Goal: Information Seeking & Learning: Learn about a topic

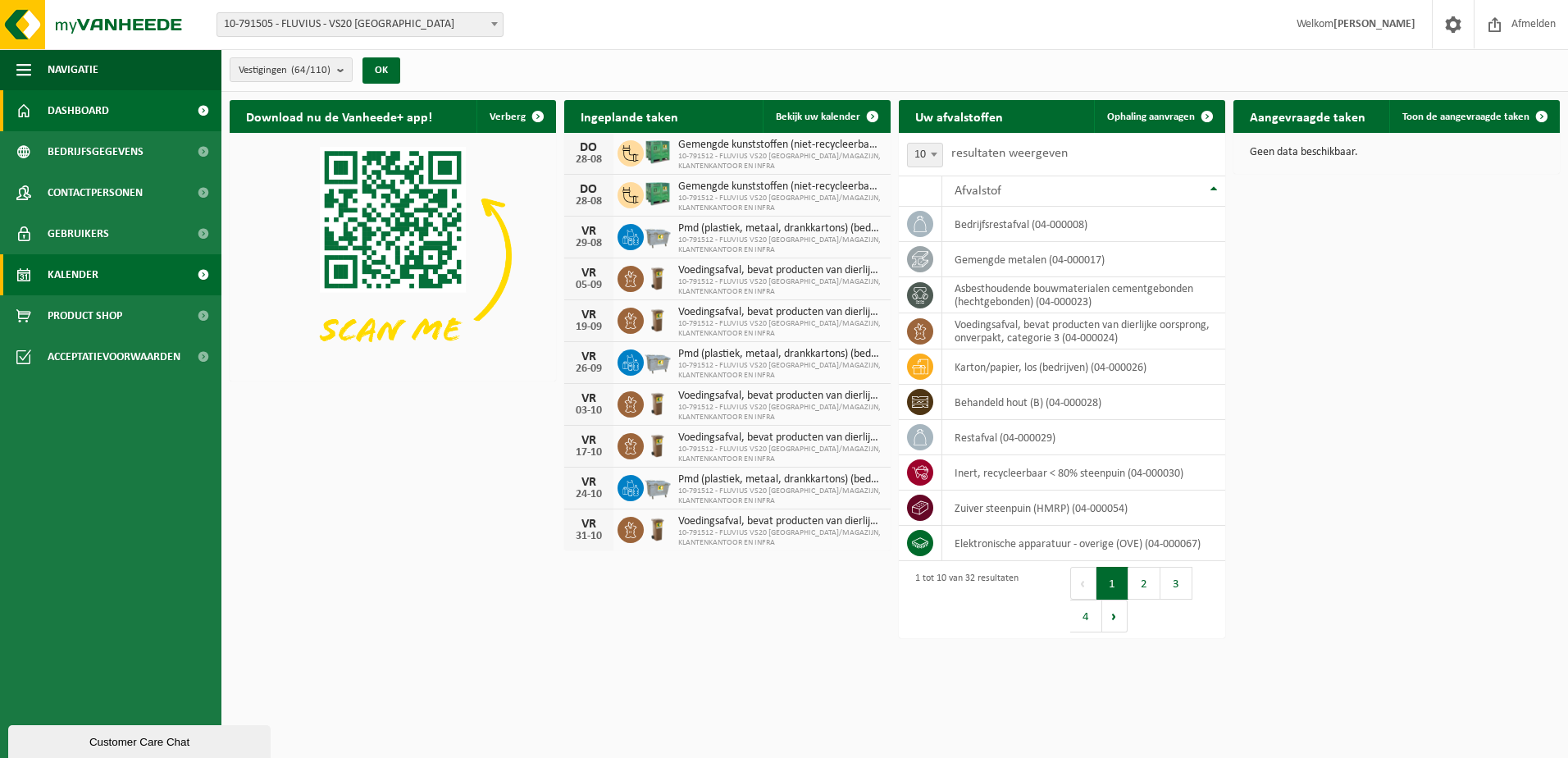
click at [103, 268] on link "Kalender" at bounding box center [110, 275] width 222 height 41
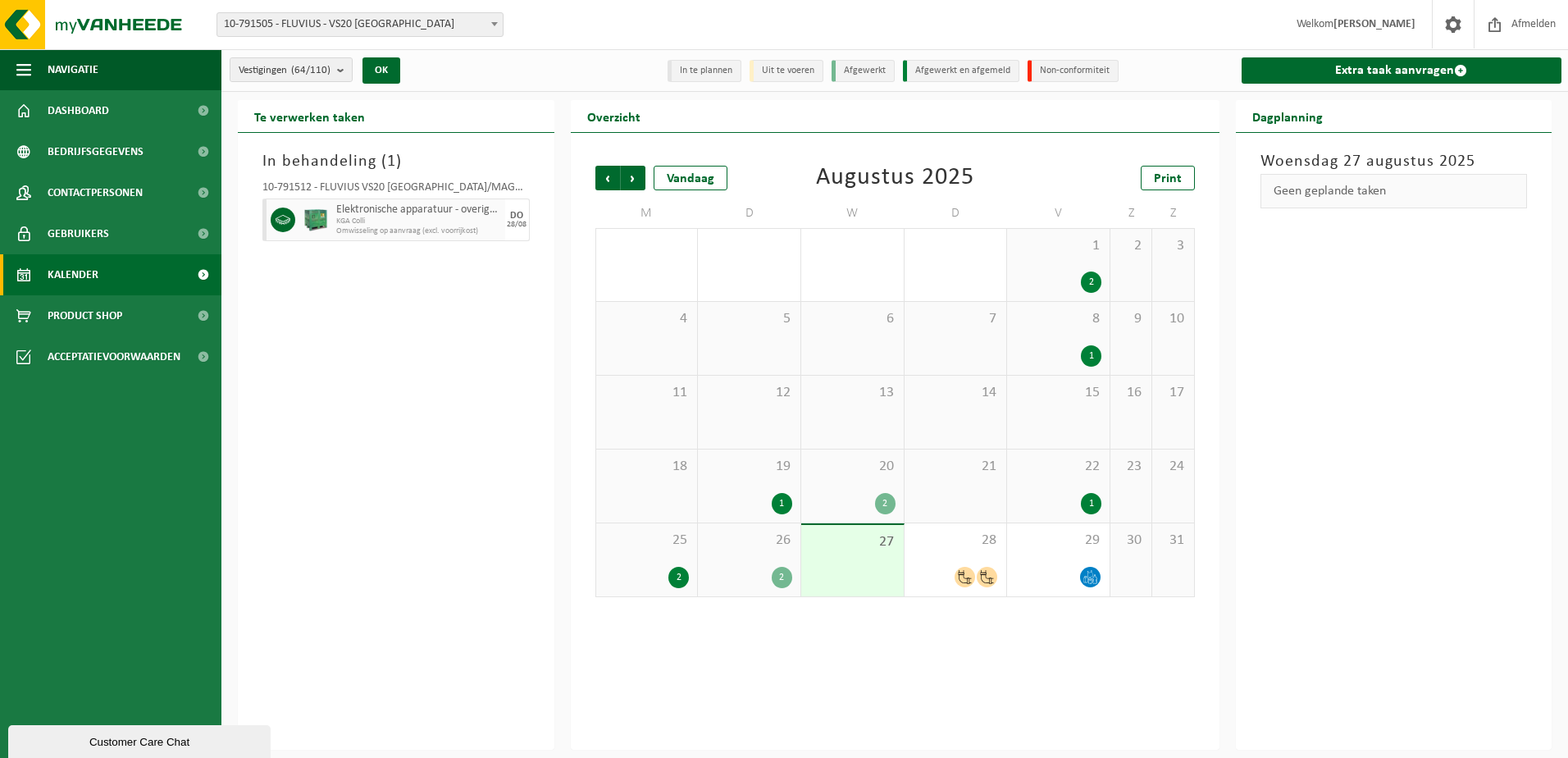
click at [673, 572] on div "2" at bounding box center [678, 577] width 20 height 21
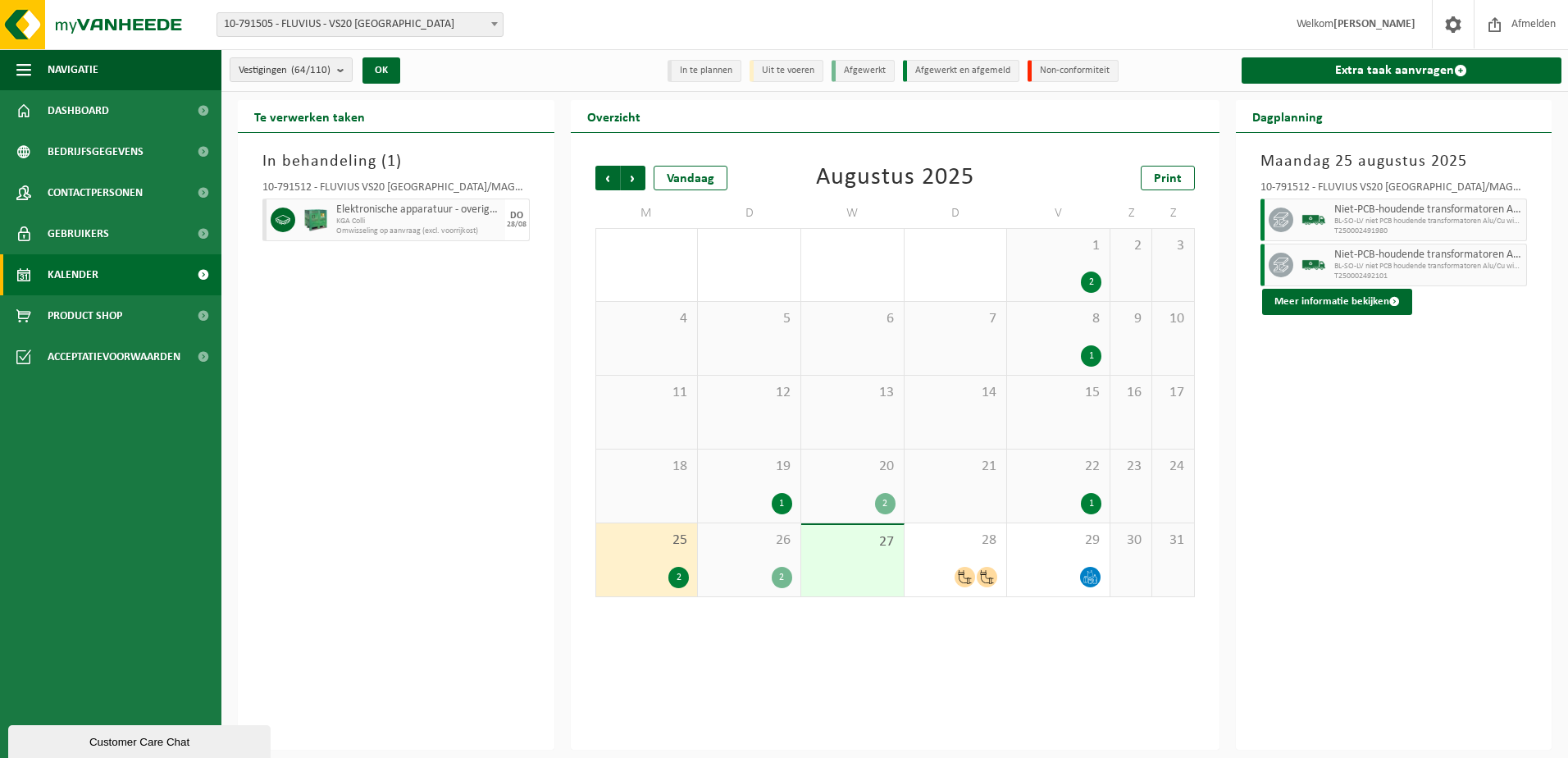
click at [781, 573] on div "2" at bounding box center [781, 577] width 20 height 21
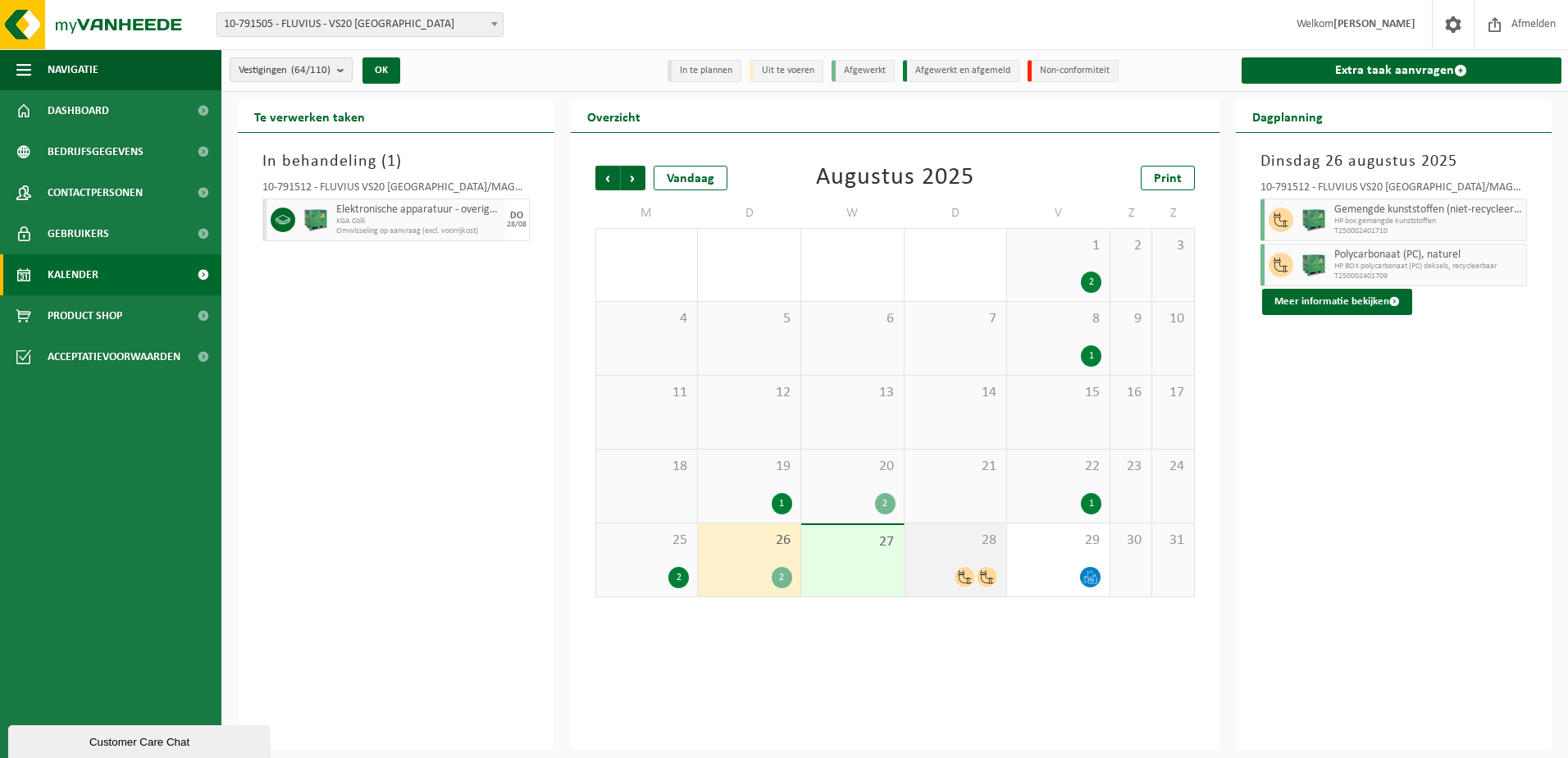
click at [964, 576] on icon at bounding box center [965, 577] width 14 height 14
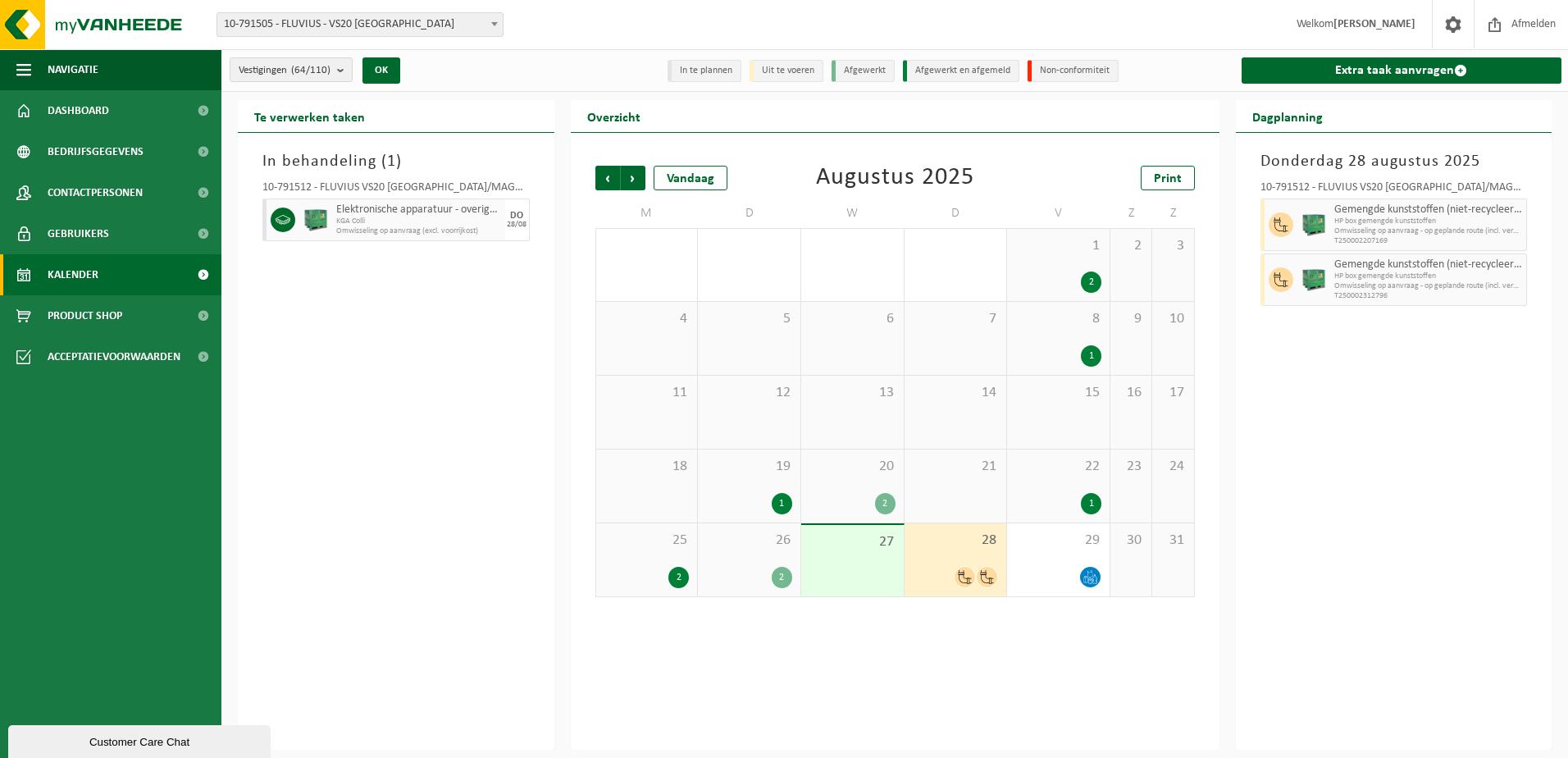
click at [782, 574] on div "2" at bounding box center [781, 577] width 20 height 21
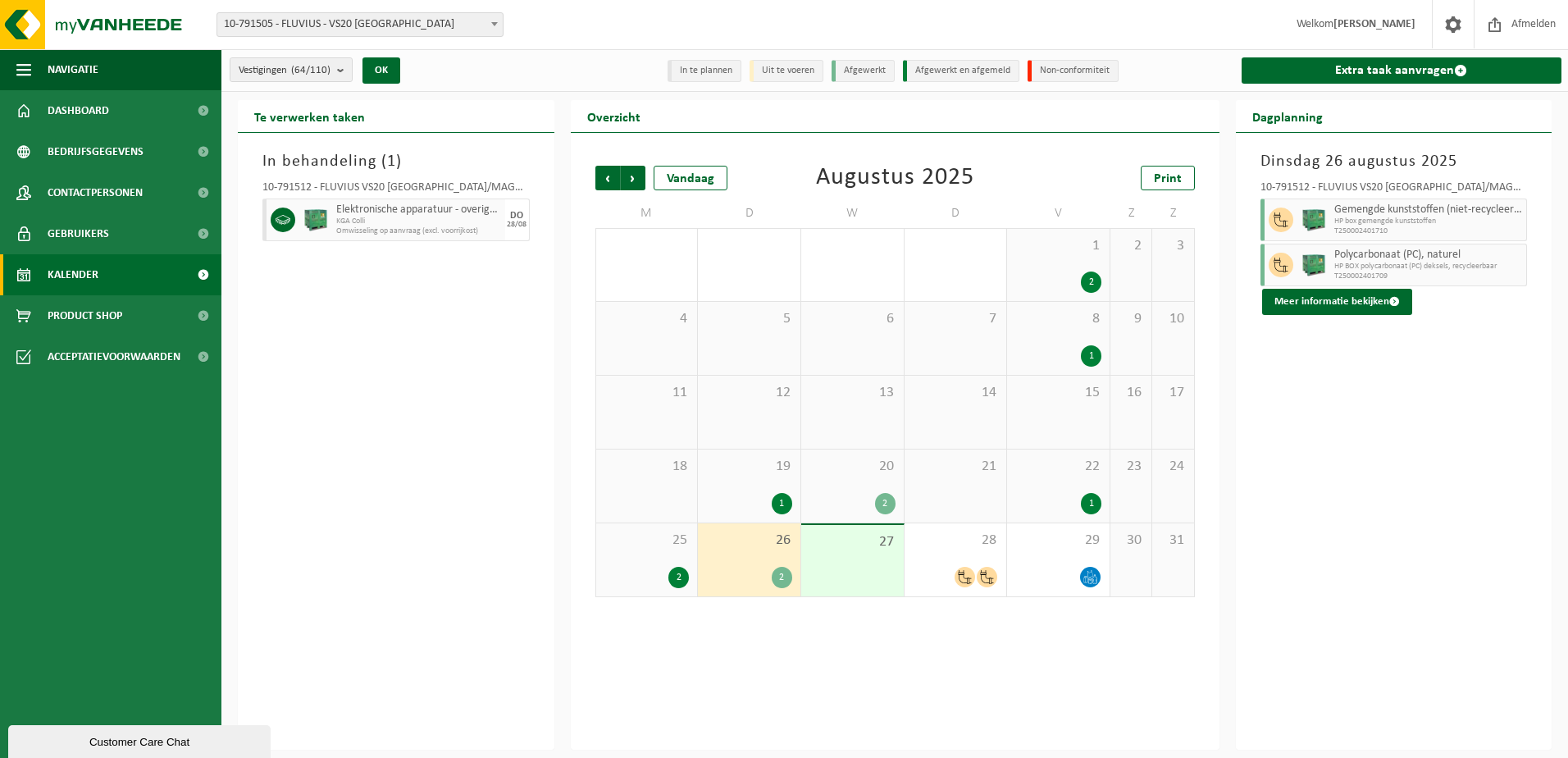
click at [781, 571] on div "2" at bounding box center [781, 577] width 20 height 21
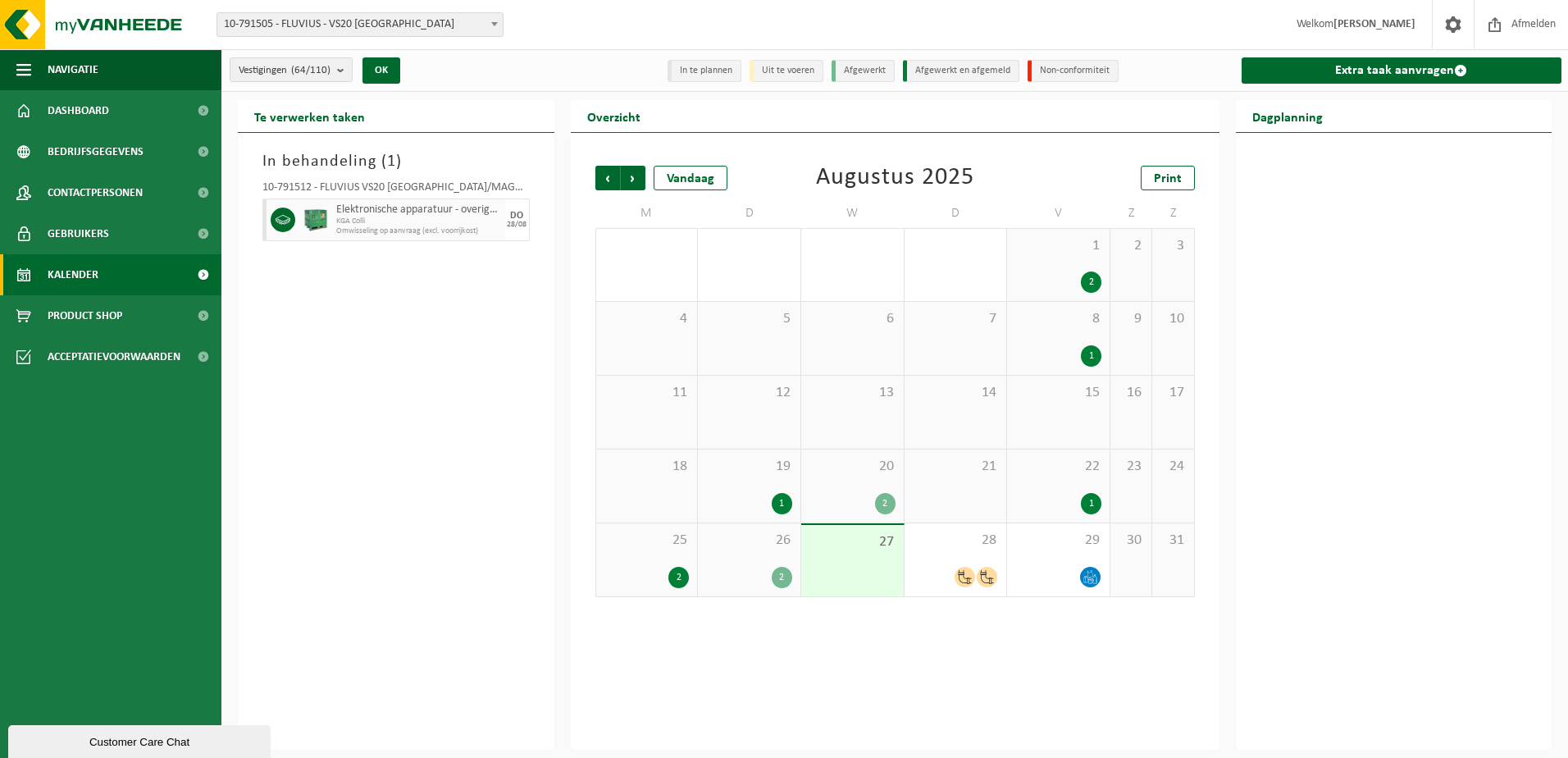
click at [676, 575] on div "2" at bounding box center [678, 577] width 20 height 21
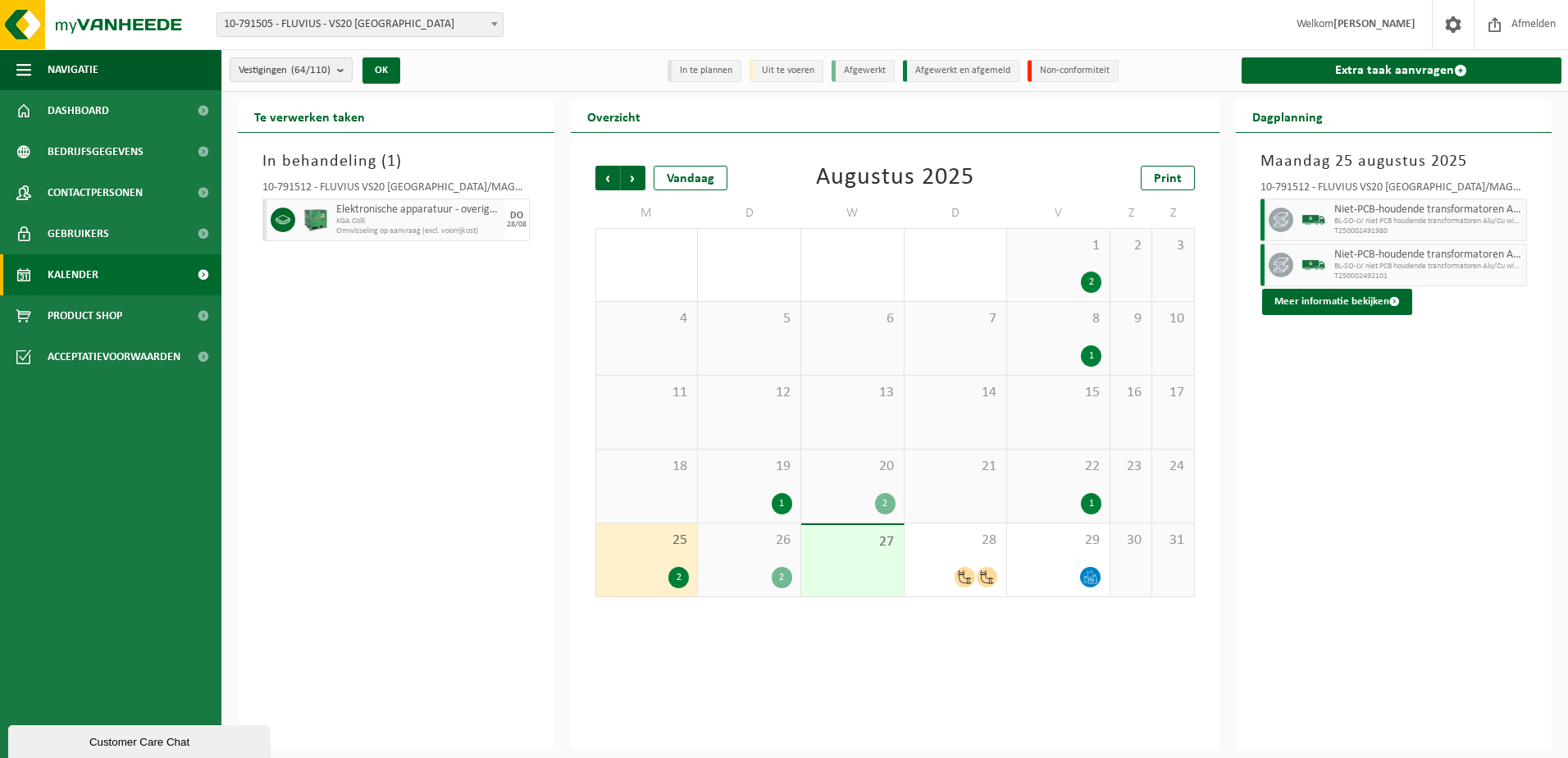
click at [781, 573] on div "2" at bounding box center [781, 577] width 20 height 21
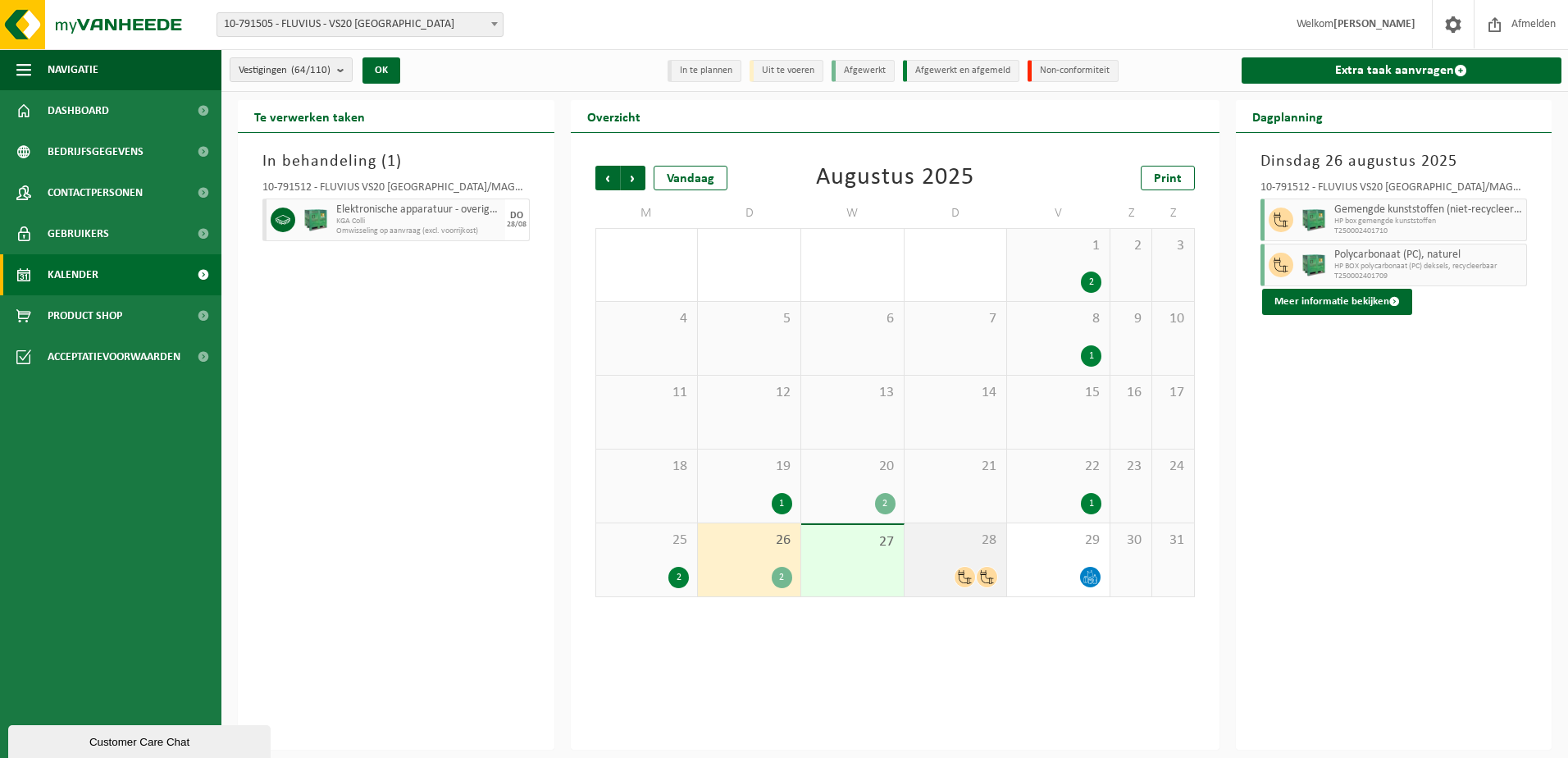
click at [964, 574] on icon at bounding box center [965, 577] width 14 height 14
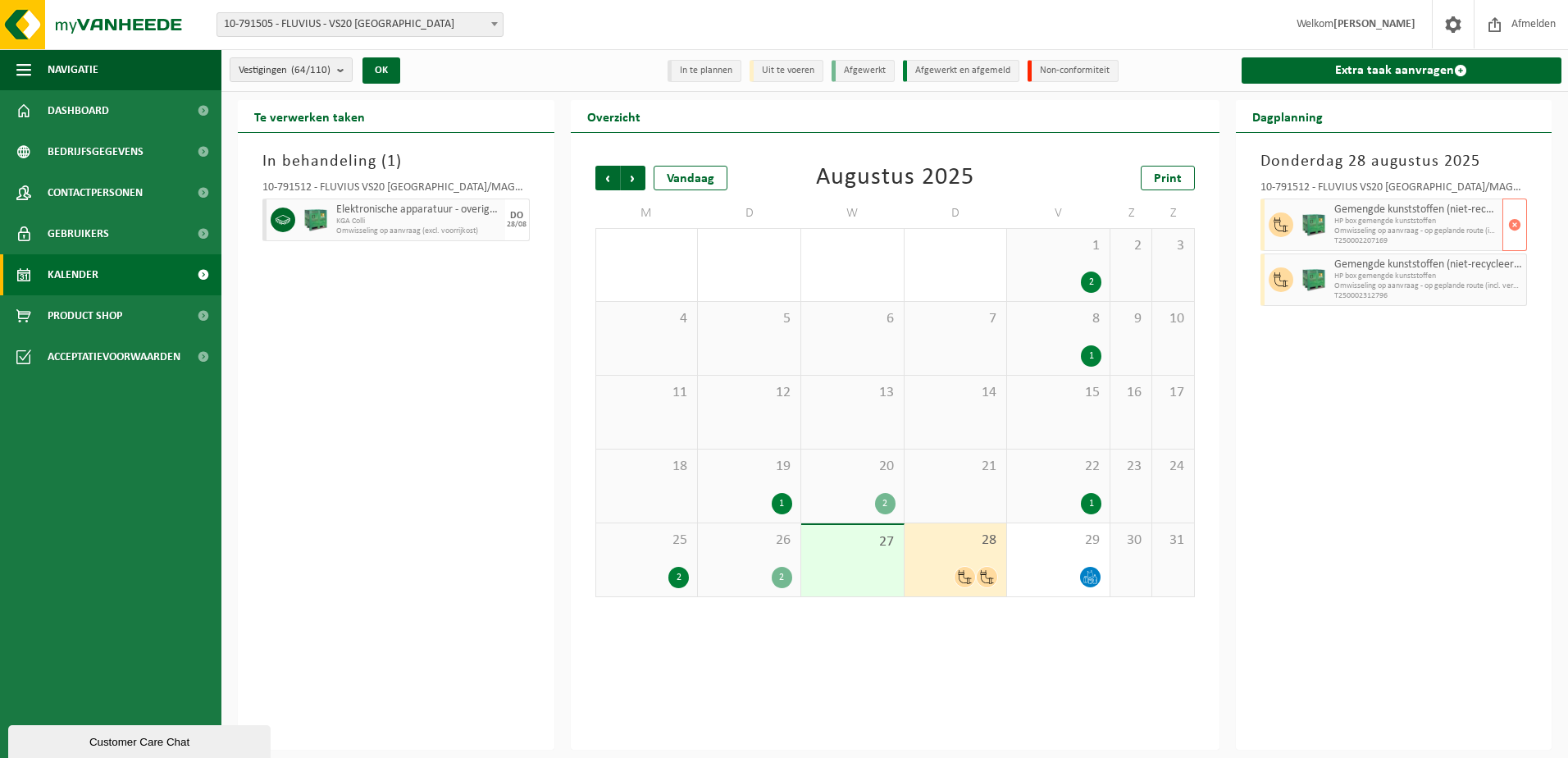
click at [1410, 219] on span "HP box gemengde kunststoffen" at bounding box center [1417, 221] width 165 height 10
drag, startPoint x: 1410, startPoint y: 219, endPoint x: 1389, endPoint y: 384, distance: 166.3
click at [1389, 380] on div "Donderdag 28 augustus 2025 10-791512 - FLUVIUS VS20 ANTWERPEN/MAGAZIJN, KLANTEN…" at bounding box center [1395, 441] width 316 height 617
click at [884, 498] on div "2" at bounding box center [885, 504] width 20 height 21
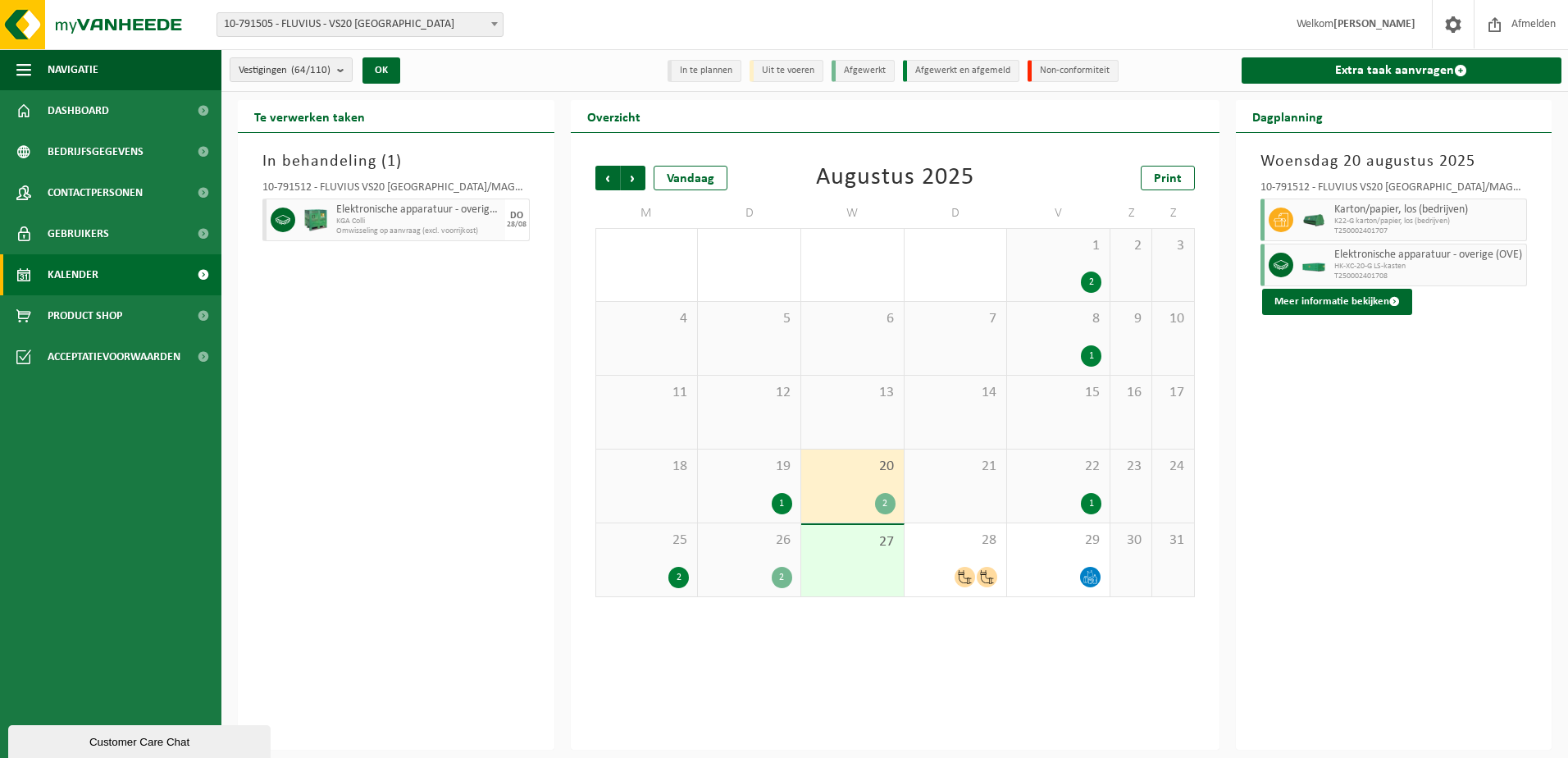
click at [884, 498] on div "2" at bounding box center [885, 504] width 20 height 21
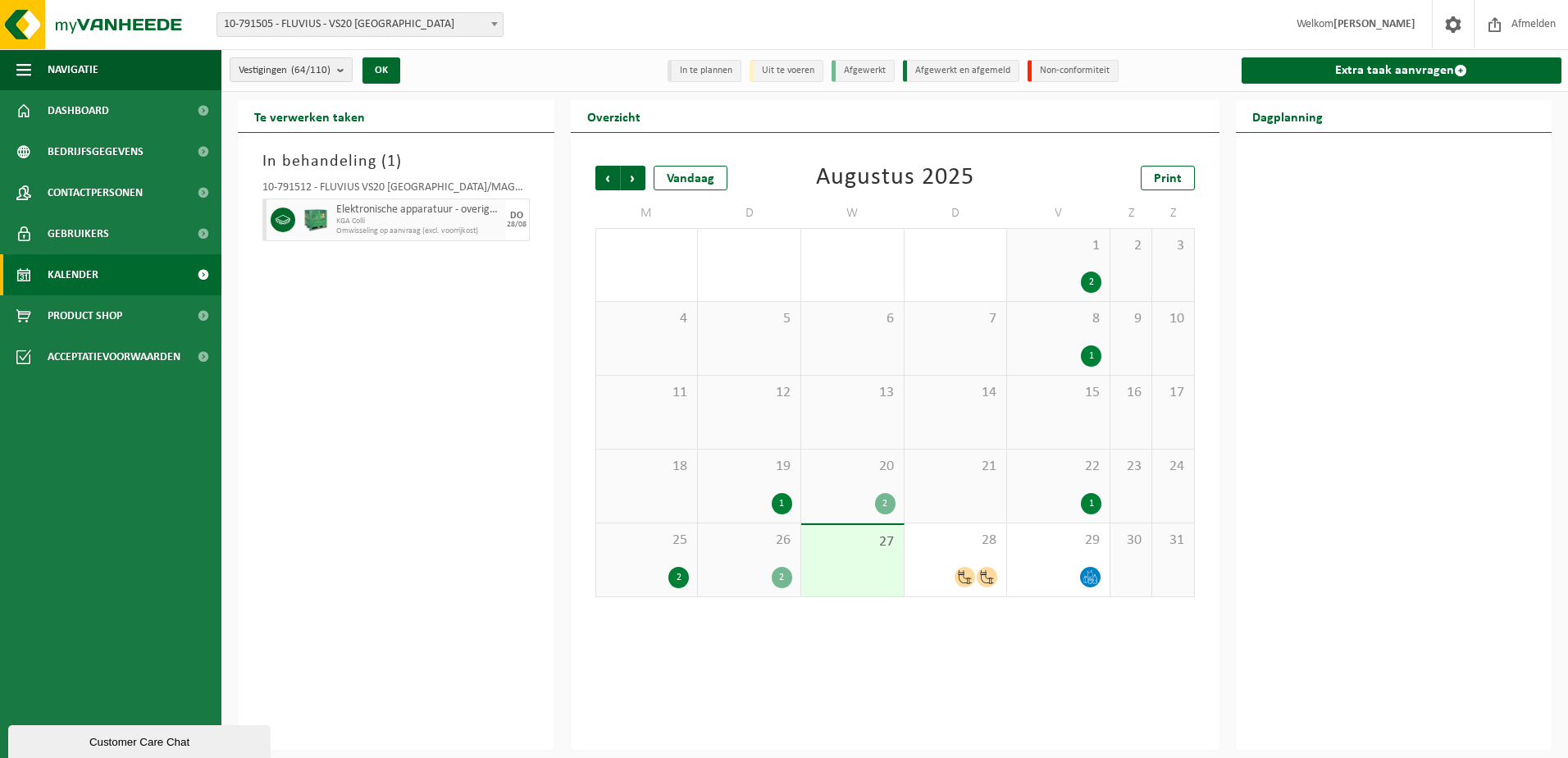
click at [887, 502] on div "2" at bounding box center [885, 504] width 20 height 21
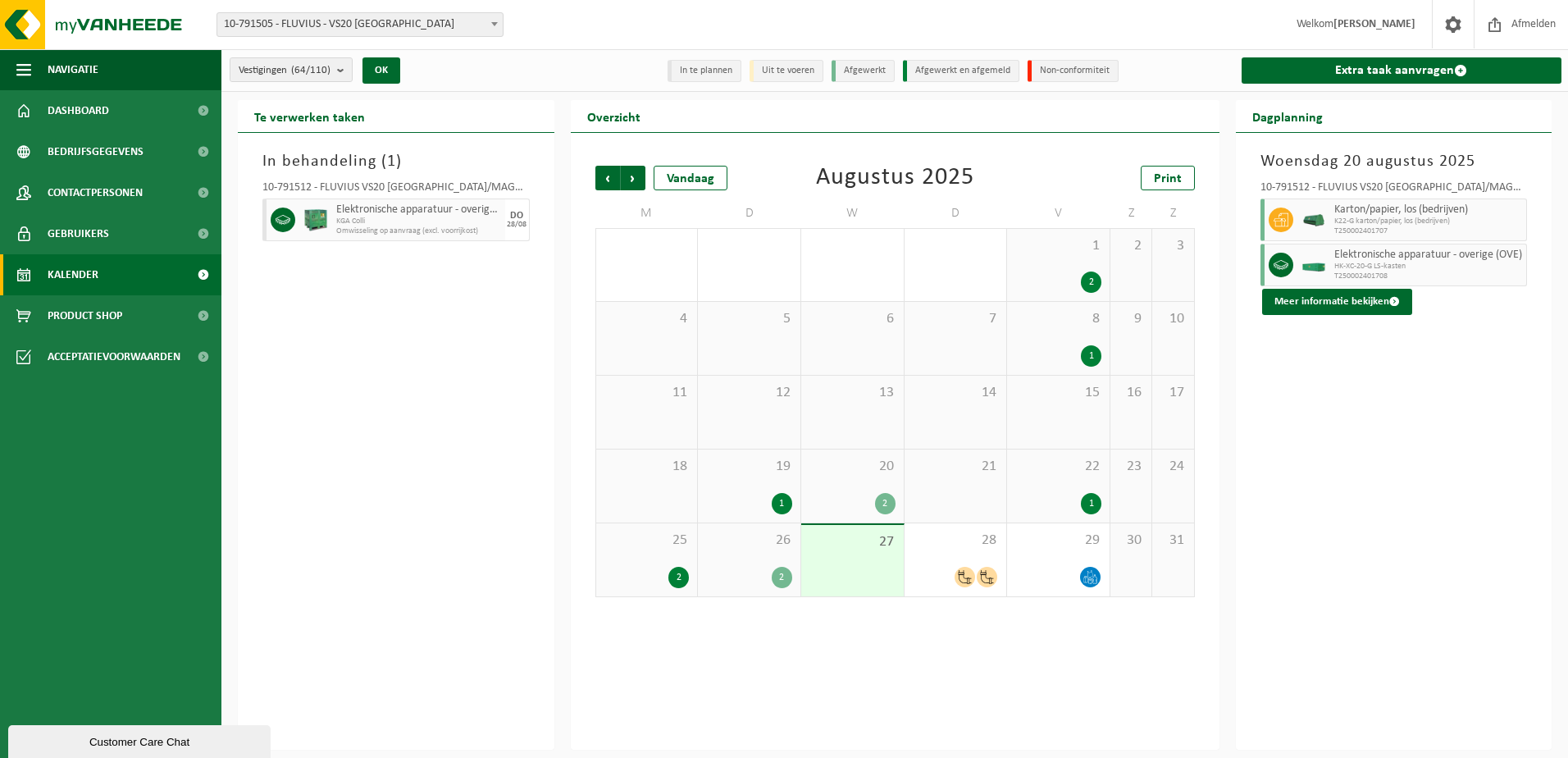
click at [674, 572] on div "2" at bounding box center [678, 577] width 20 height 21
click at [1092, 273] on div "2" at bounding box center [1091, 282] width 20 height 21
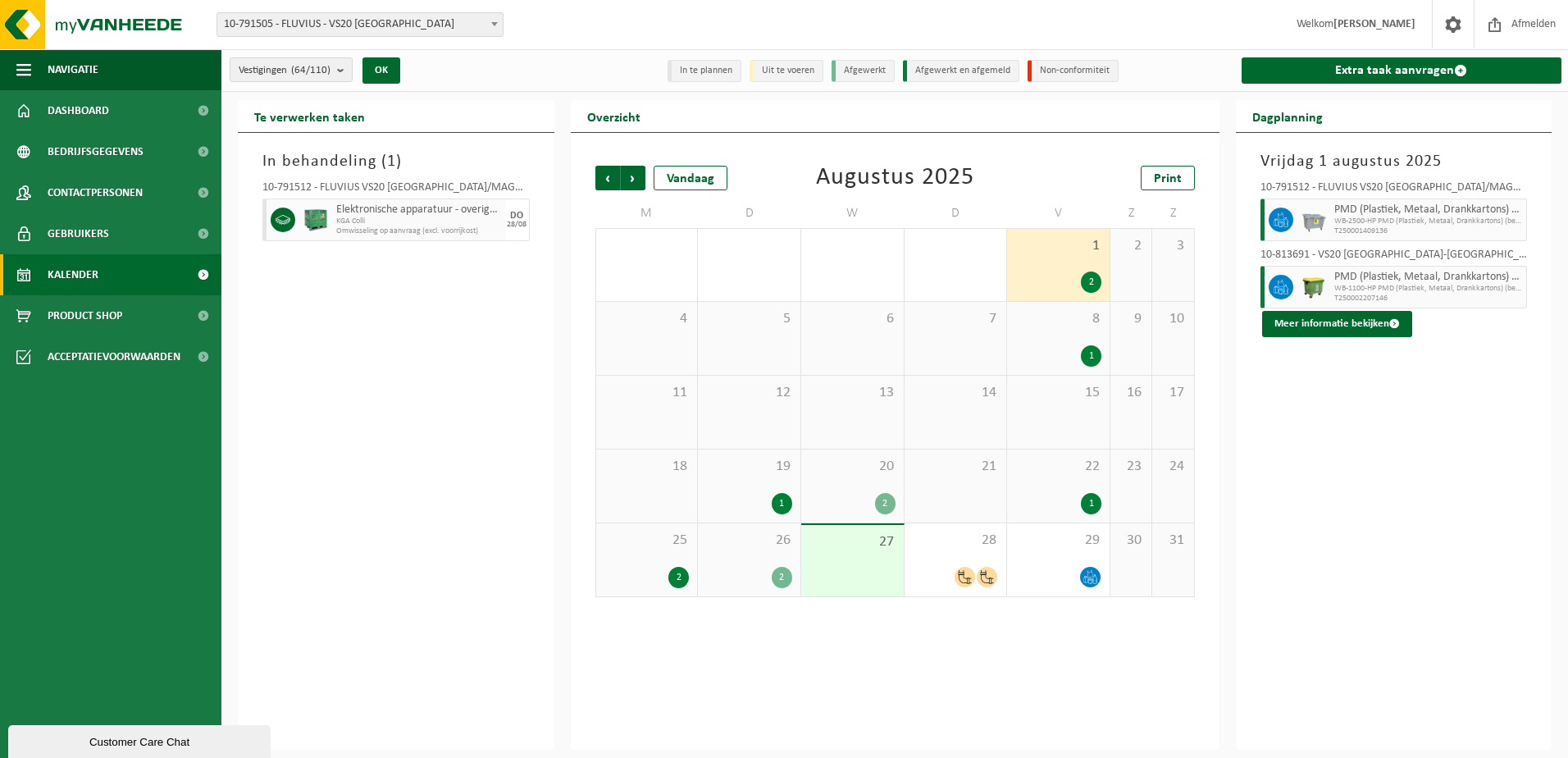
click at [1090, 356] on div "1" at bounding box center [1091, 356] width 20 height 21
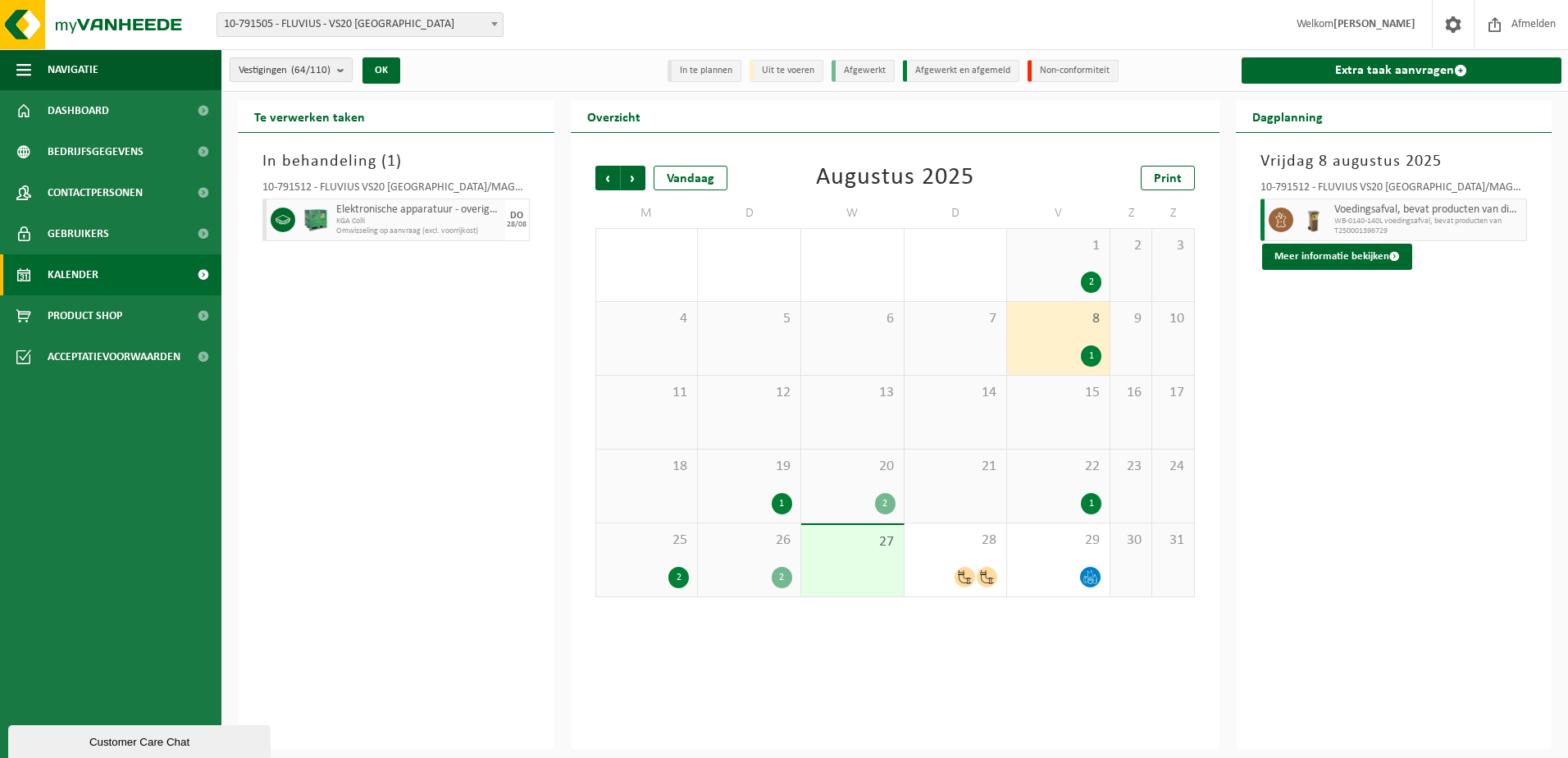
click at [1092, 500] on div "1" at bounding box center [1091, 504] width 20 height 21
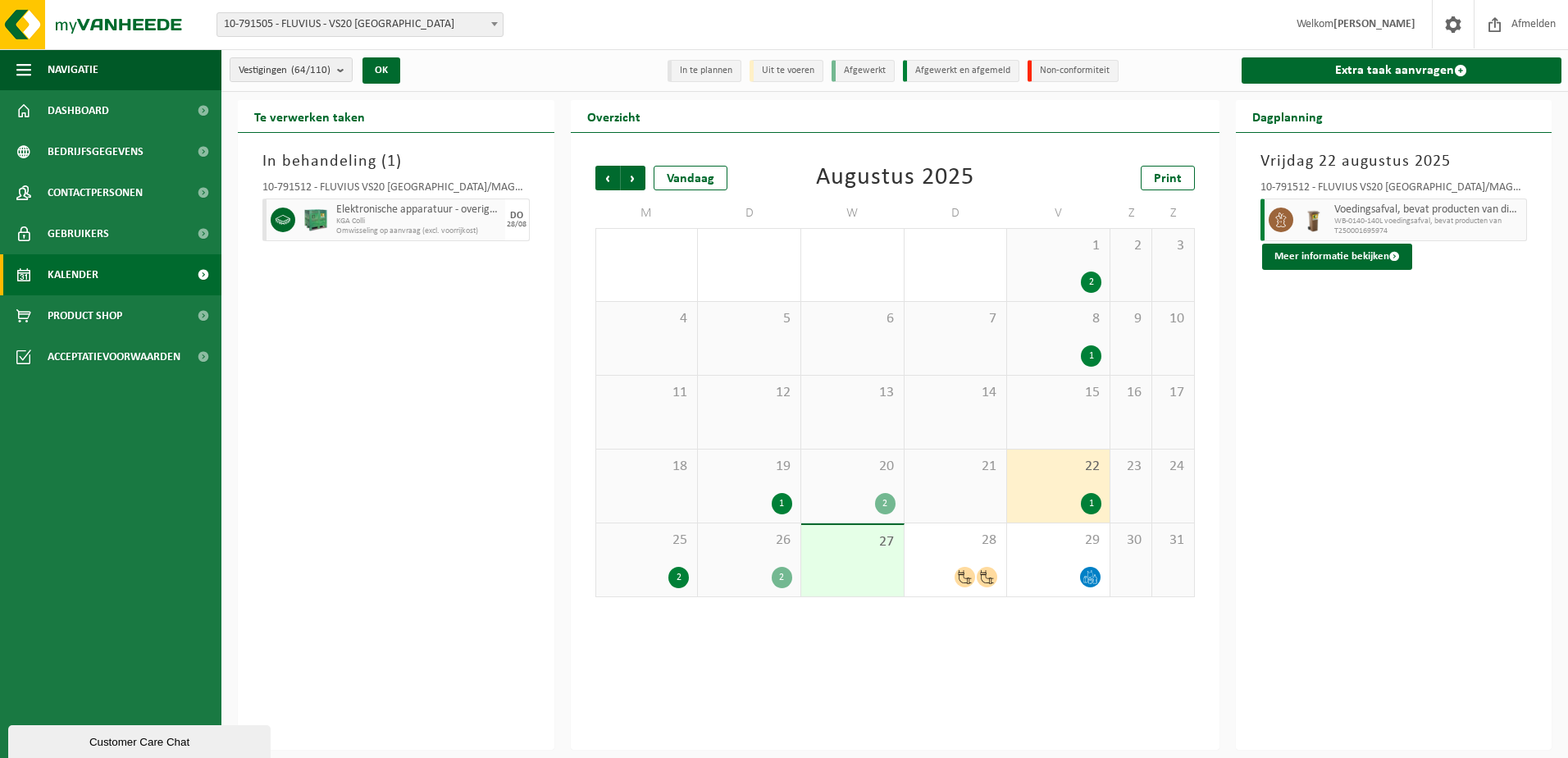
click at [884, 499] on div "2" at bounding box center [885, 504] width 20 height 21
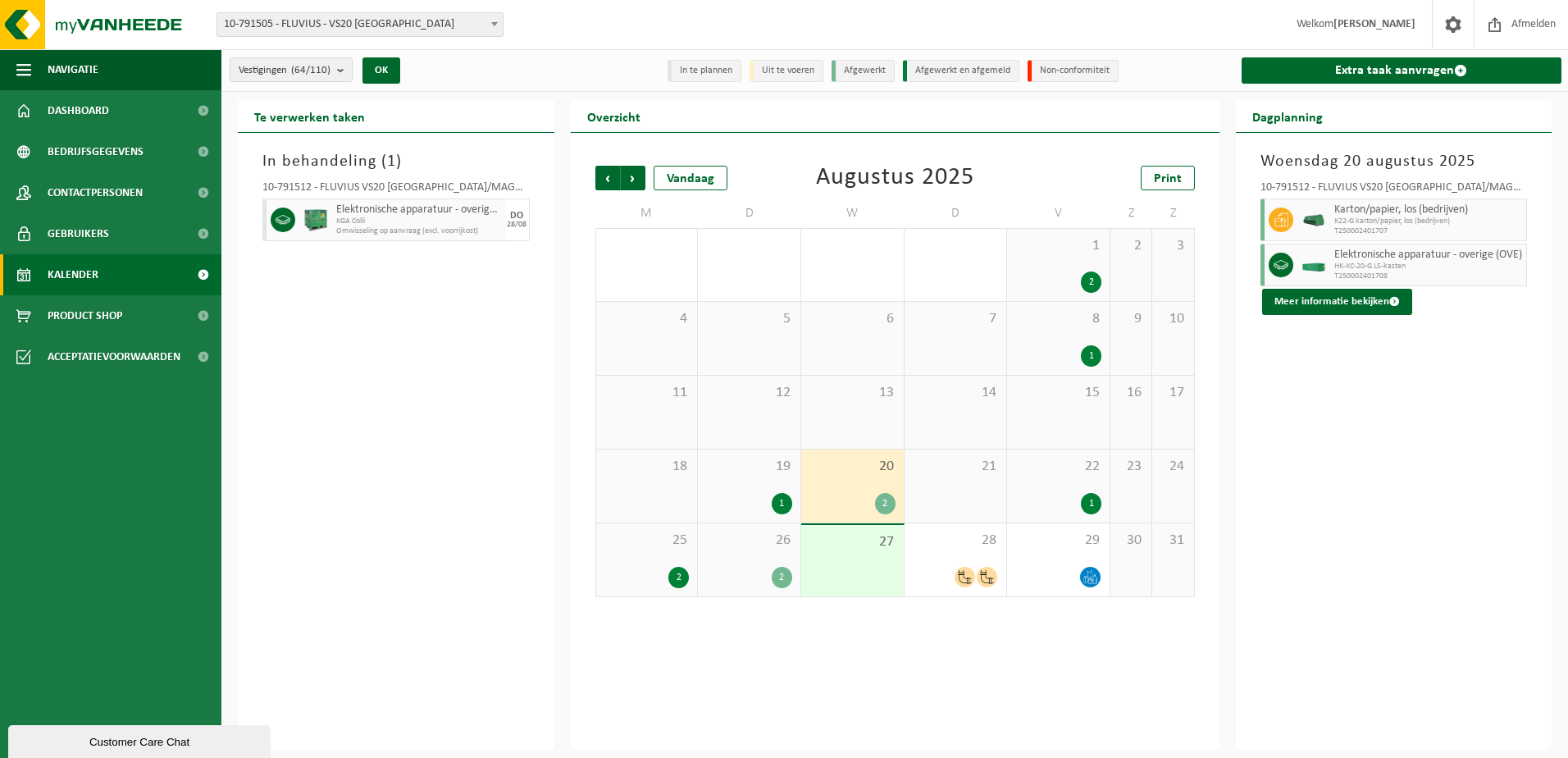
click at [785, 500] on div "1" at bounding box center [781, 504] width 20 height 21
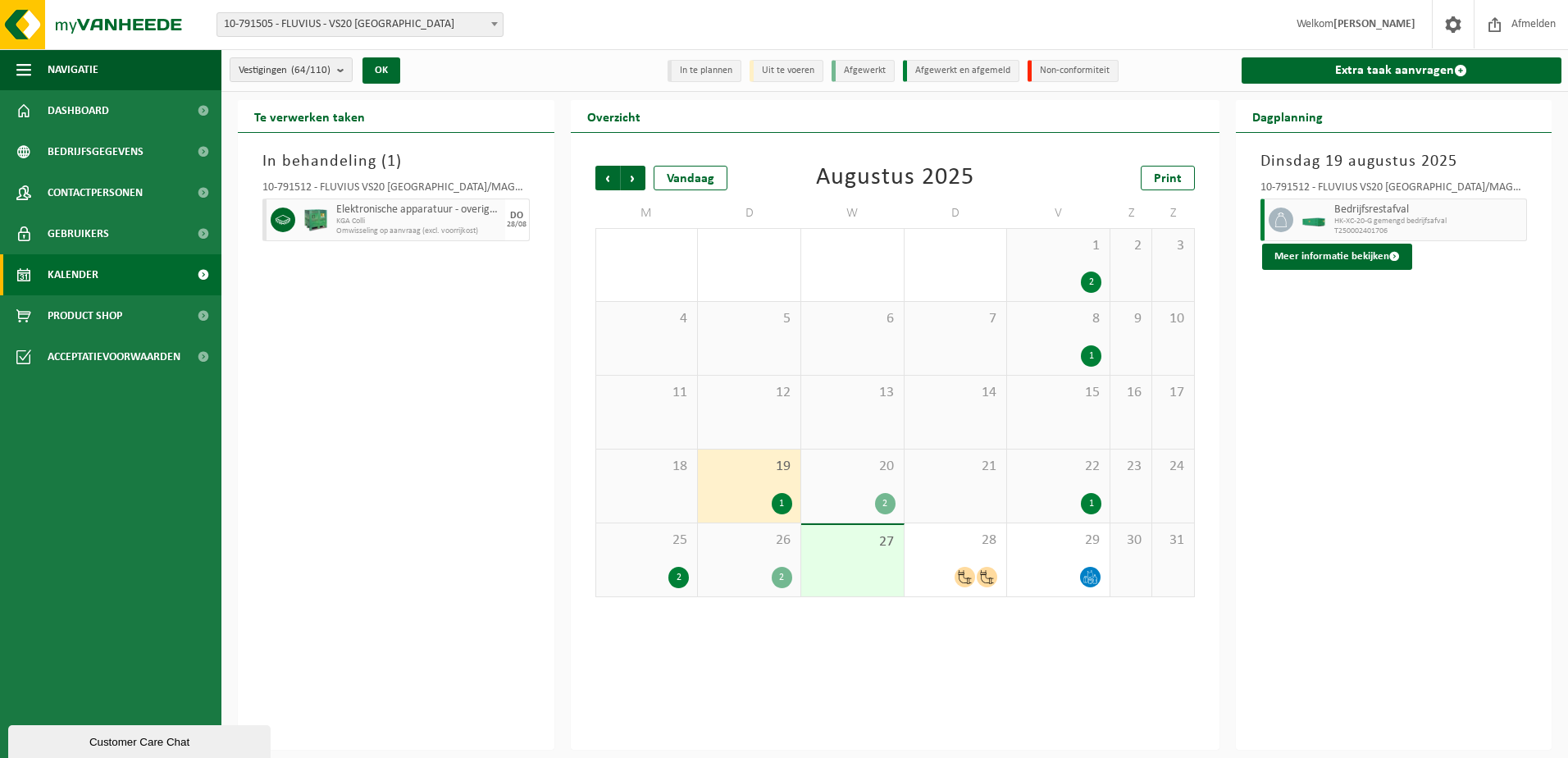
click at [885, 501] on div "2" at bounding box center [885, 504] width 20 height 21
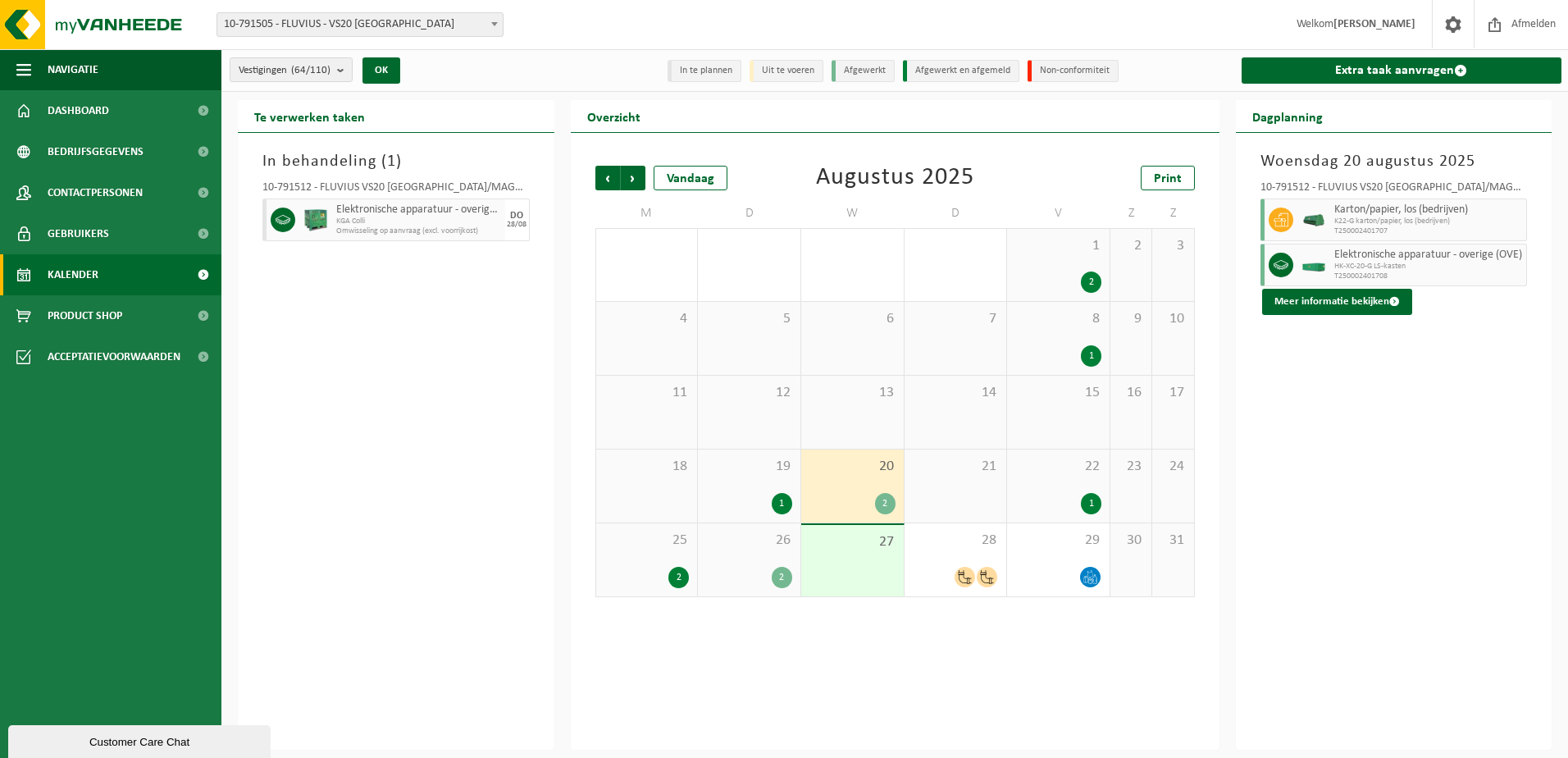
click at [678, 576] on div "2" at bounding box center [678, 577] width 20 height 21
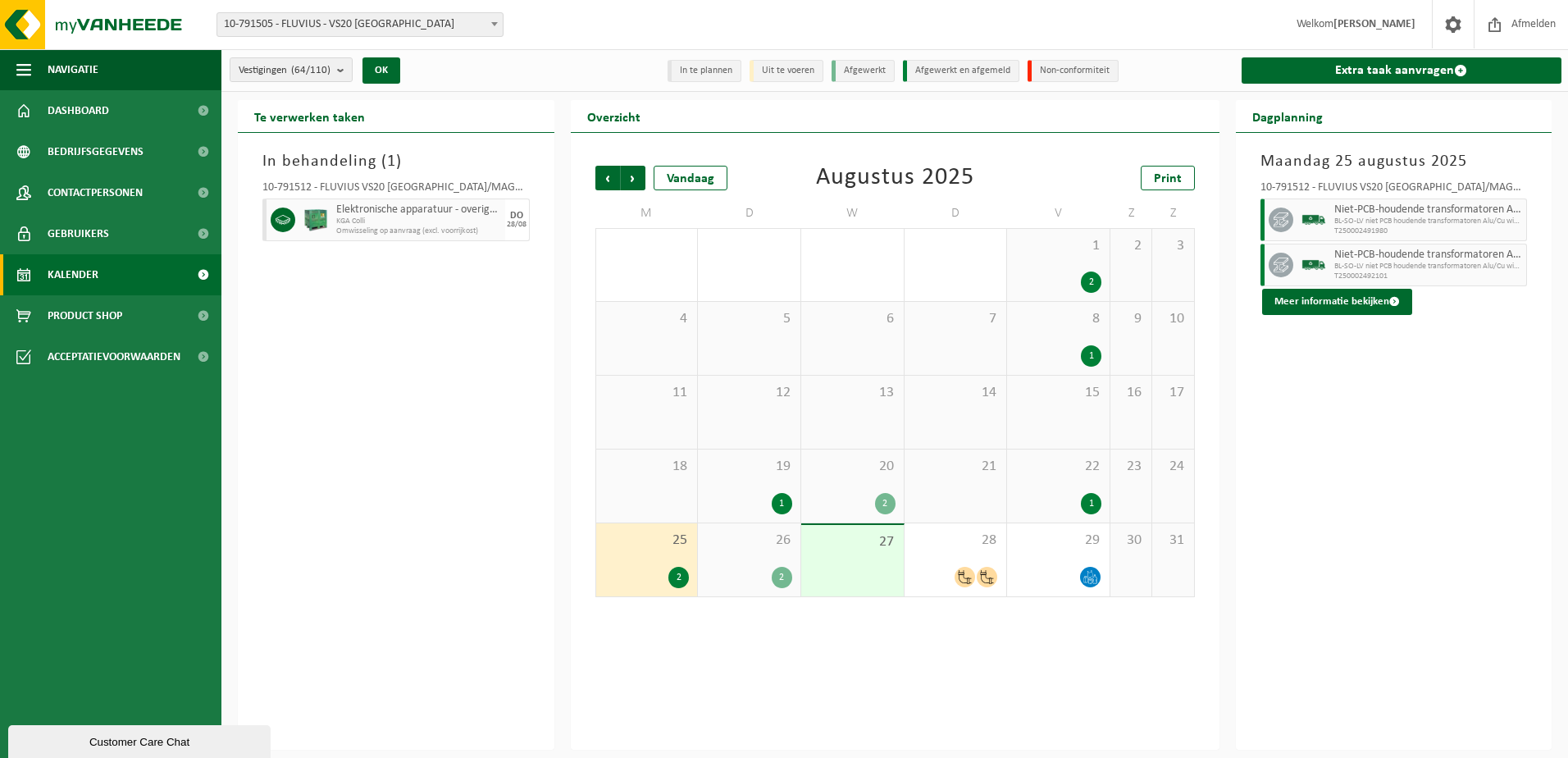
click at [786, 572] on div "2" at bounding box center [781, 577] width 20 height 21
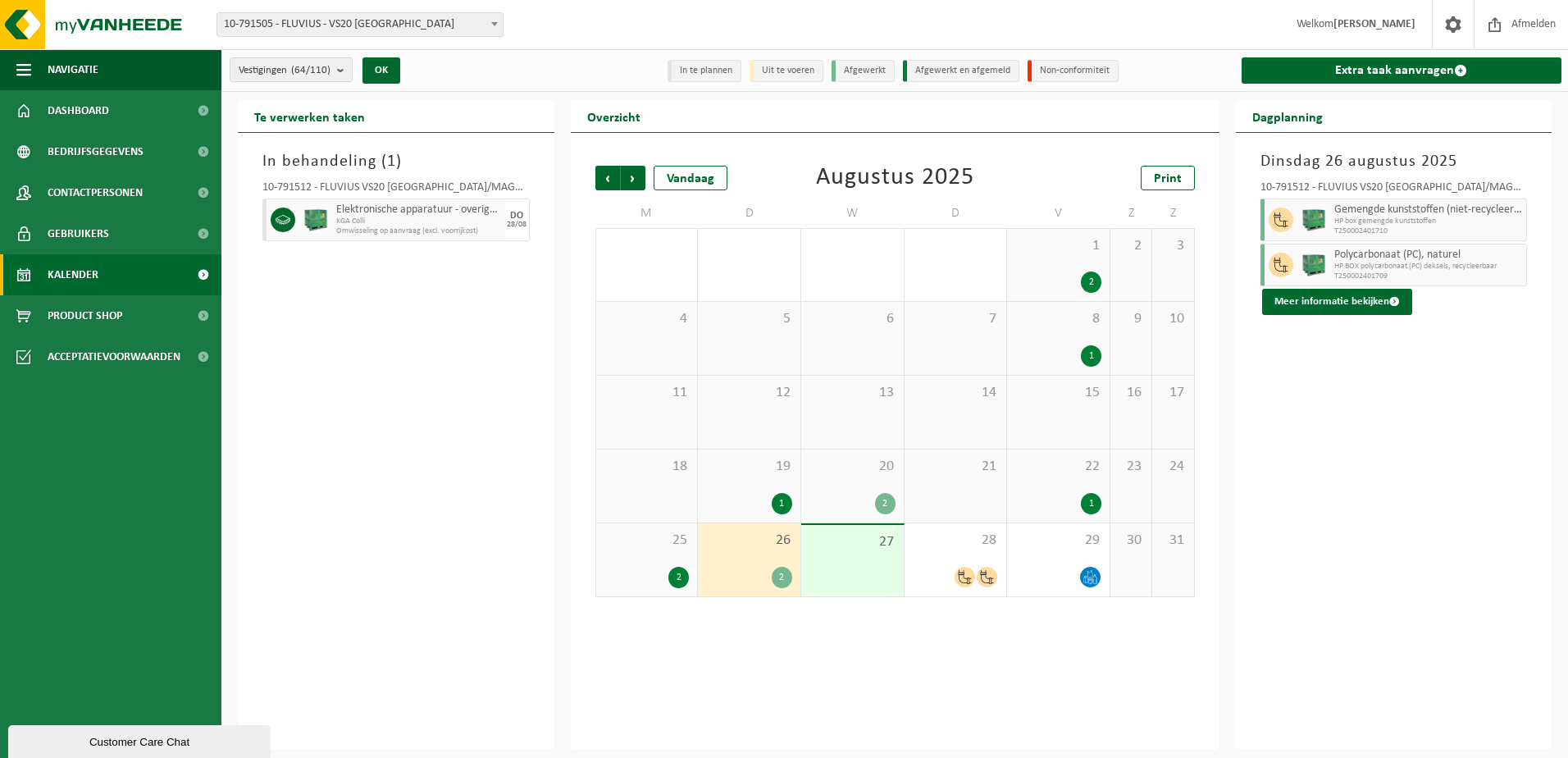
click at [679, 576] on div "2" at bounding box center [678, 577] width 20 height 21
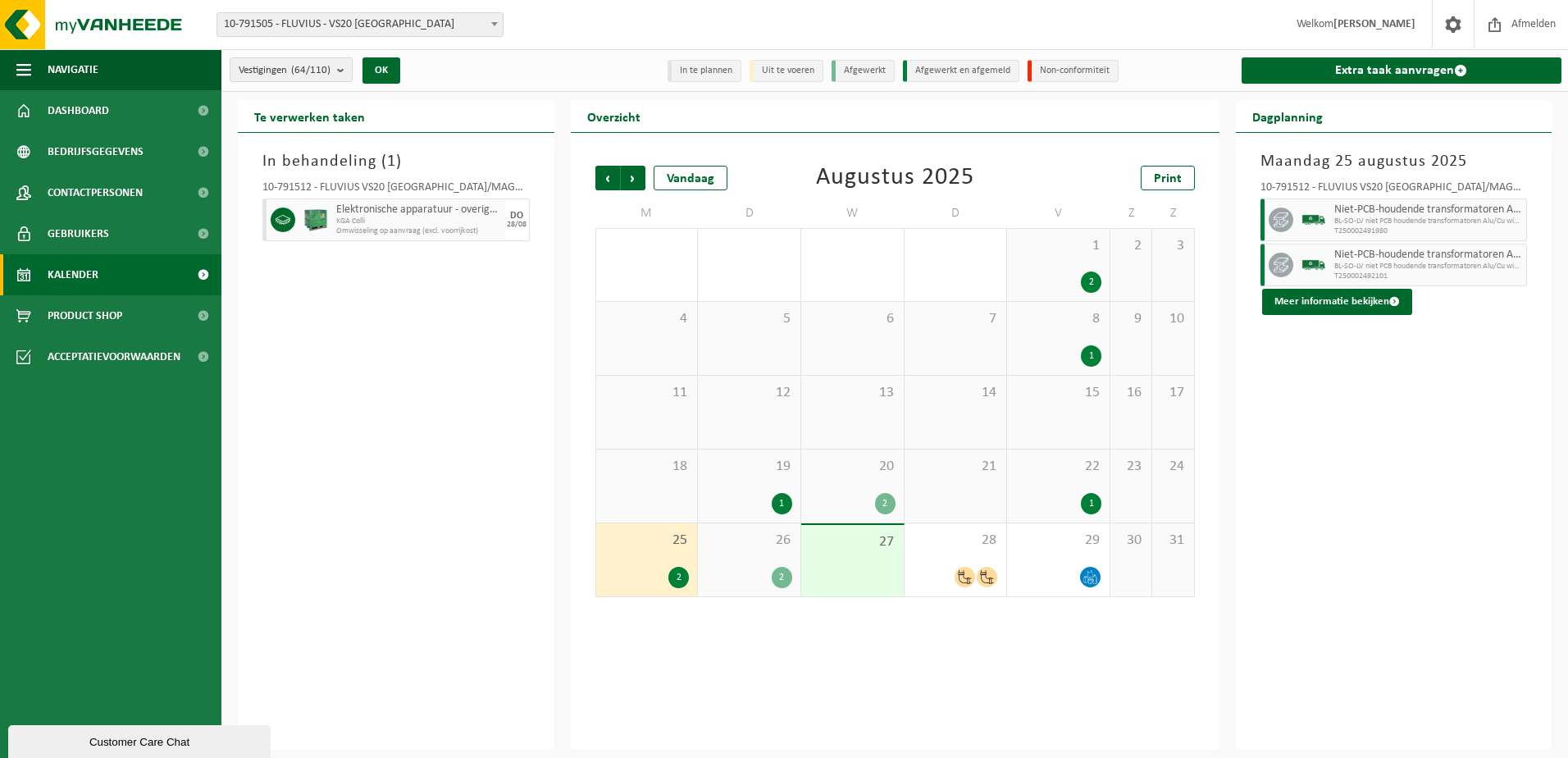
click at [788, 576] on div "2" at bounding box center [781, 577] width 20 height 21
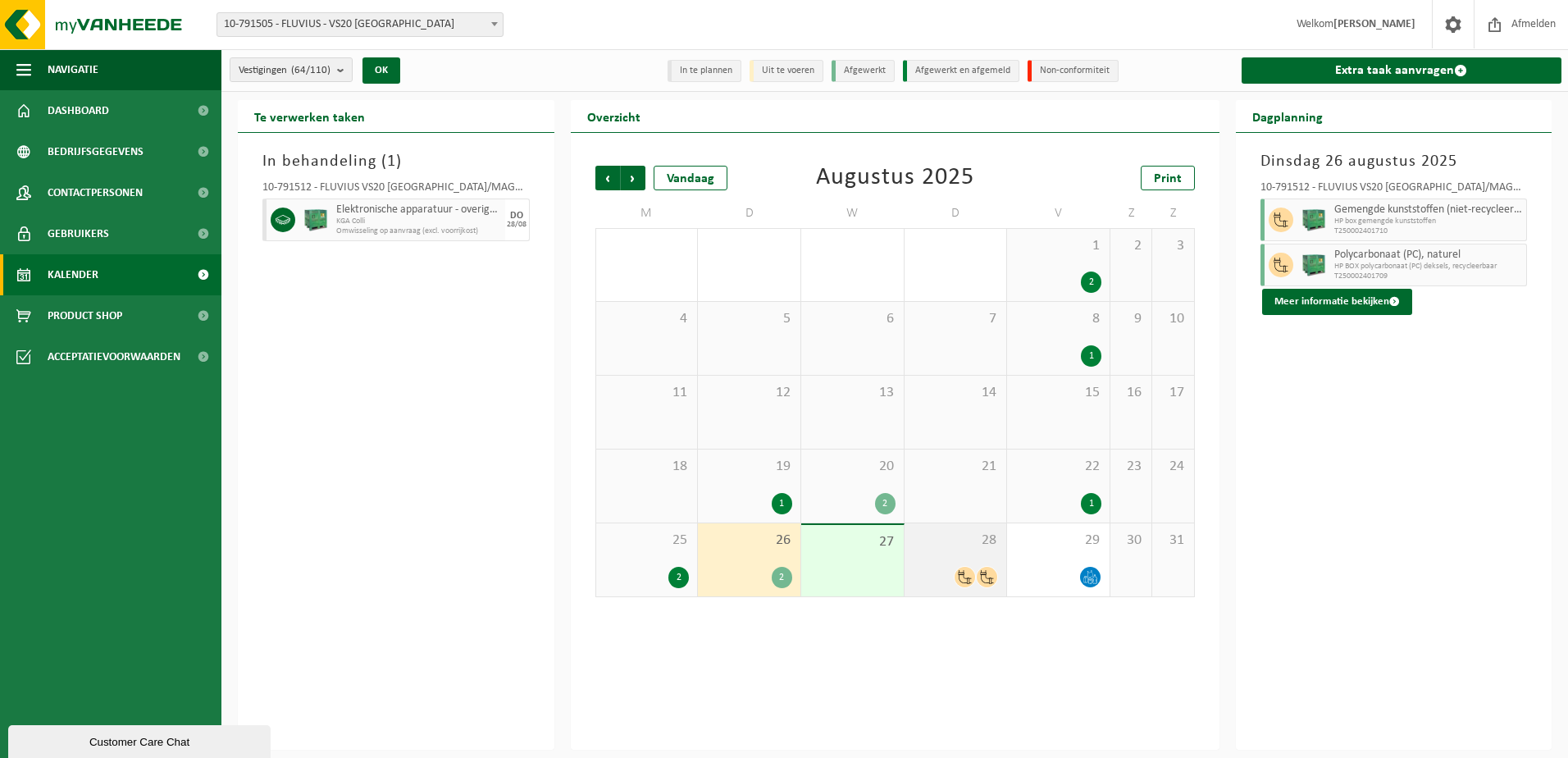
click at [963, 574] on icon at bounding box center [965, 577] width 14 height 14
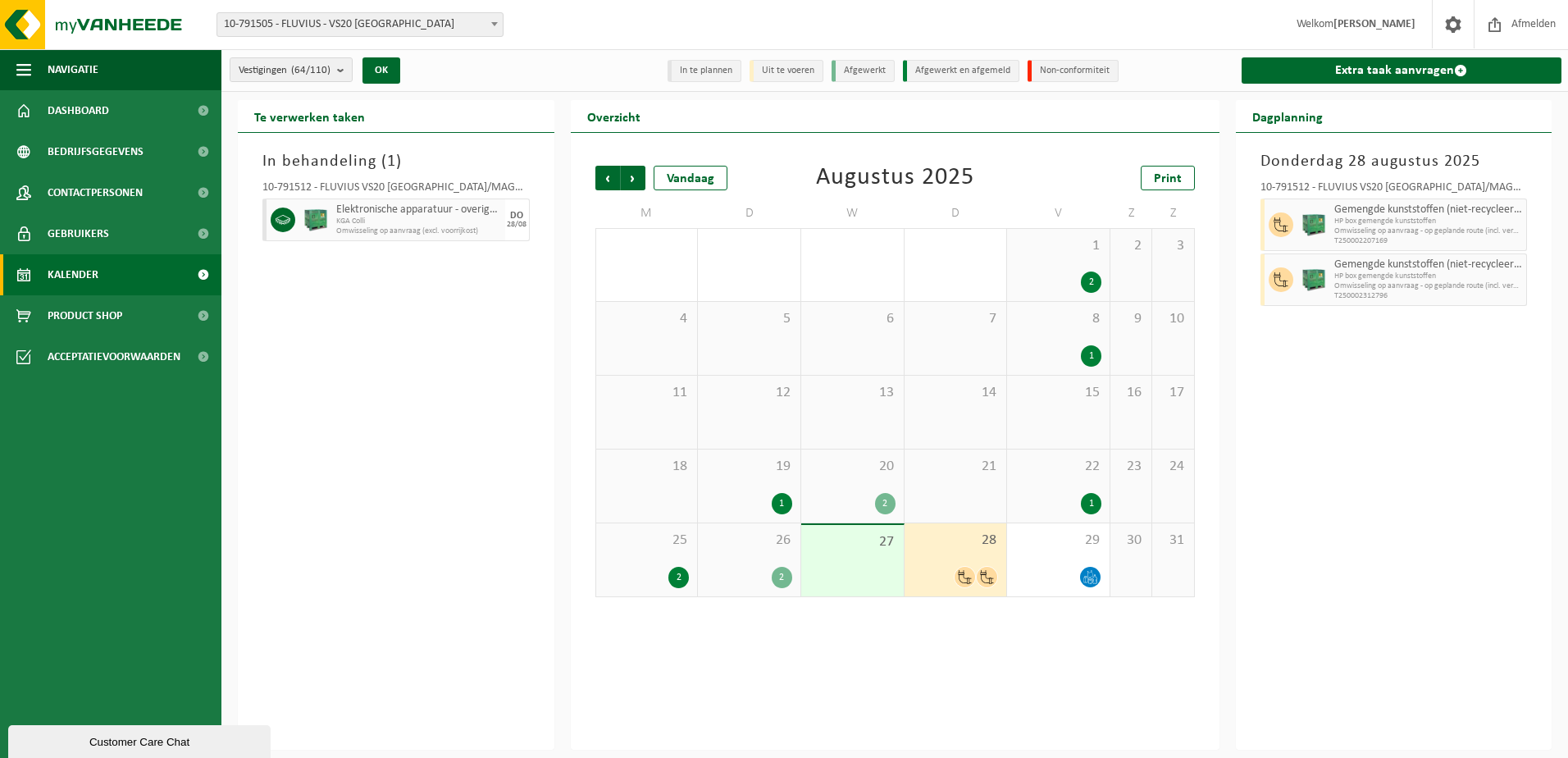
click at [962, 573] on icon at bounding box center [965, 577] width 14 height 14
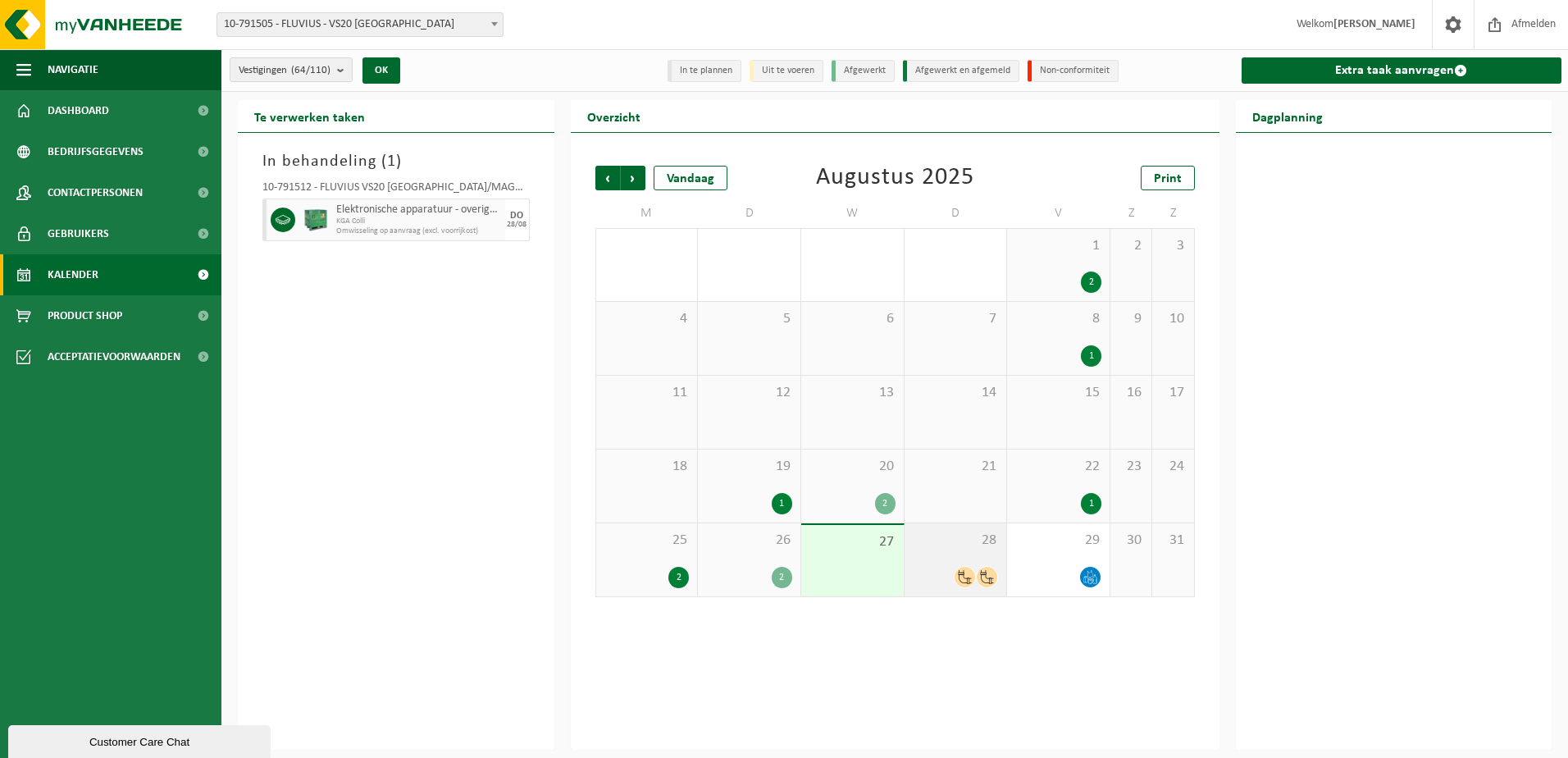
click at [969, 572] on icon at bounding box center [965, 577] width 14 height 14
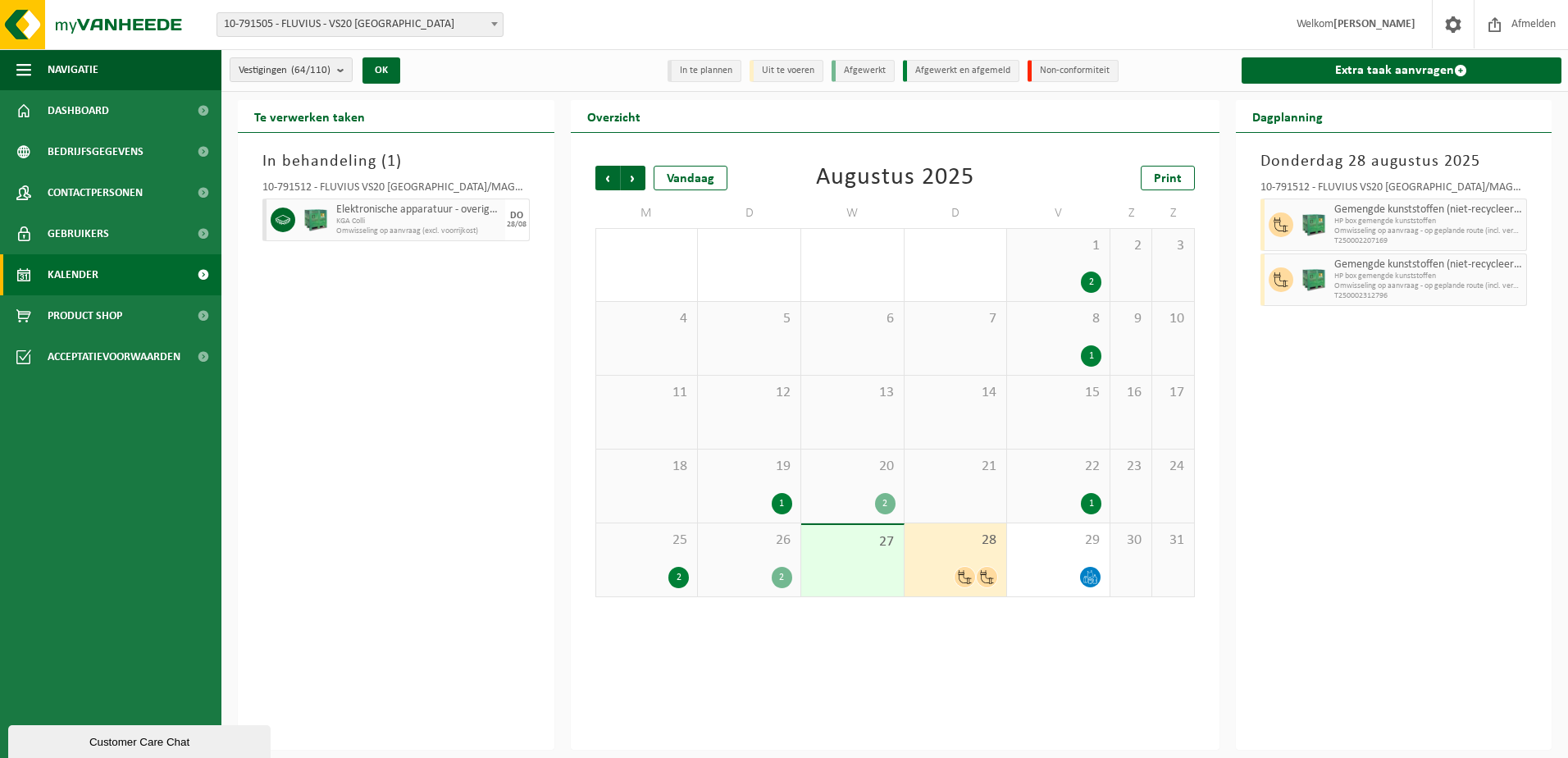
click at [780, 496] on div "1" at bounding box center [781, 504] width 20 height 21
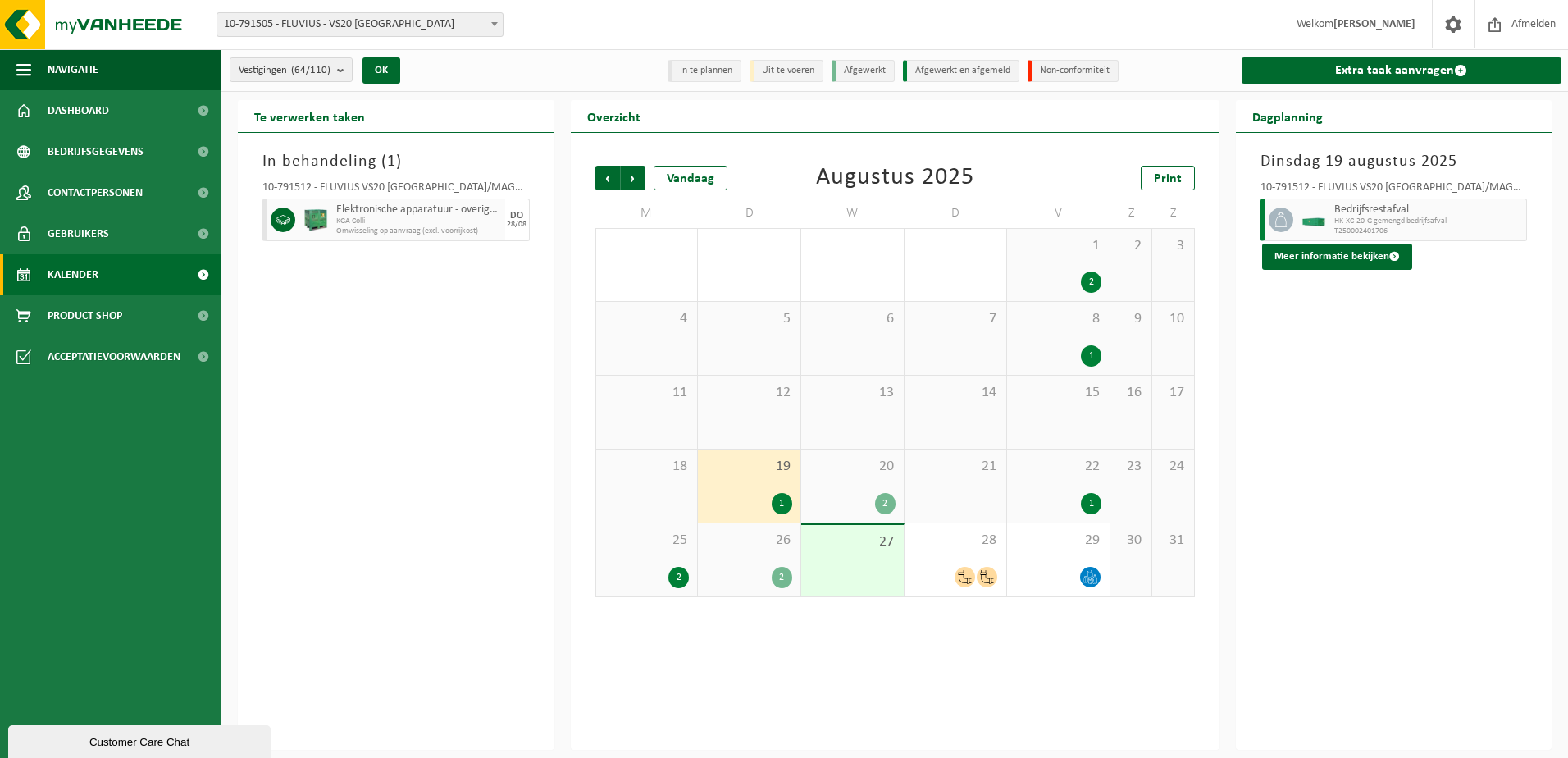
click at [884, 500] on div "2" at bounding box center [885, 504] width 20 height 21
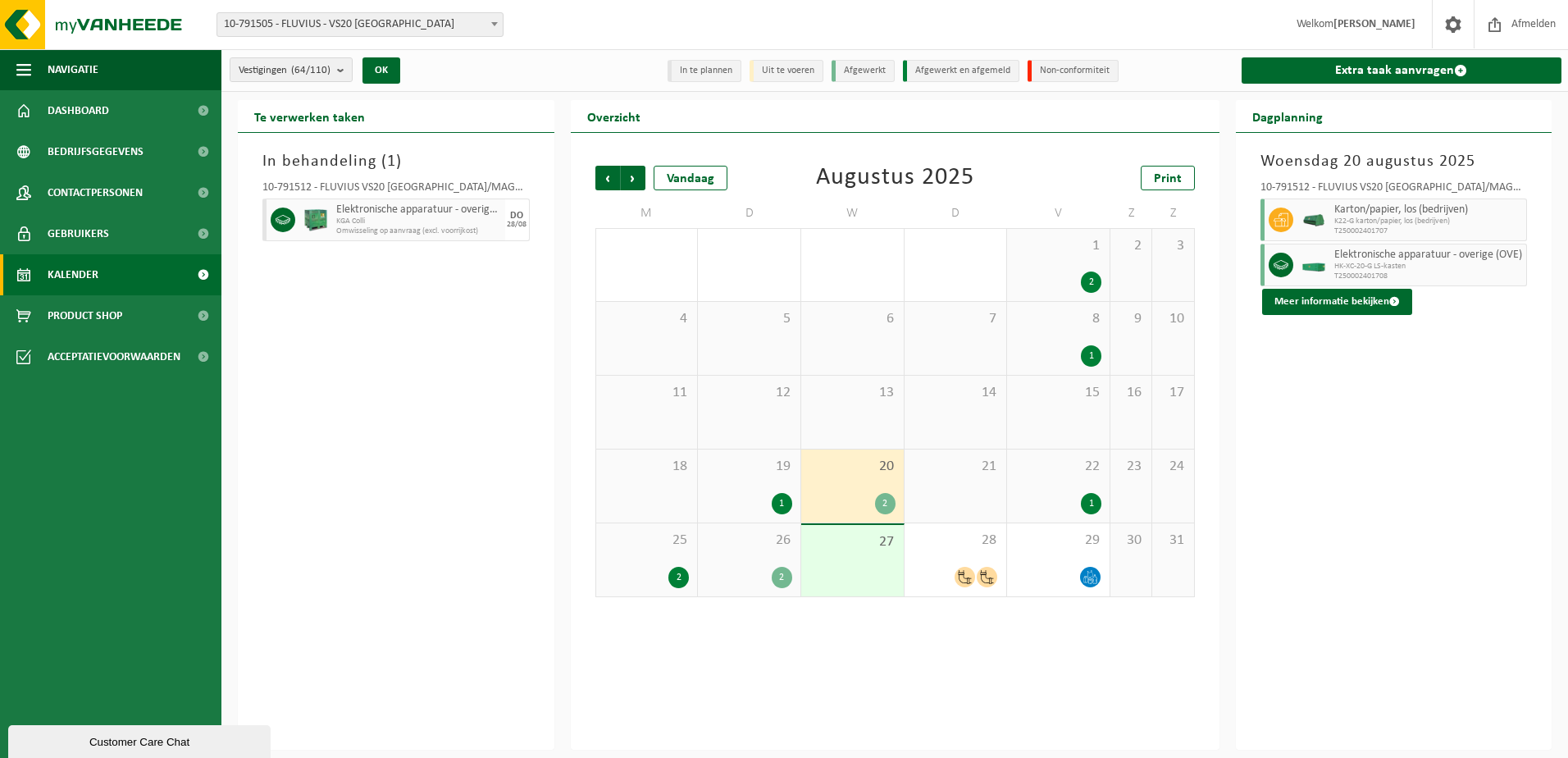
click at [673, 572] on div "2" at bounding box center [678, 577] width 20 height 21
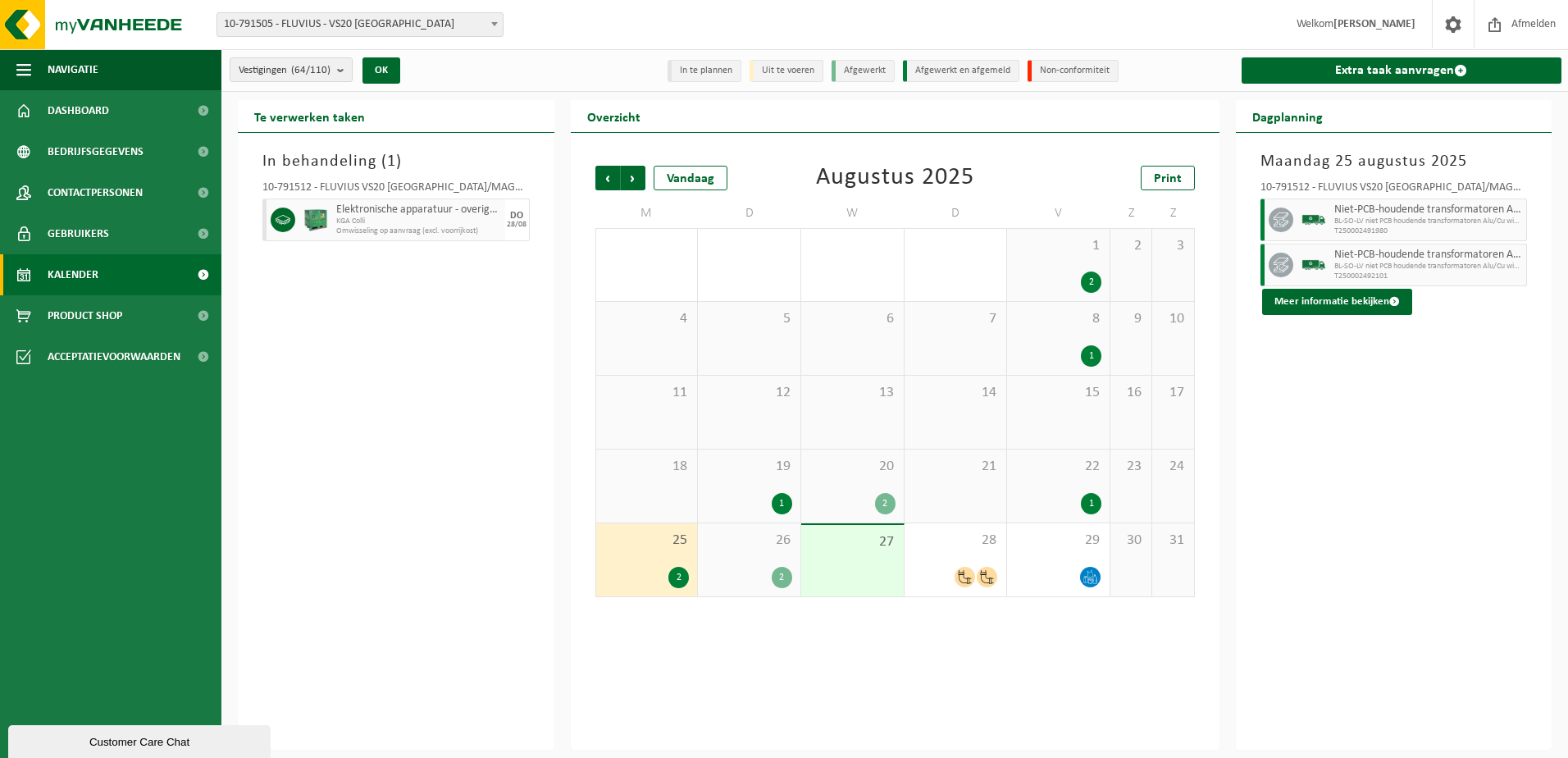
click at [781, 574] on div "2" at bounding box center [781, 577] width 20 height 21
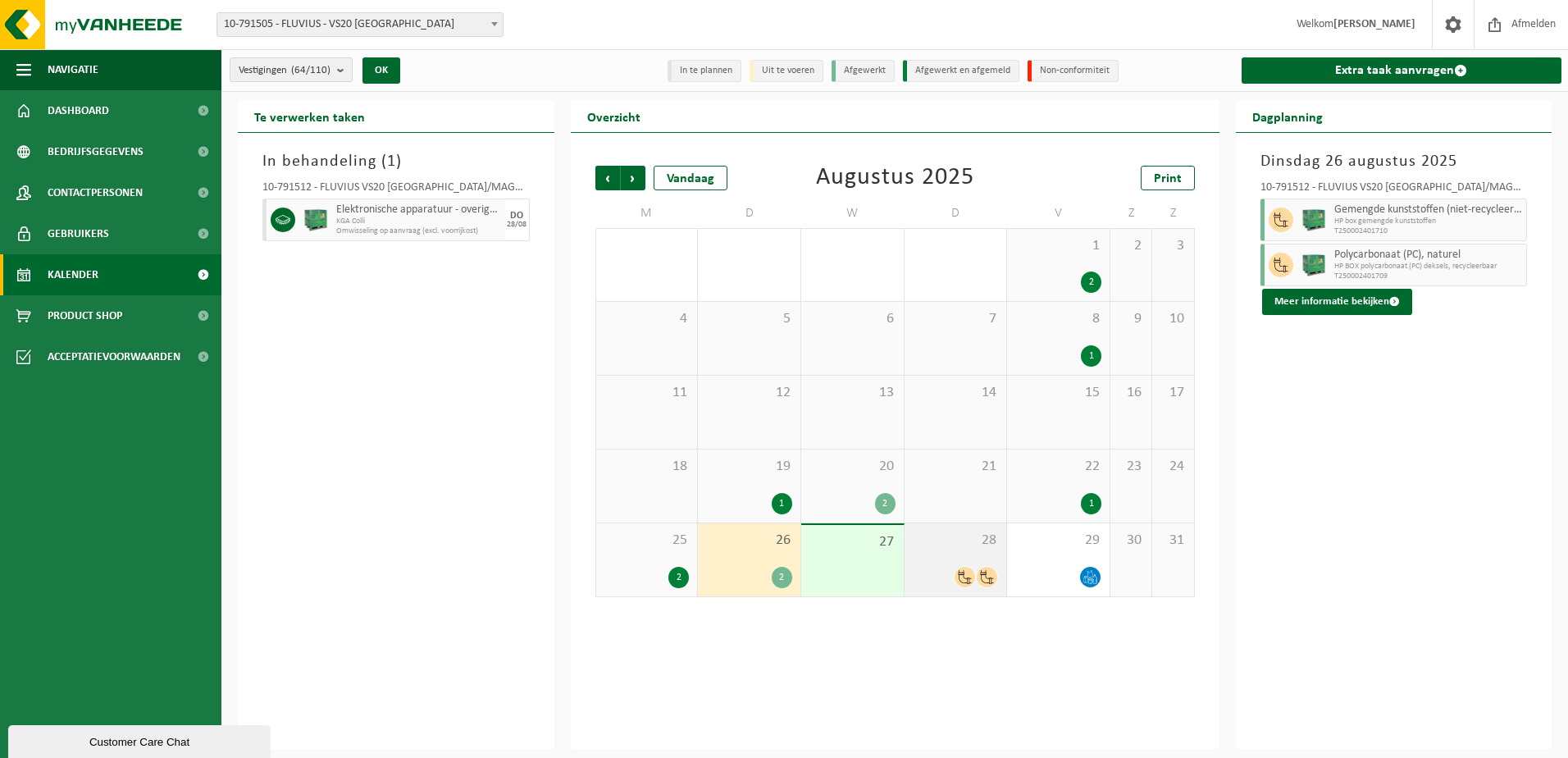
click at [970, 567] on span at bounding box center [964, 576] width 20 height 20
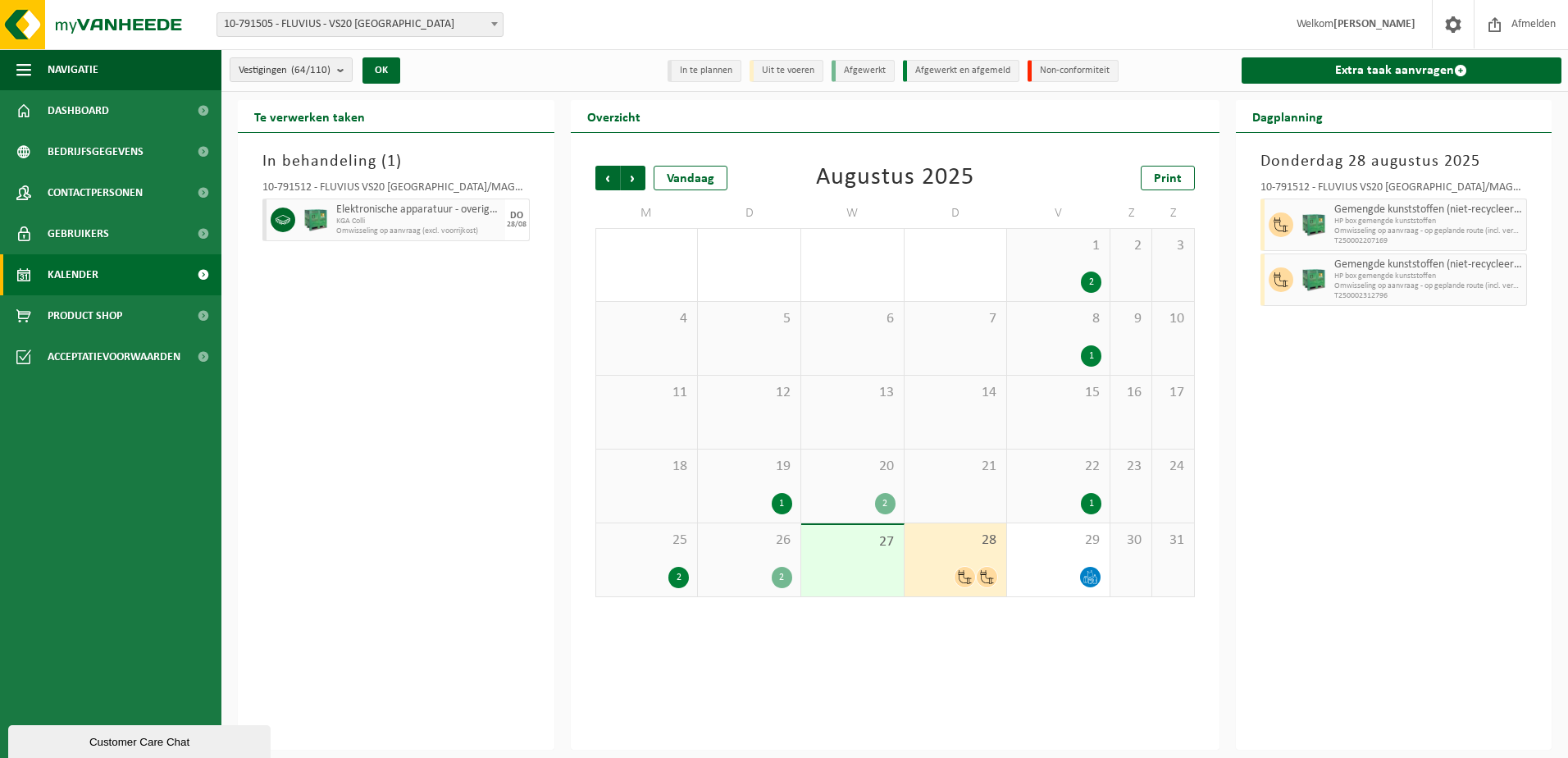
click at [496, 19] on span at bounding box center [494, 24] width 17 height 21
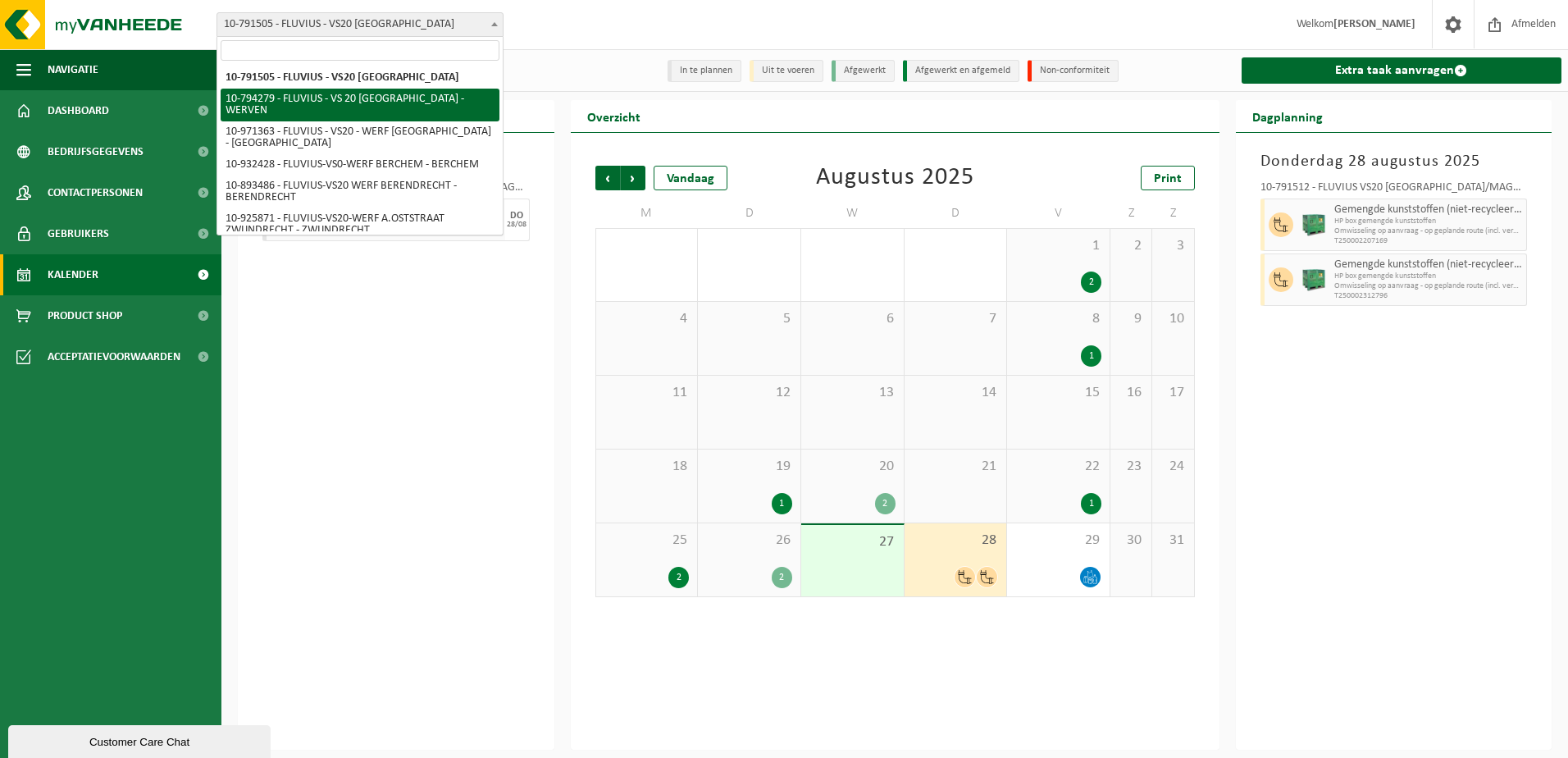
select select "31005"
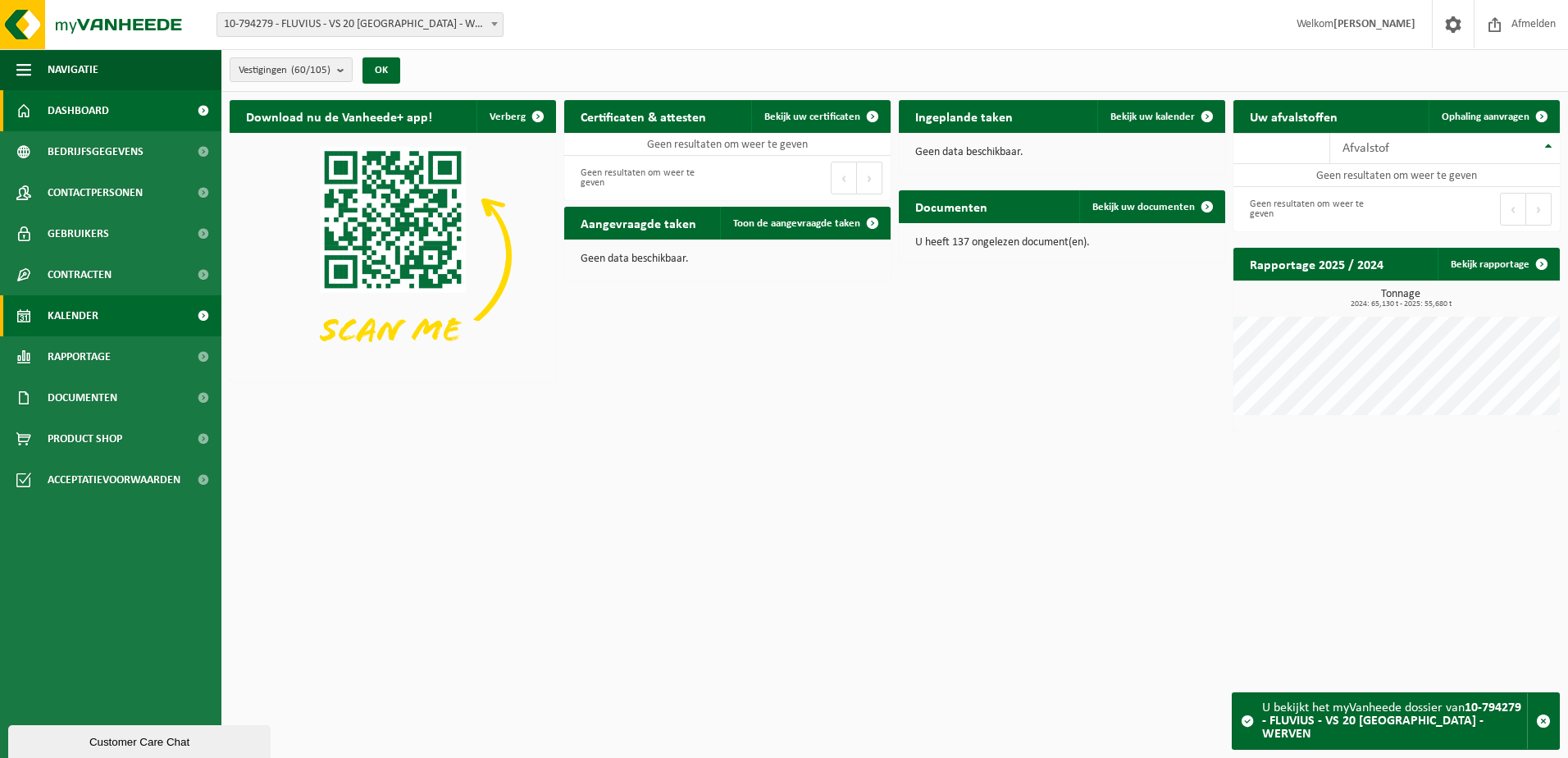
click at [86, 314] on span "Kalender" at bounding box center [73, 315] width 51 height 41
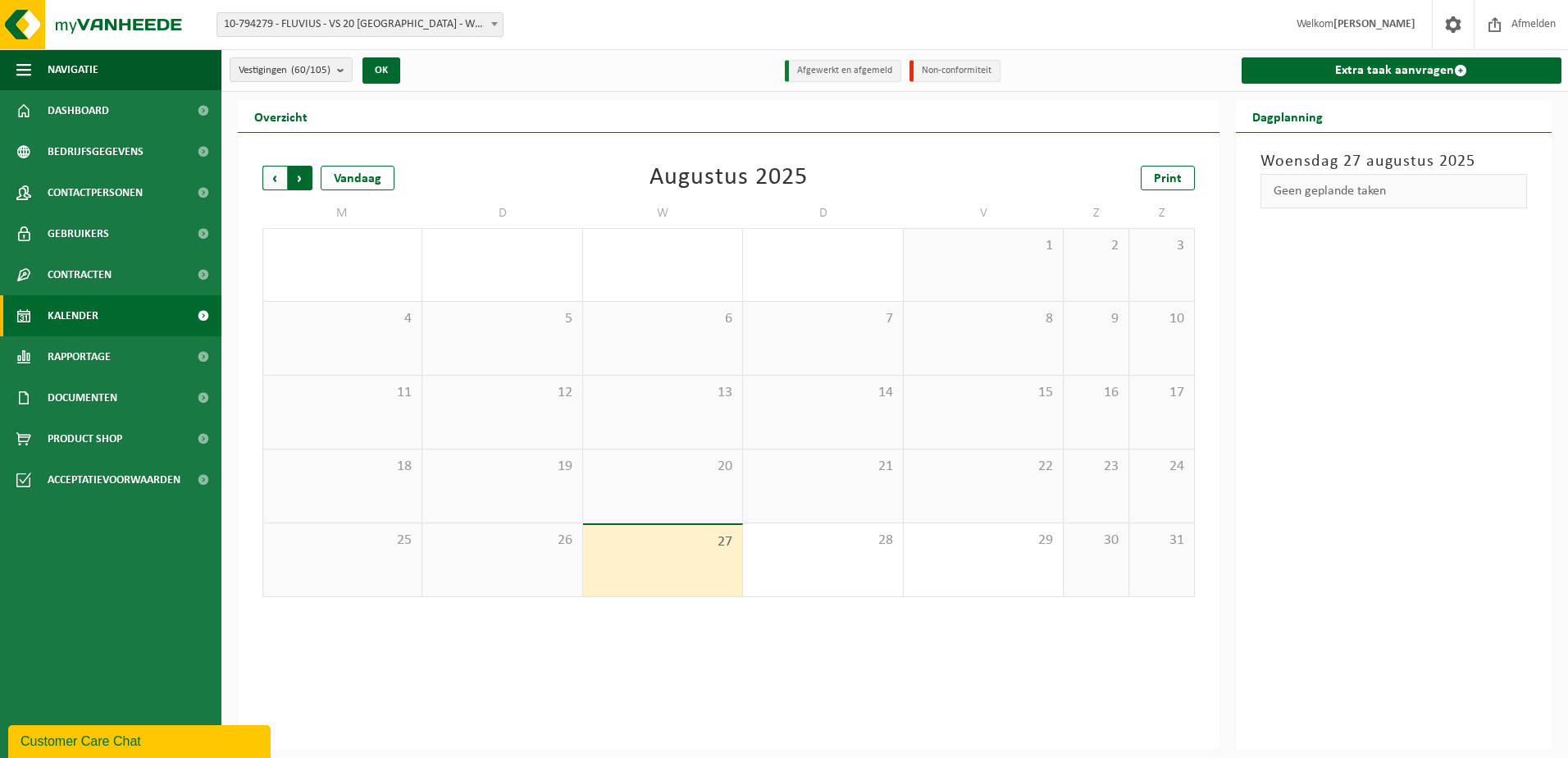
click at [276, 176] on span "Vorige" at bounding box center [275, 178] width 25 height 25
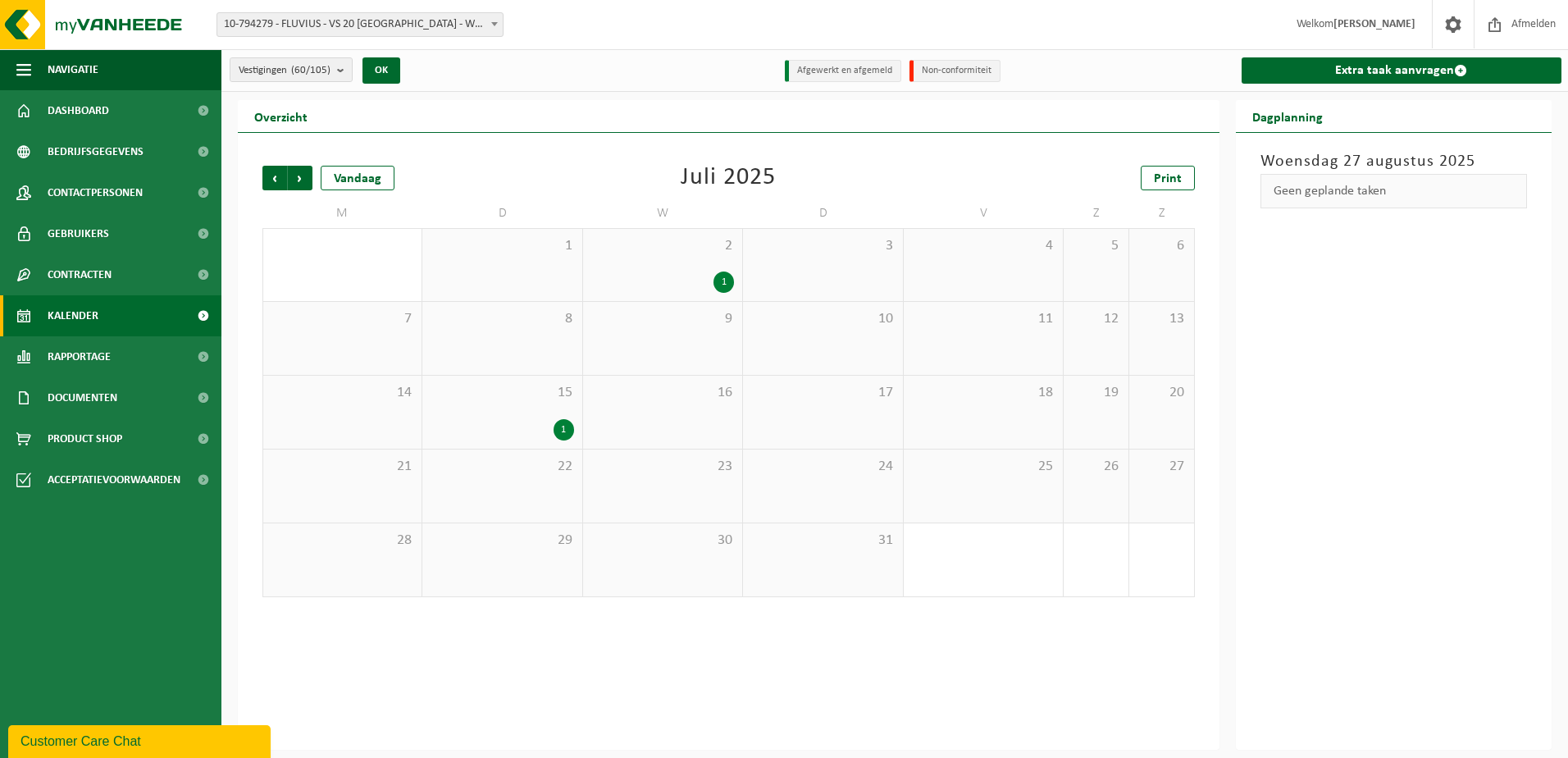
click at [567, 424] on div "1" at bounding box center [563, 429] width 20 height 21
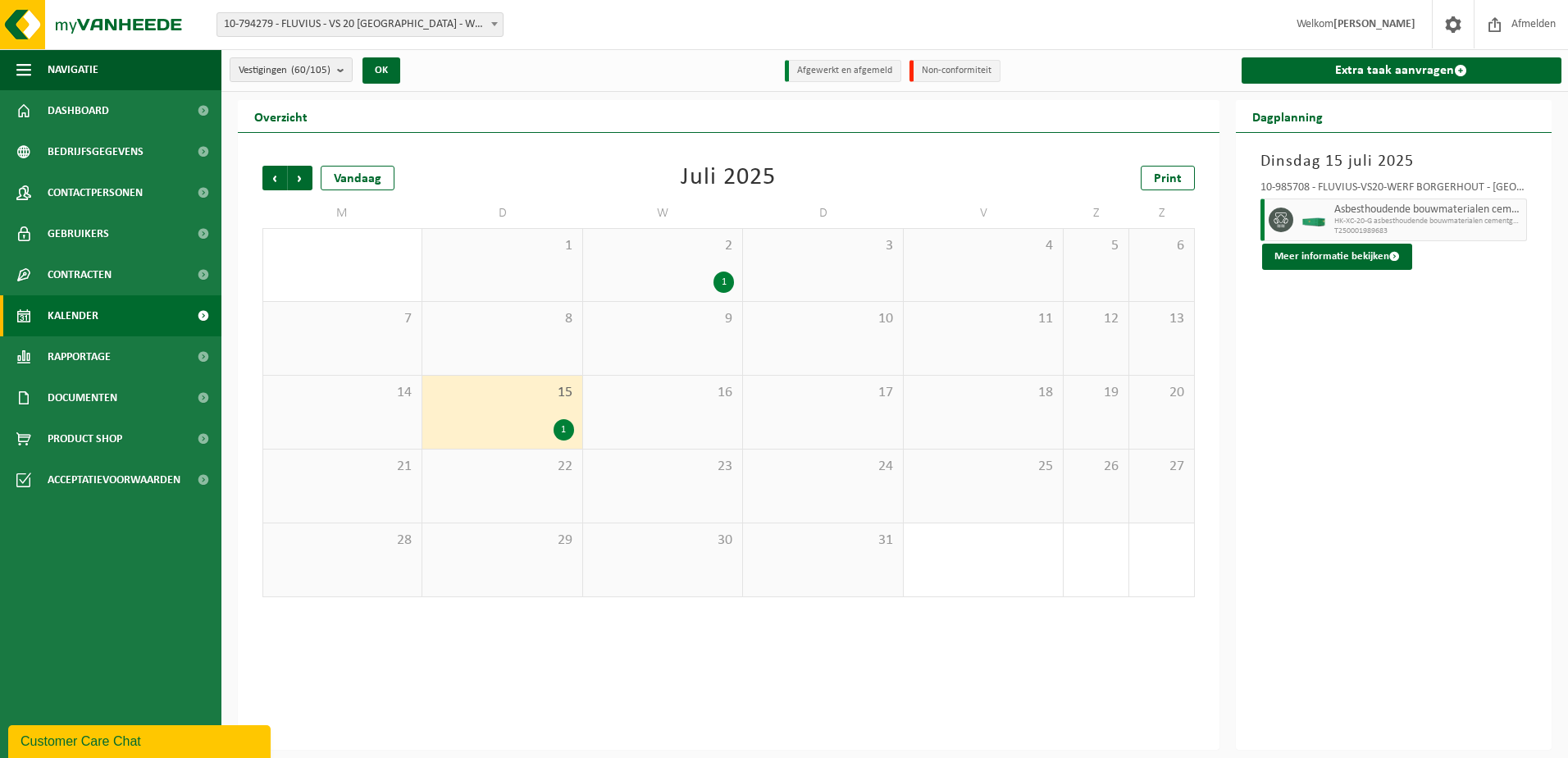
click at [724, 279] on div "1" at bounding box center [723, 282] width 20 height 21
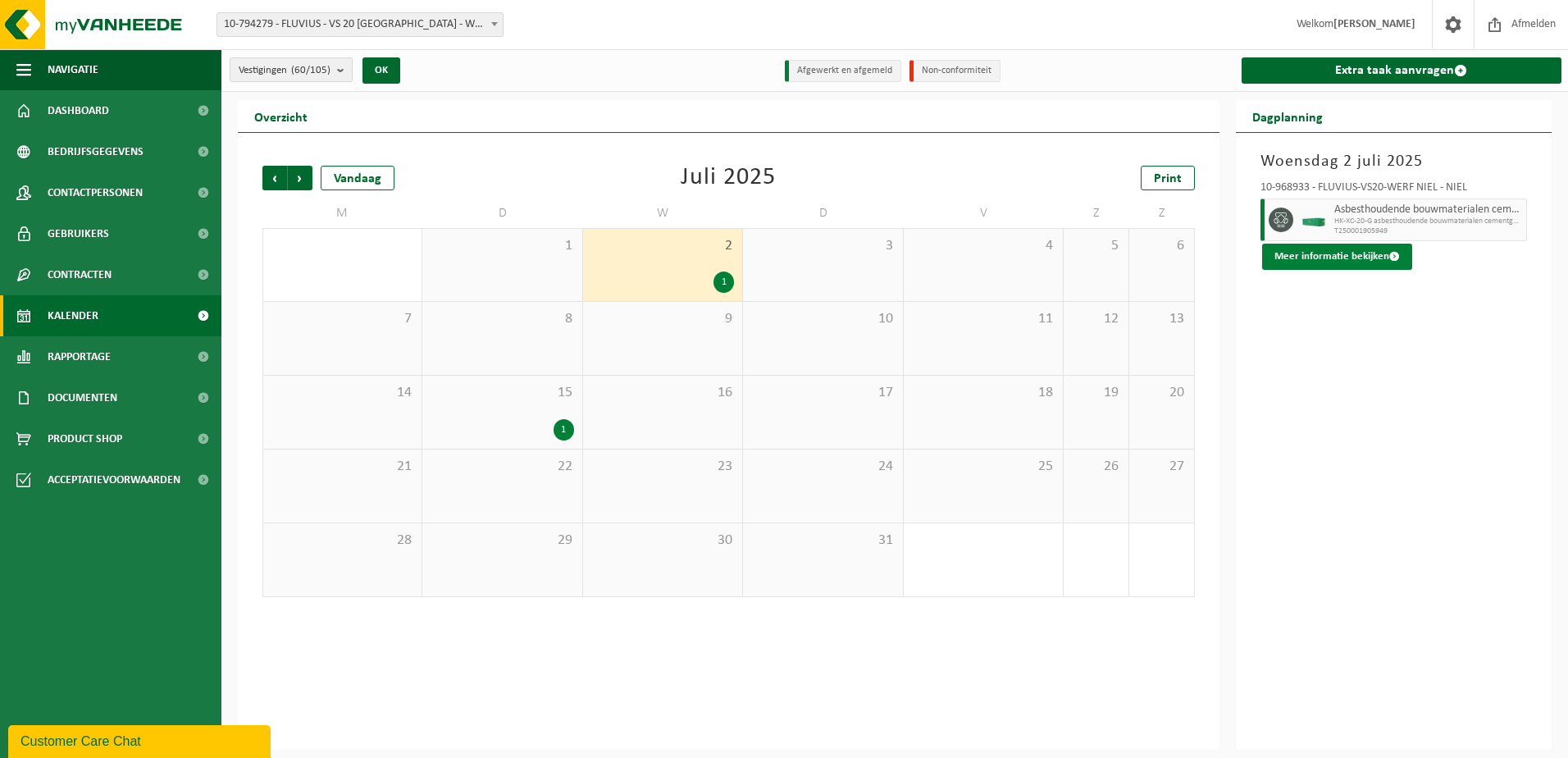
click at [1396, 253] on span at bounding box center [1395, 256] width 11 height 11
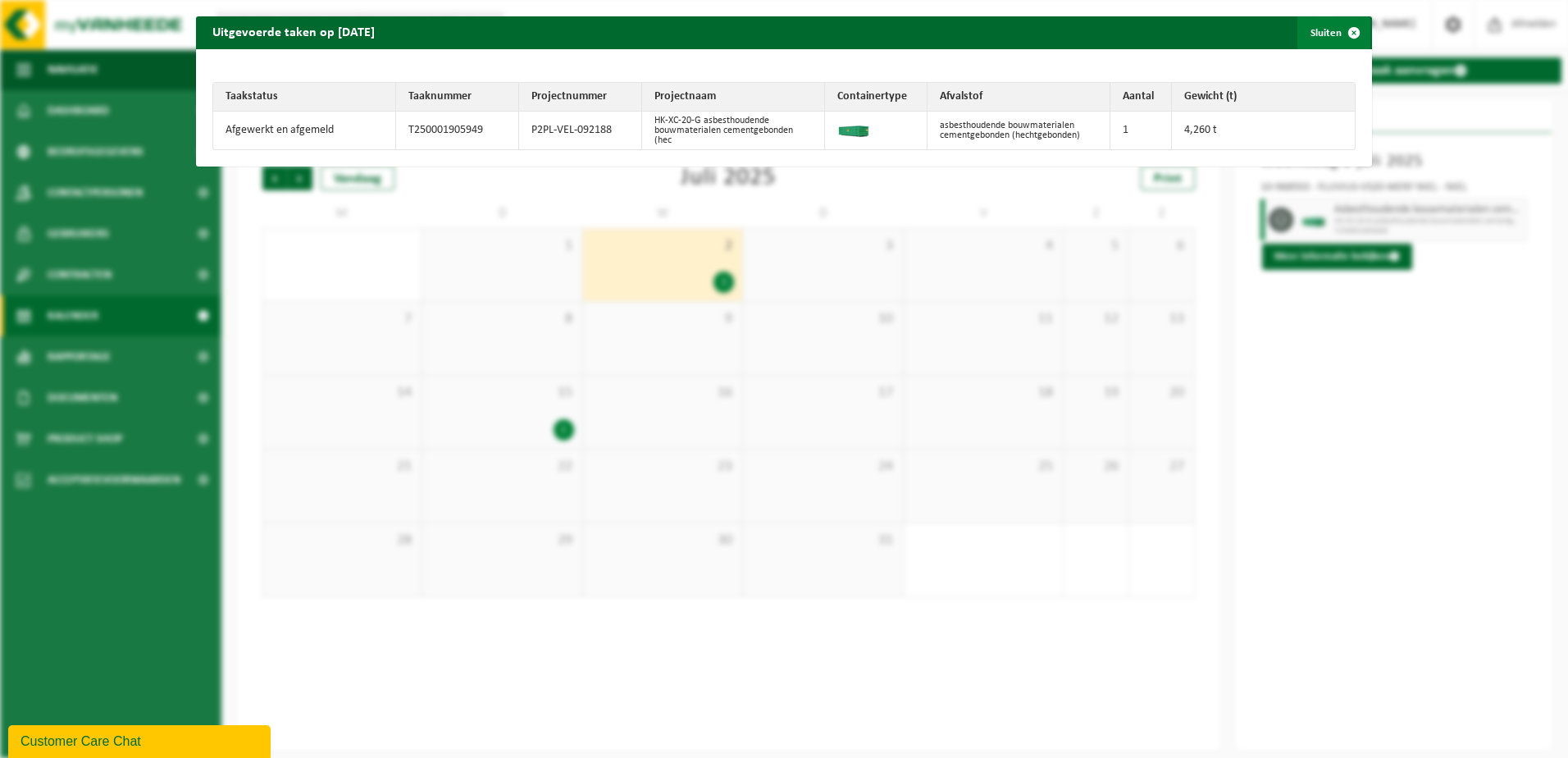
click at [1340, 29] on span "button" at bounding box center [1354, 33] width 33 height 33
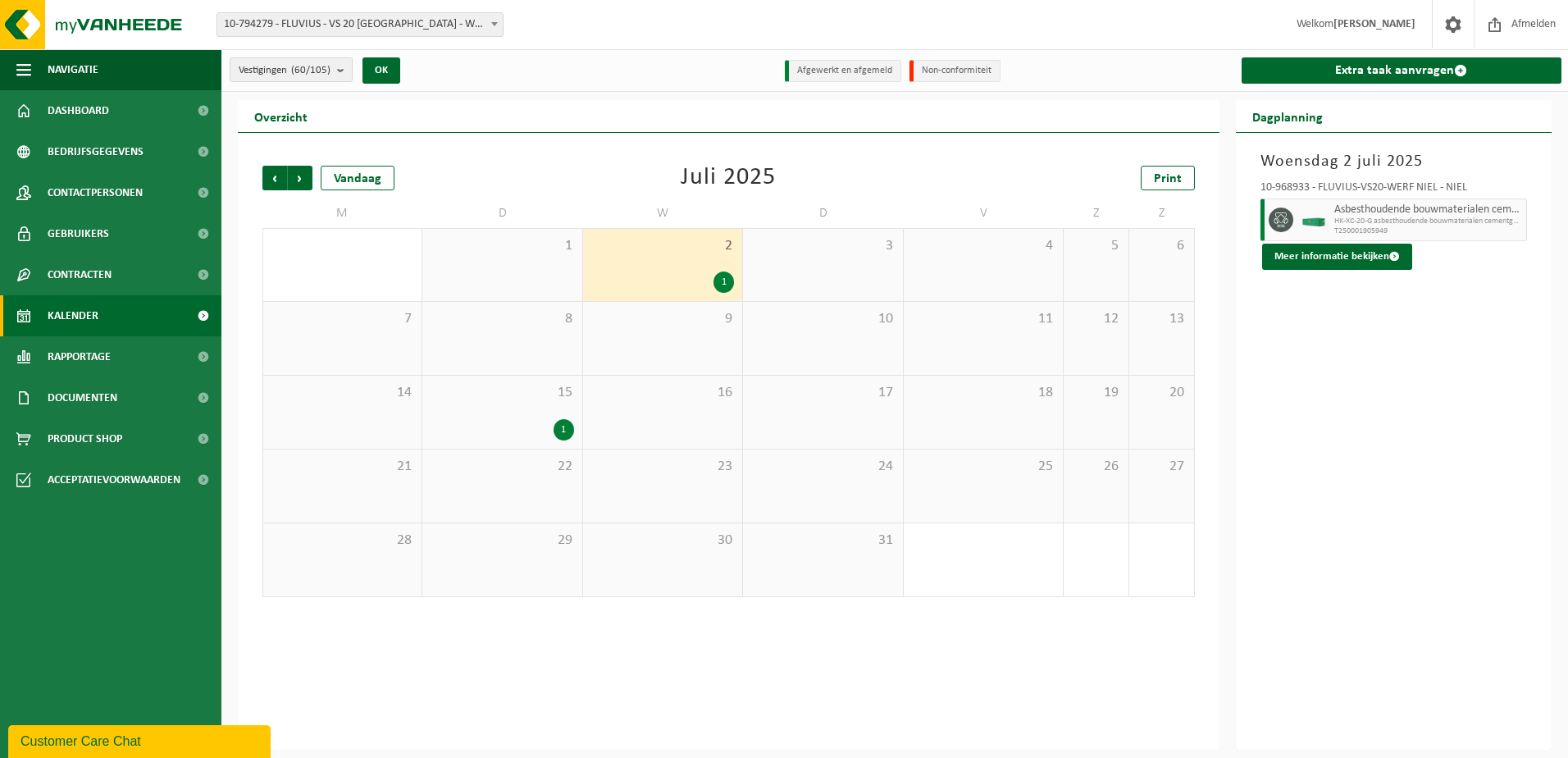
click at [561, 425] on div "1" at bounding box center [563, 429] width 20 height 21
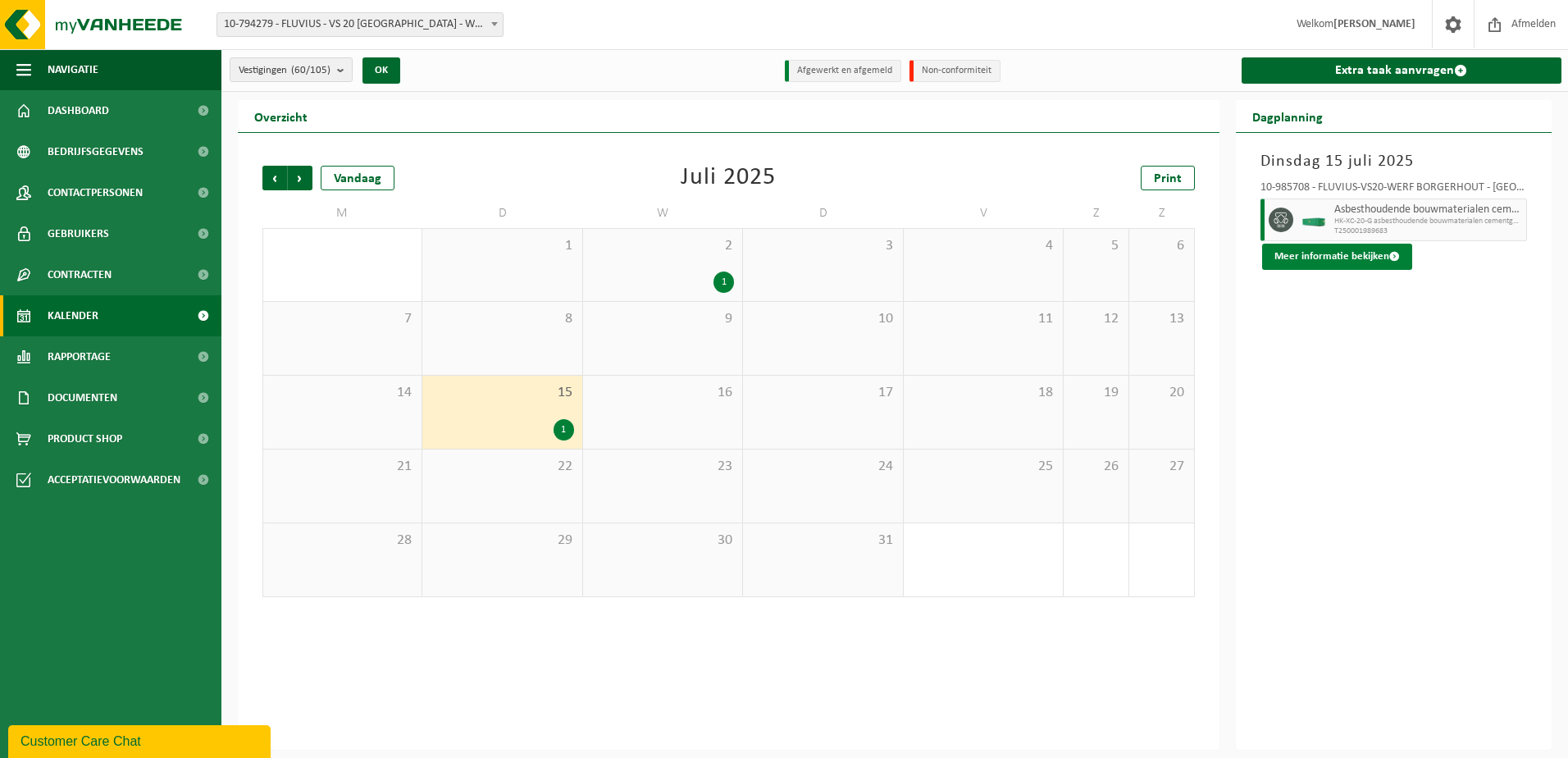
click at [1320, 252] on button "Meer informatie bekijken" at bounding box center [1337, 257] width 150 height 27
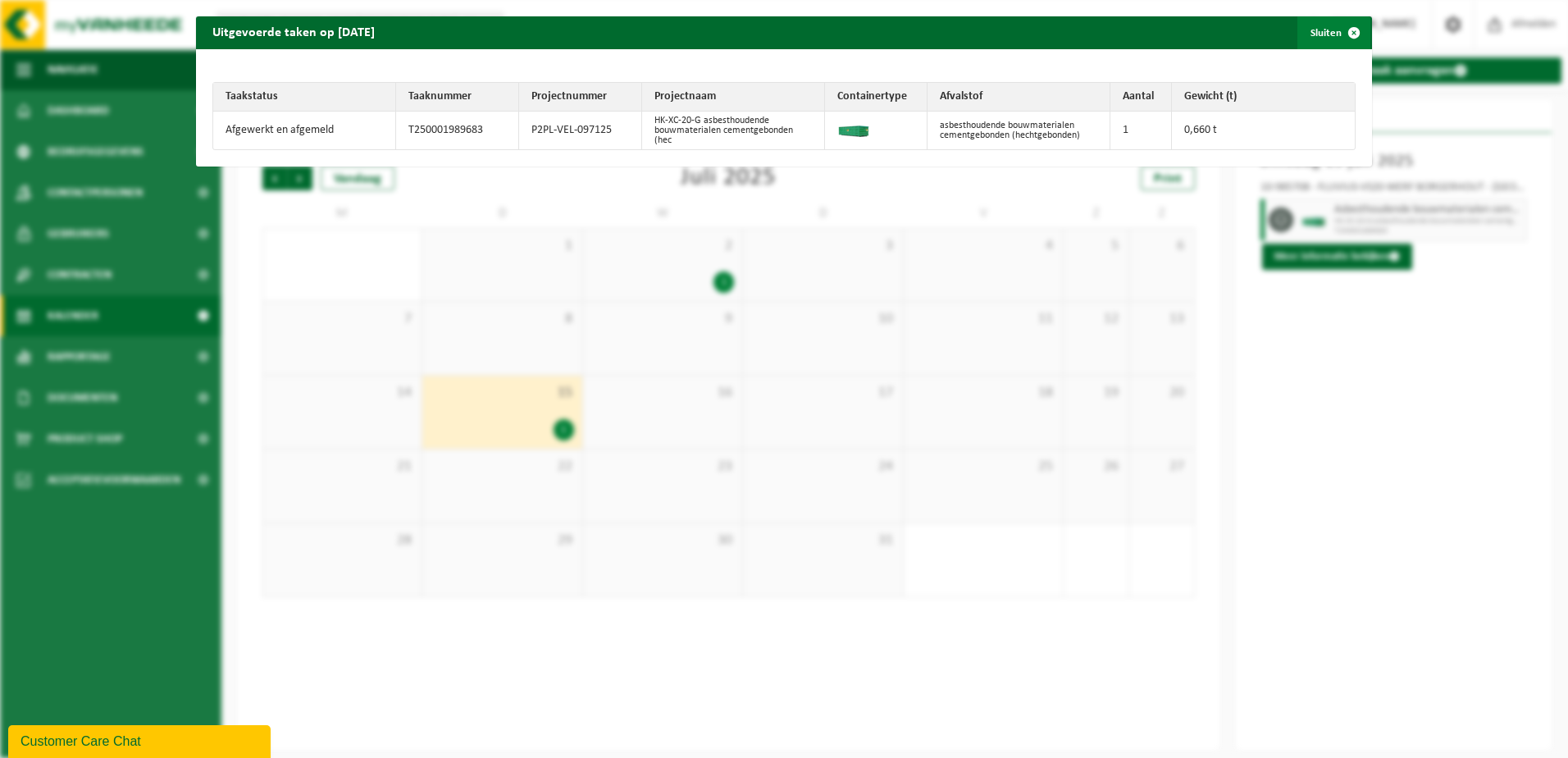
click at [1343, 28] on span "button" at bounding box center [1354, 33] width 33 height 33
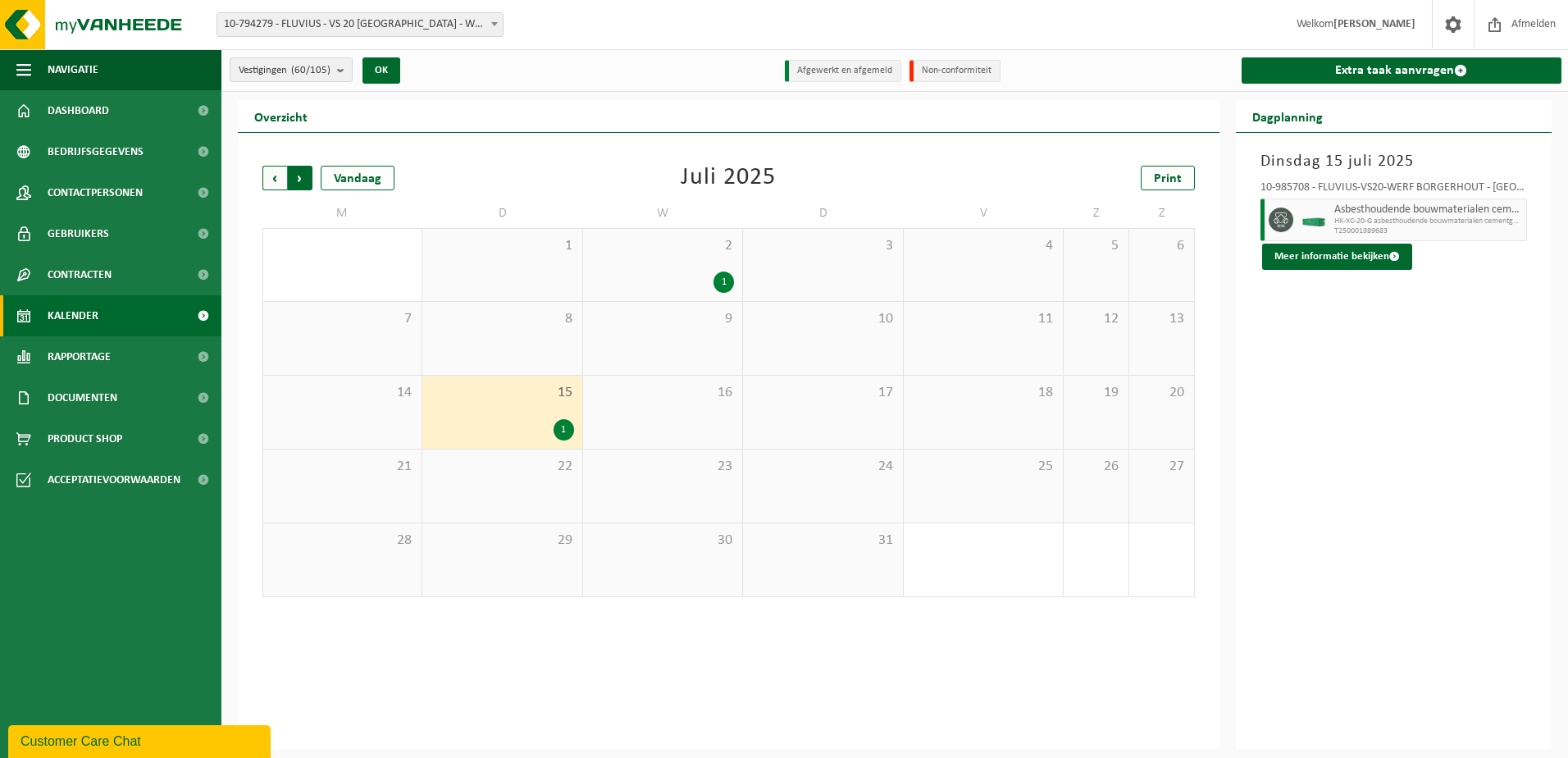
click at [269, 172] on span "Vorige" at bounding box center [275, 178] width 25 height 25
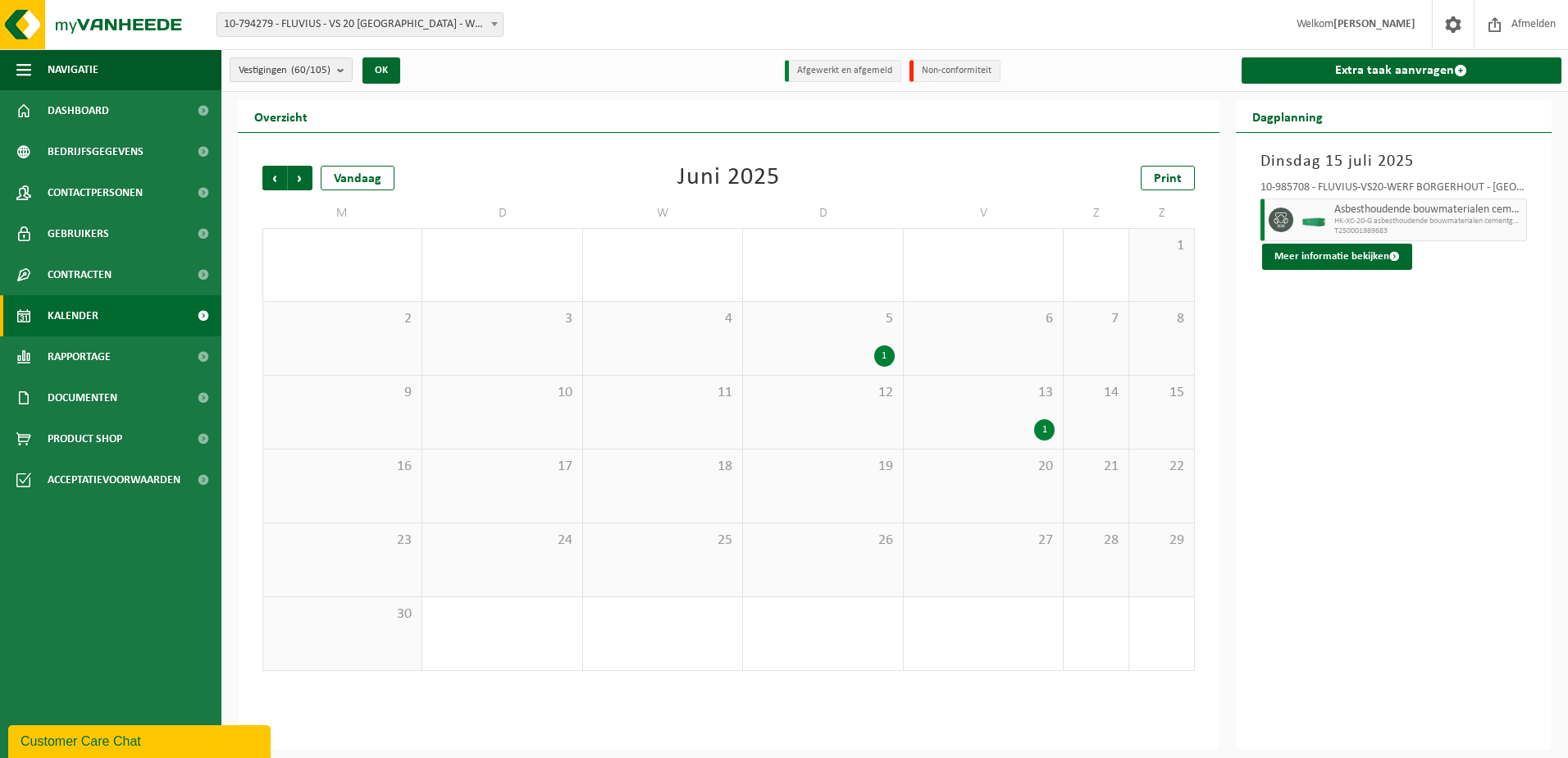
click at [1040, 428] on div "1" at bounding box center [1044, 429] width 20 height 21
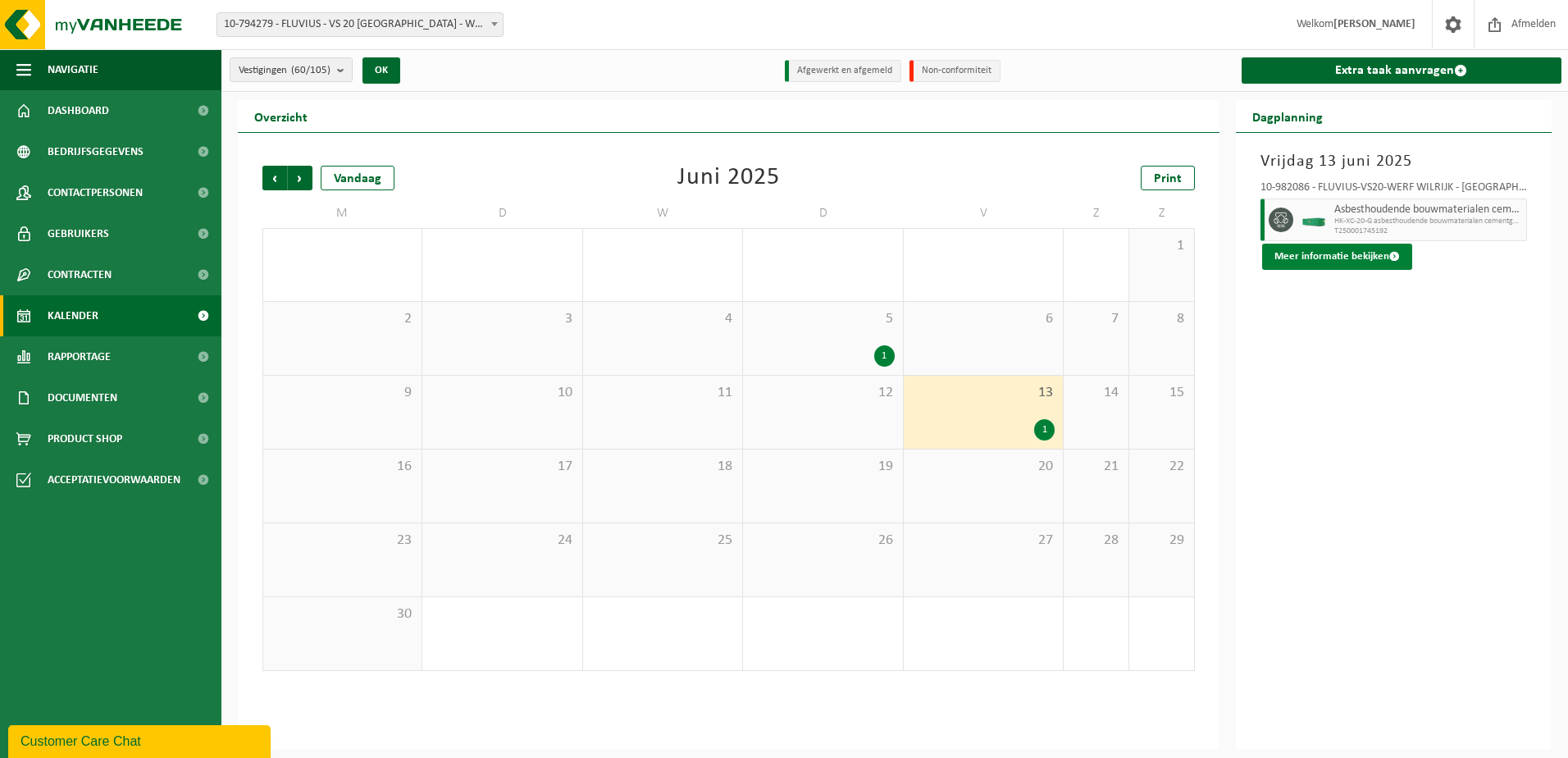
click at [1331, 252] on button "Meer informatie bekijken" at bounding box center [1337, 257] width 150 height 27
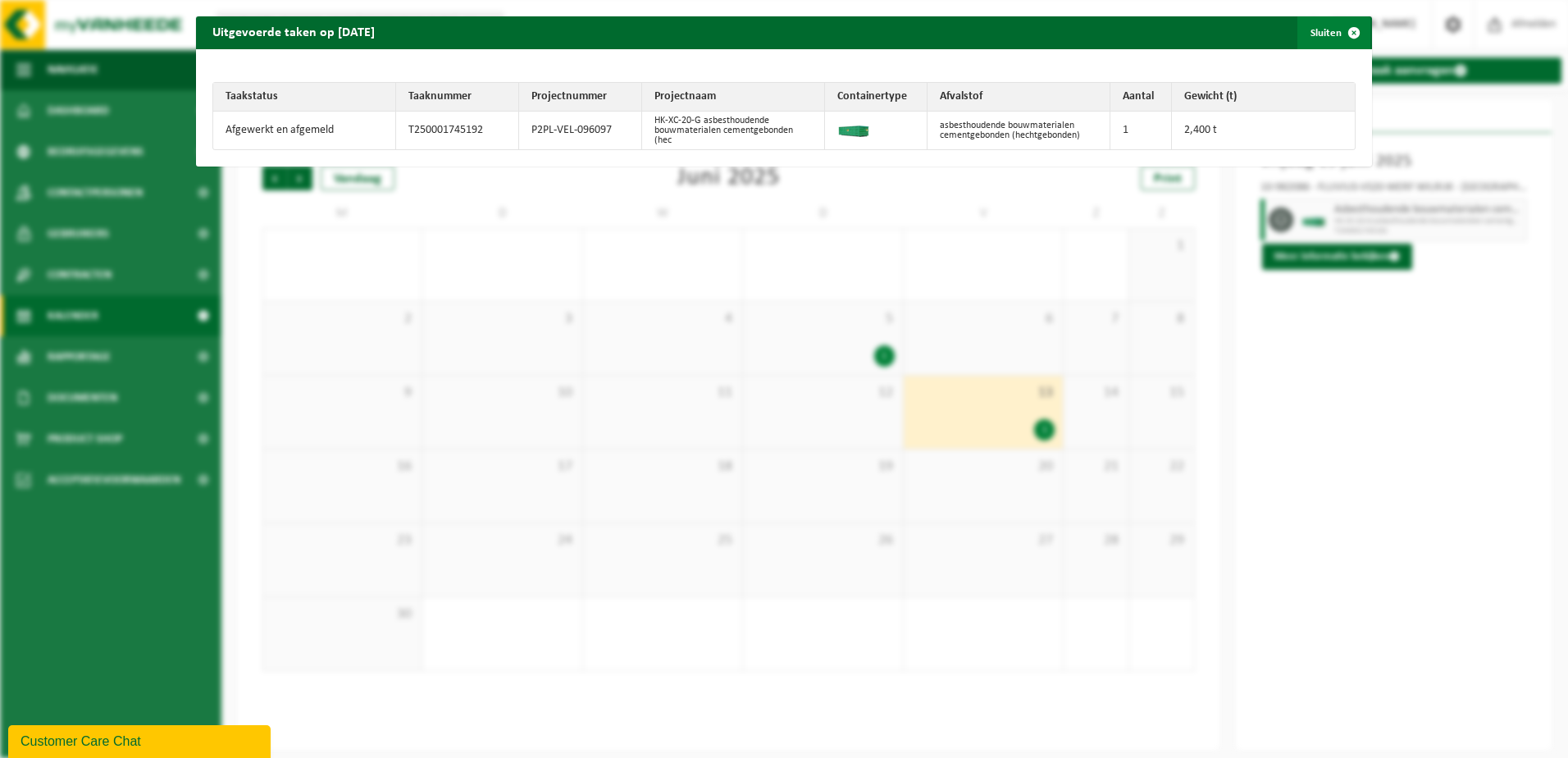
click at [1340, 35] on span "button" at bounding box center [1354, 33] width 33 height 33
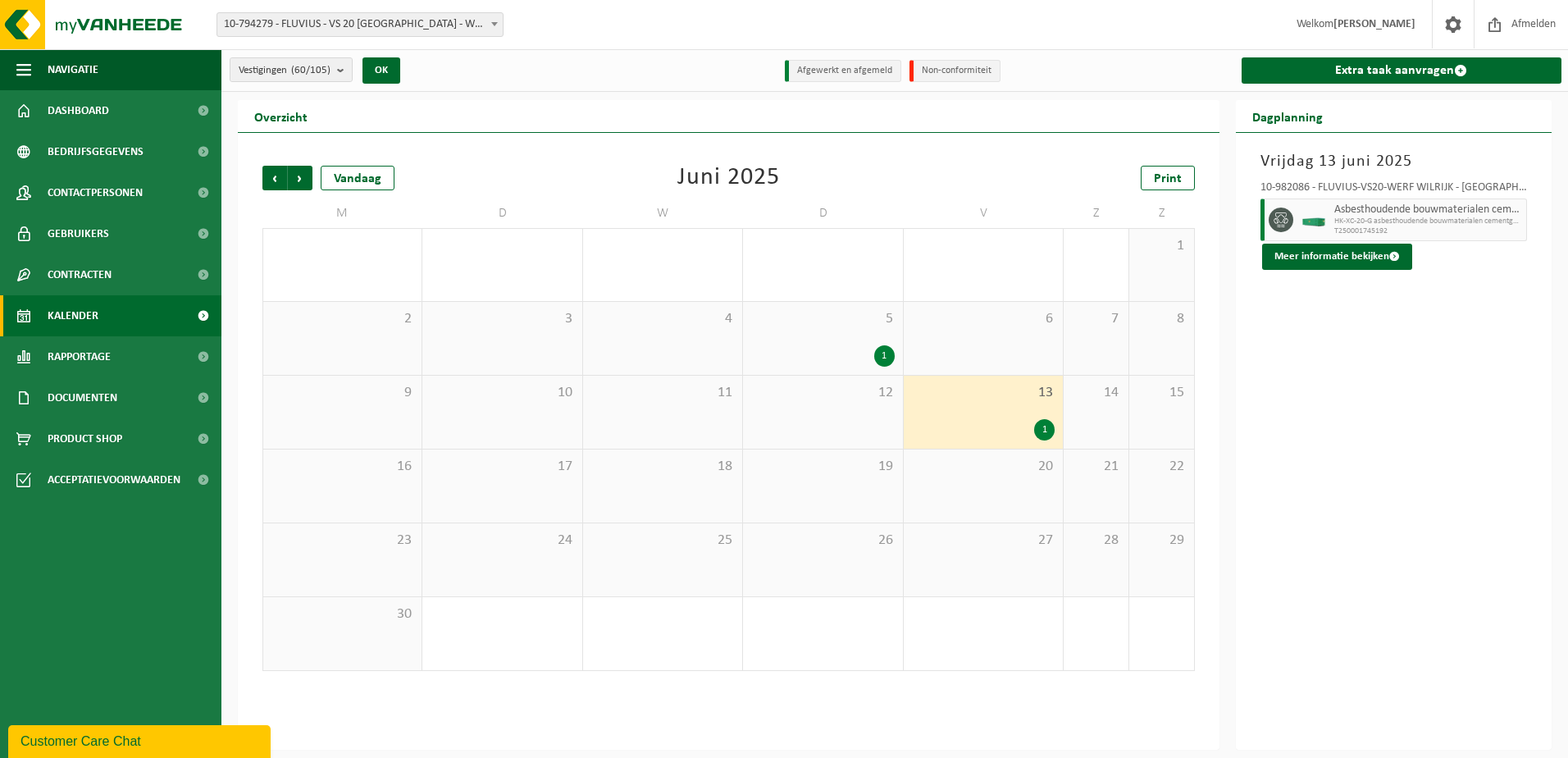
click at [887, 354] on div "1" at bounding box center [884, 356] width 20 height 21
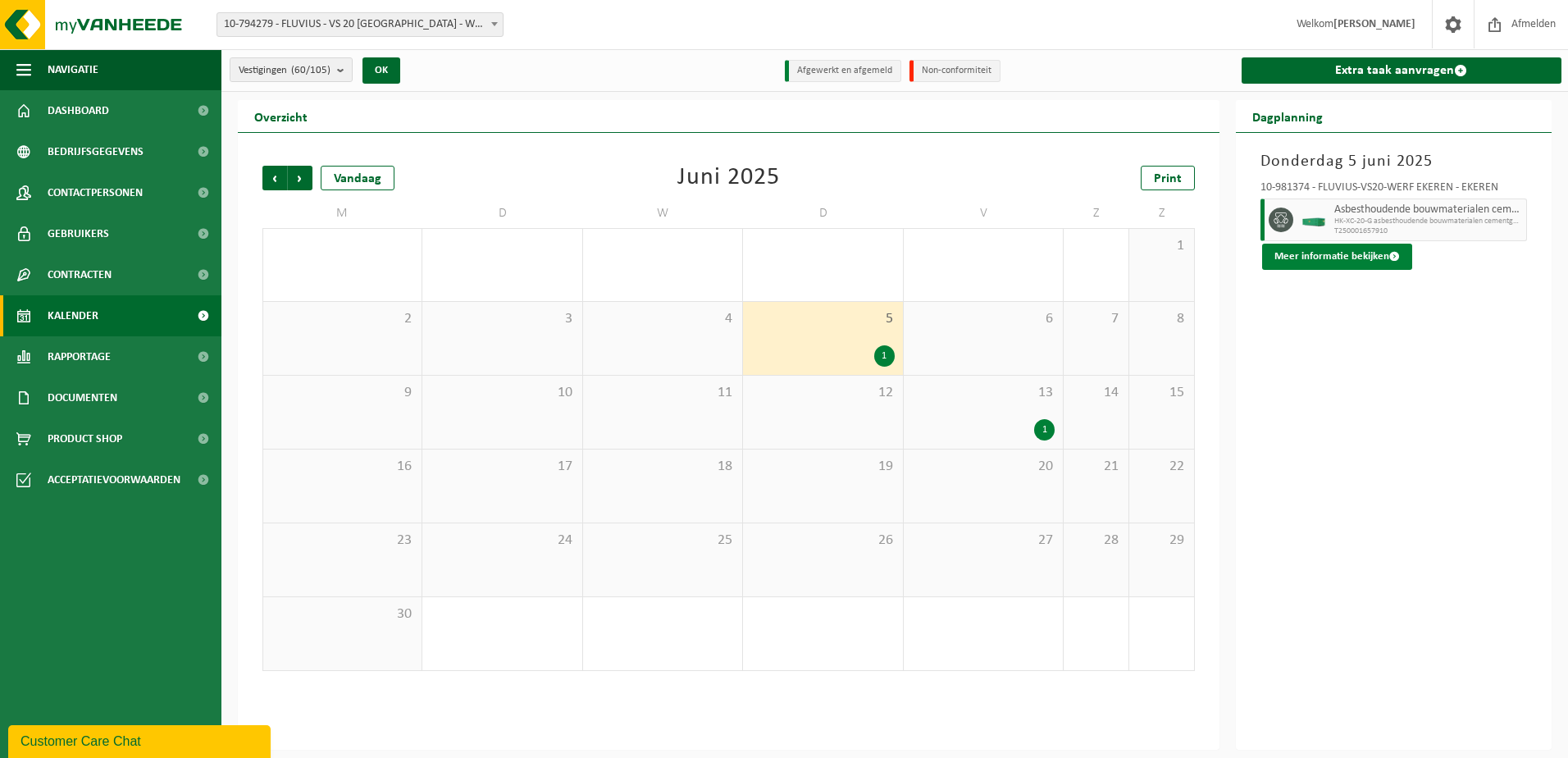
click at [1363, 251] on button "Meer informatie bekijken" at bounding box center [1337, 257] width 150 height 27
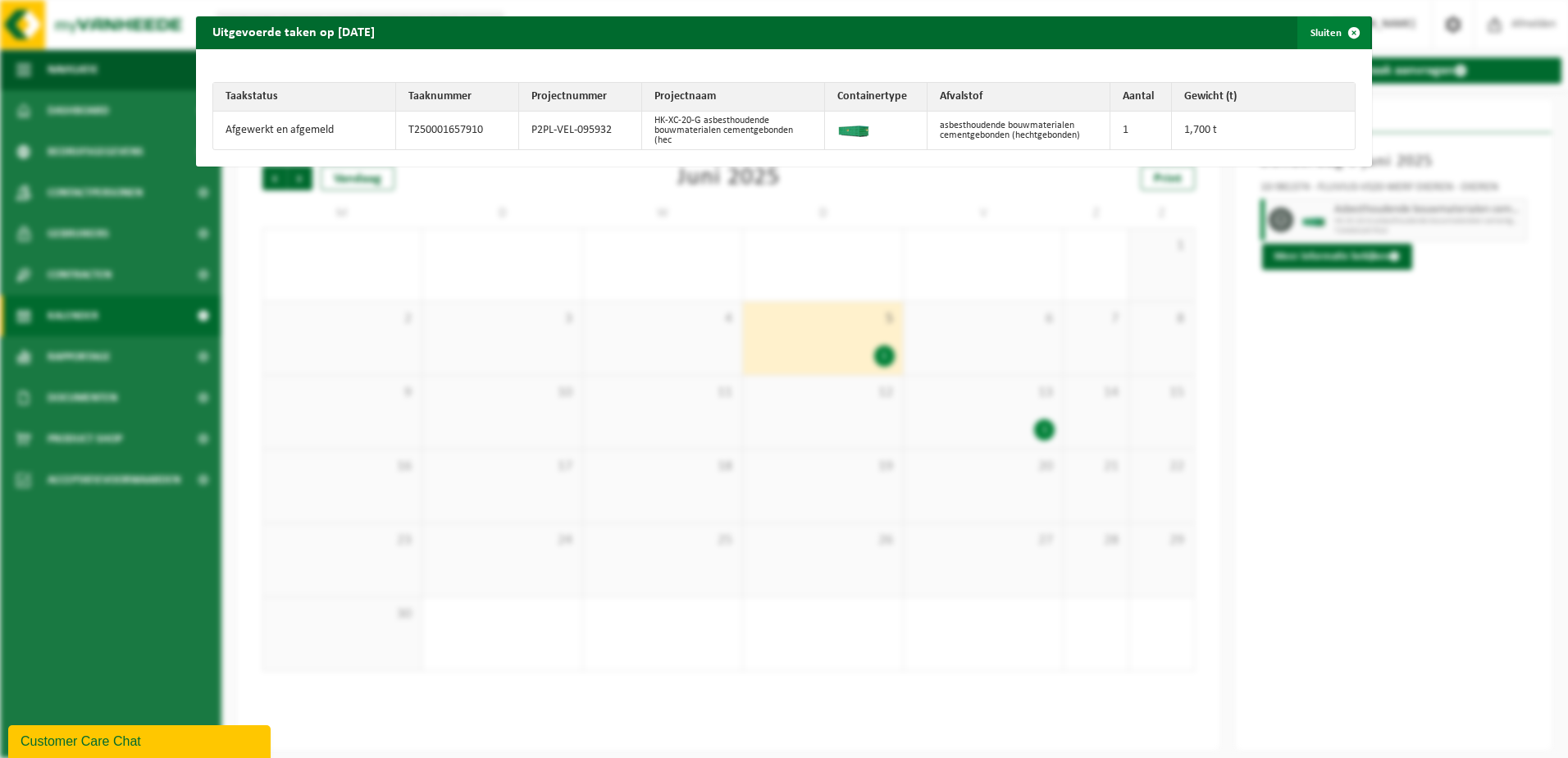
click at [1343, 28] on span "button" at bounding box center [1354, 33] width 33 height 33
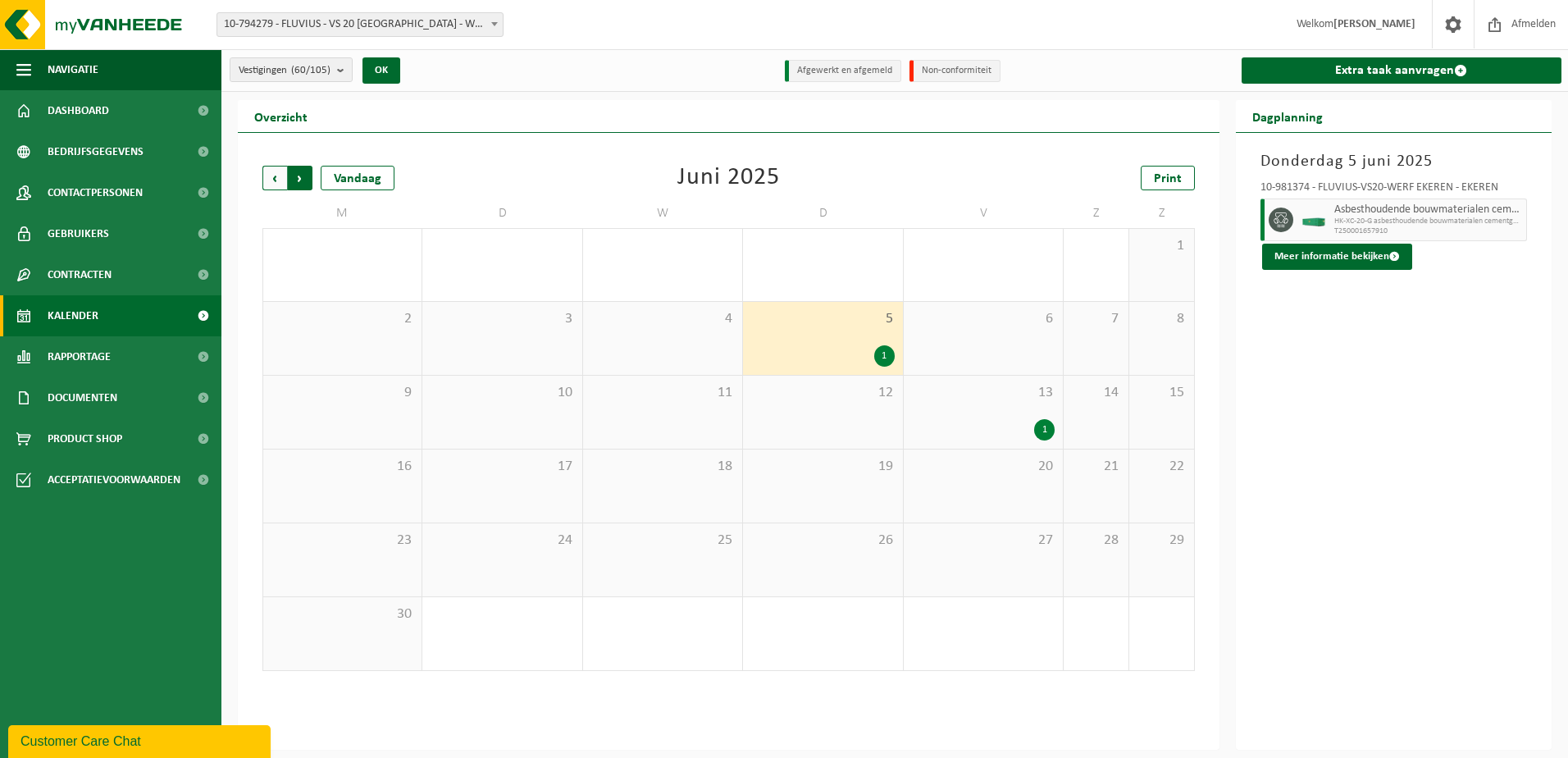
click at [278, 177] on span "Vorige" at bounding box center [275, 178] width 25 height 25
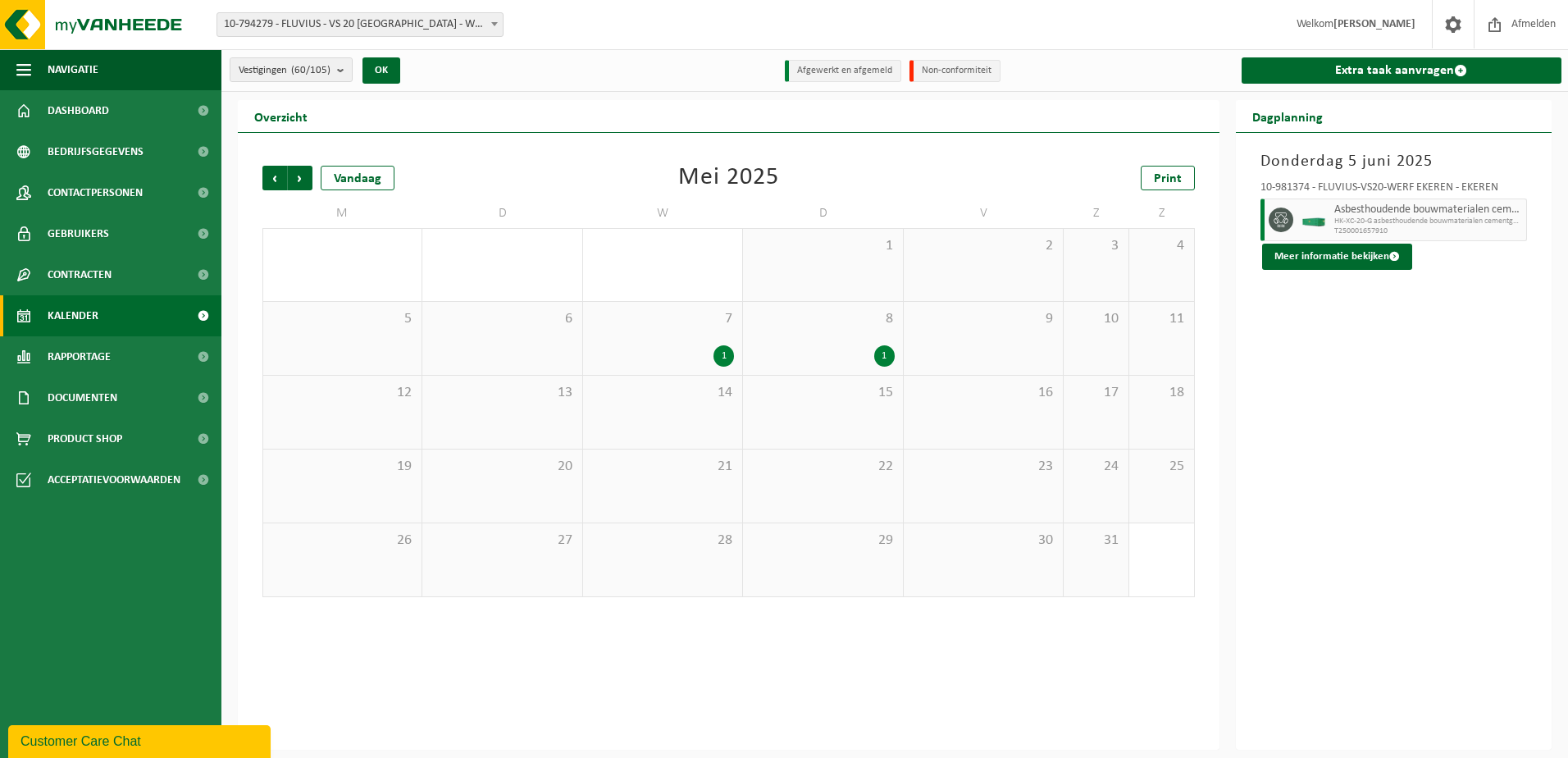
click at [884, 352] on div "1" at bounding box center [884, 356] width 20 height 21
click at [1366, 255] on button "Meer informatie bekijken" at bounding box center [1337, 257] width 150 height 27
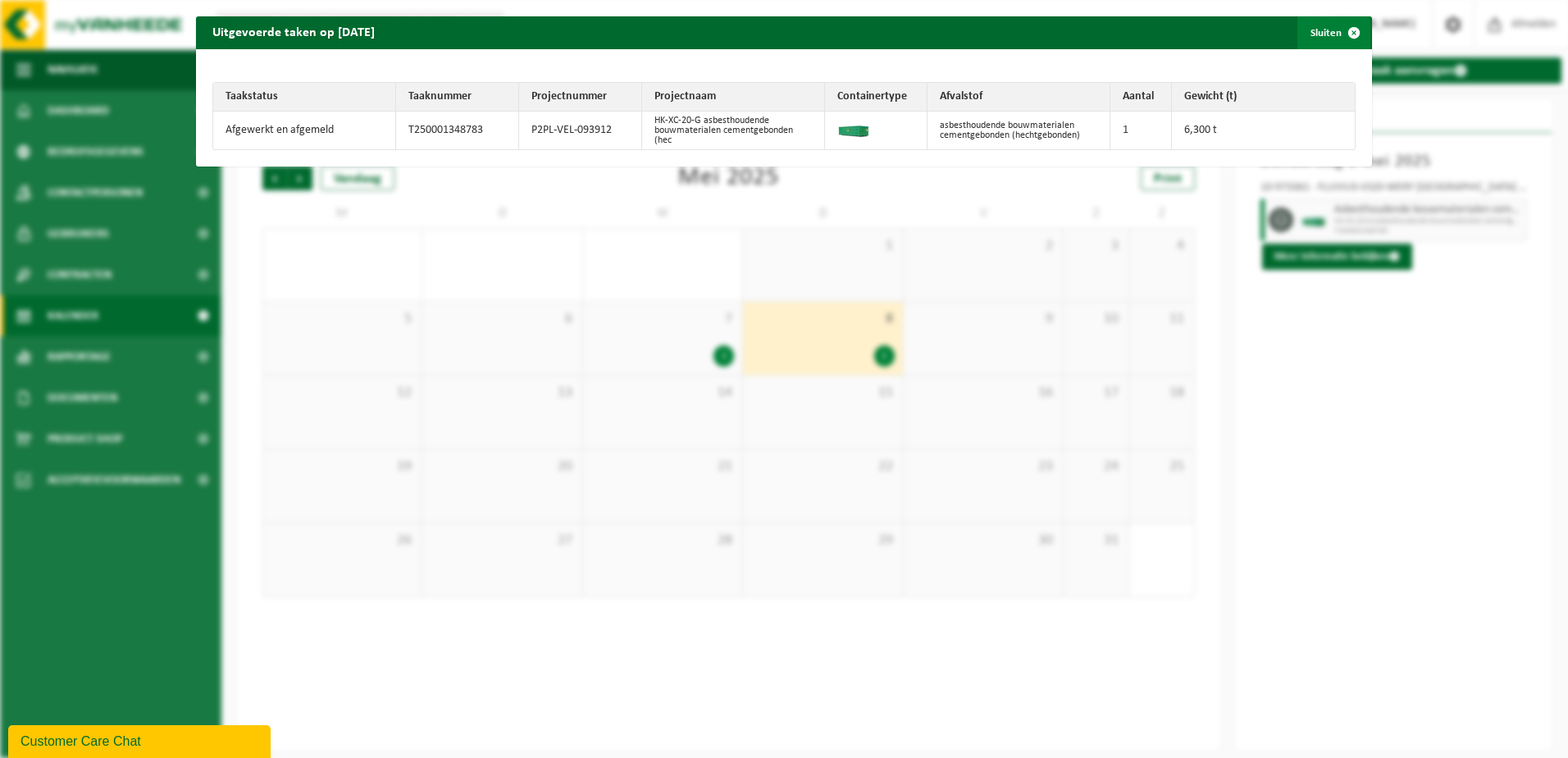
click at [1348, 26] on span "button" at bounding box center [1354, 33] width 33 height 33
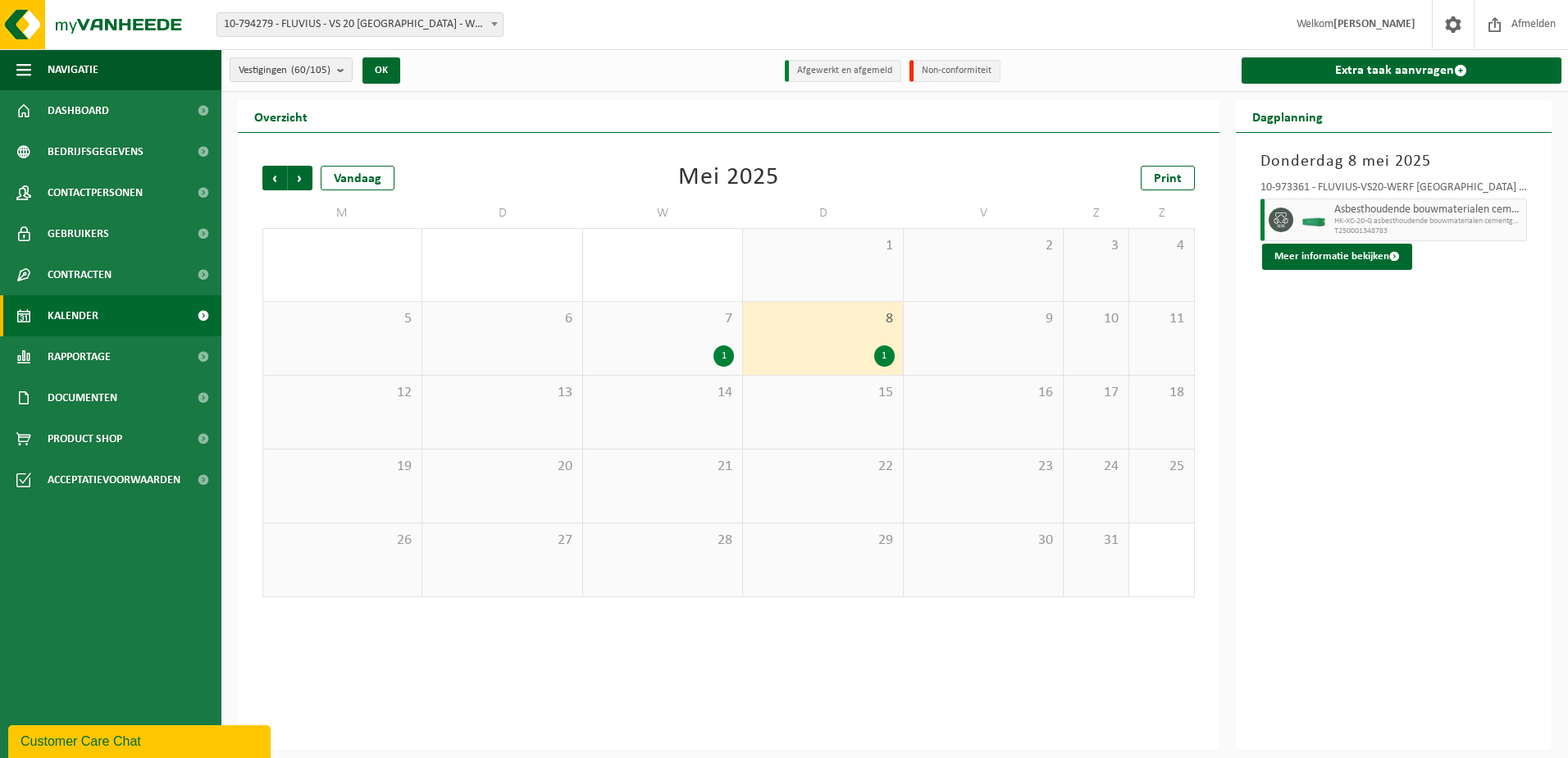
click at [720, 353] on div "1" at bounding box center [723, 356] width 20 height 21
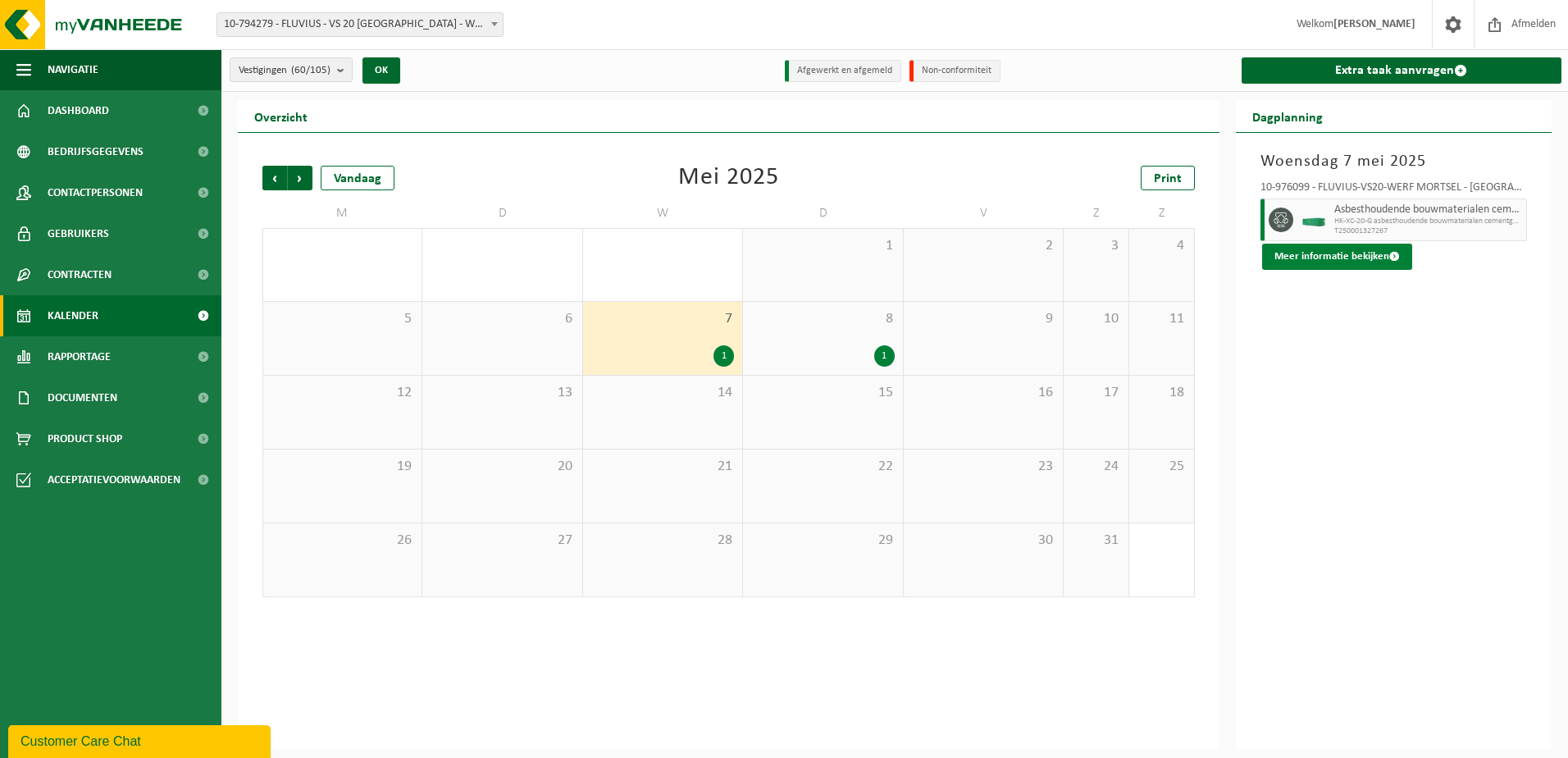
click at [1321, 252] on button "Meer informatie bekijken" at bounding box center [1337, 257] width 150 height 27
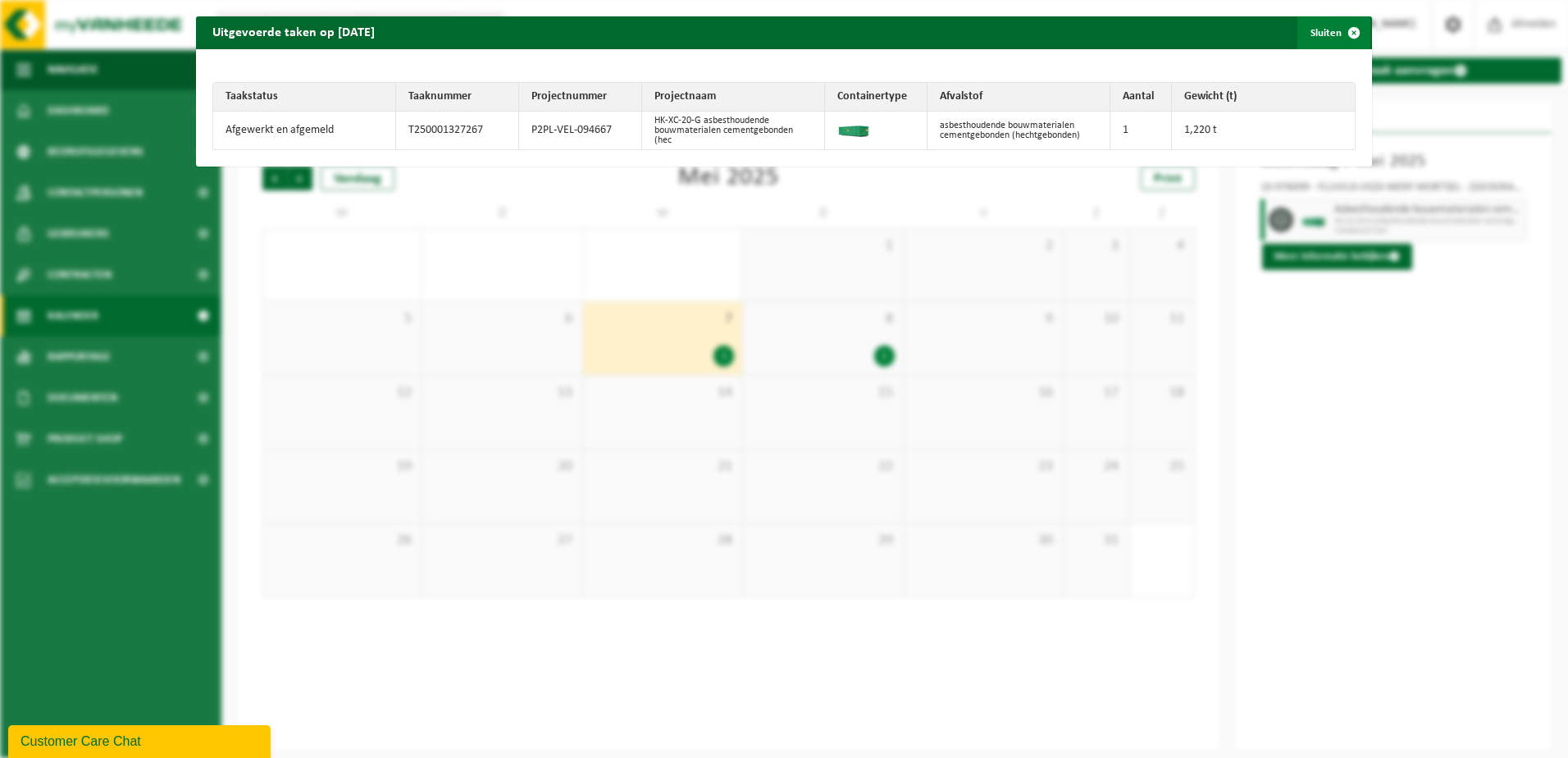
click at [1342, 28] on span "button" at bounding box center [1354, 33] width 33 height 33
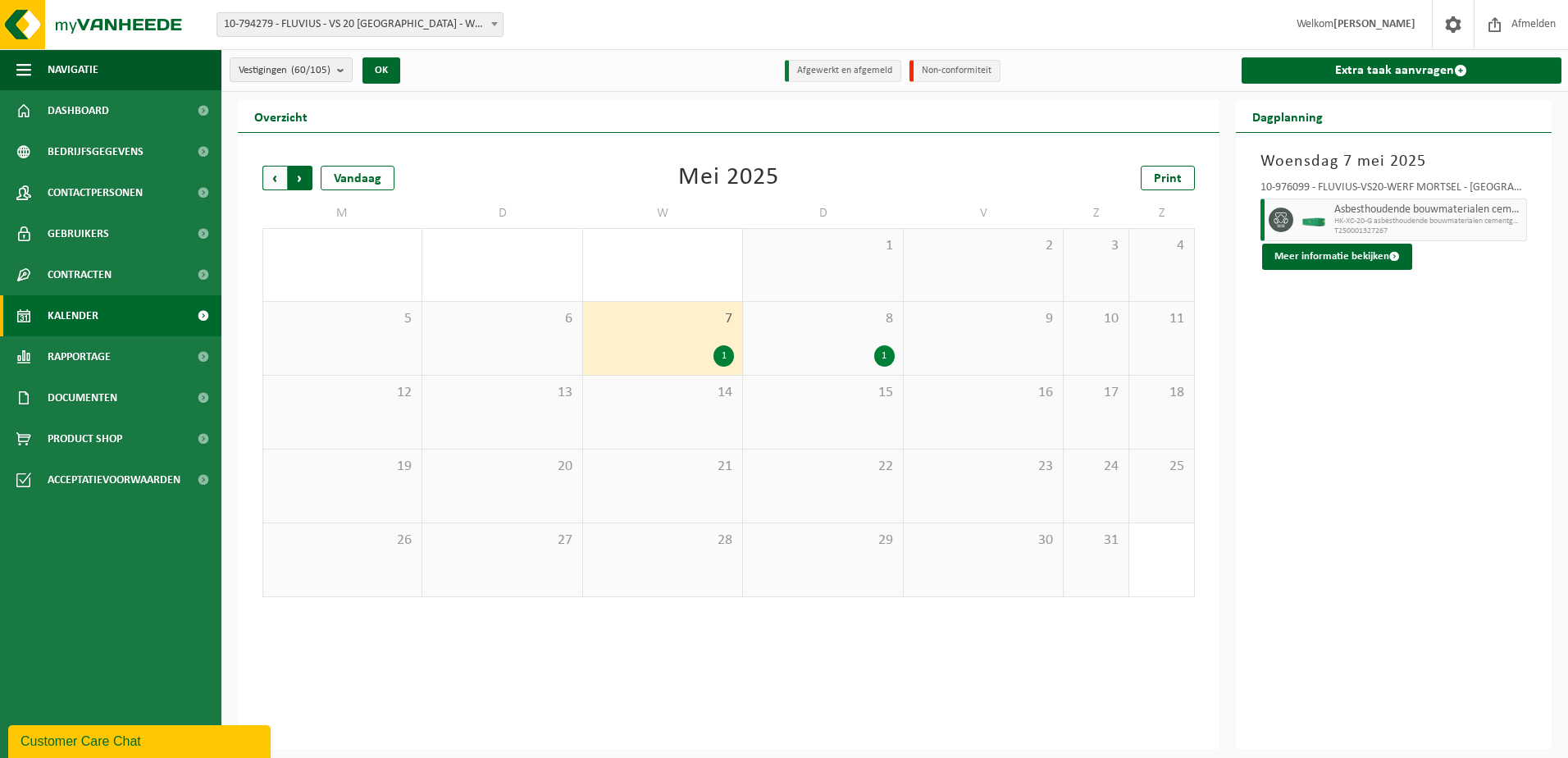
click at [276, 177] on span "Vorige" at bounding box center [275, 178] width 25 height 25
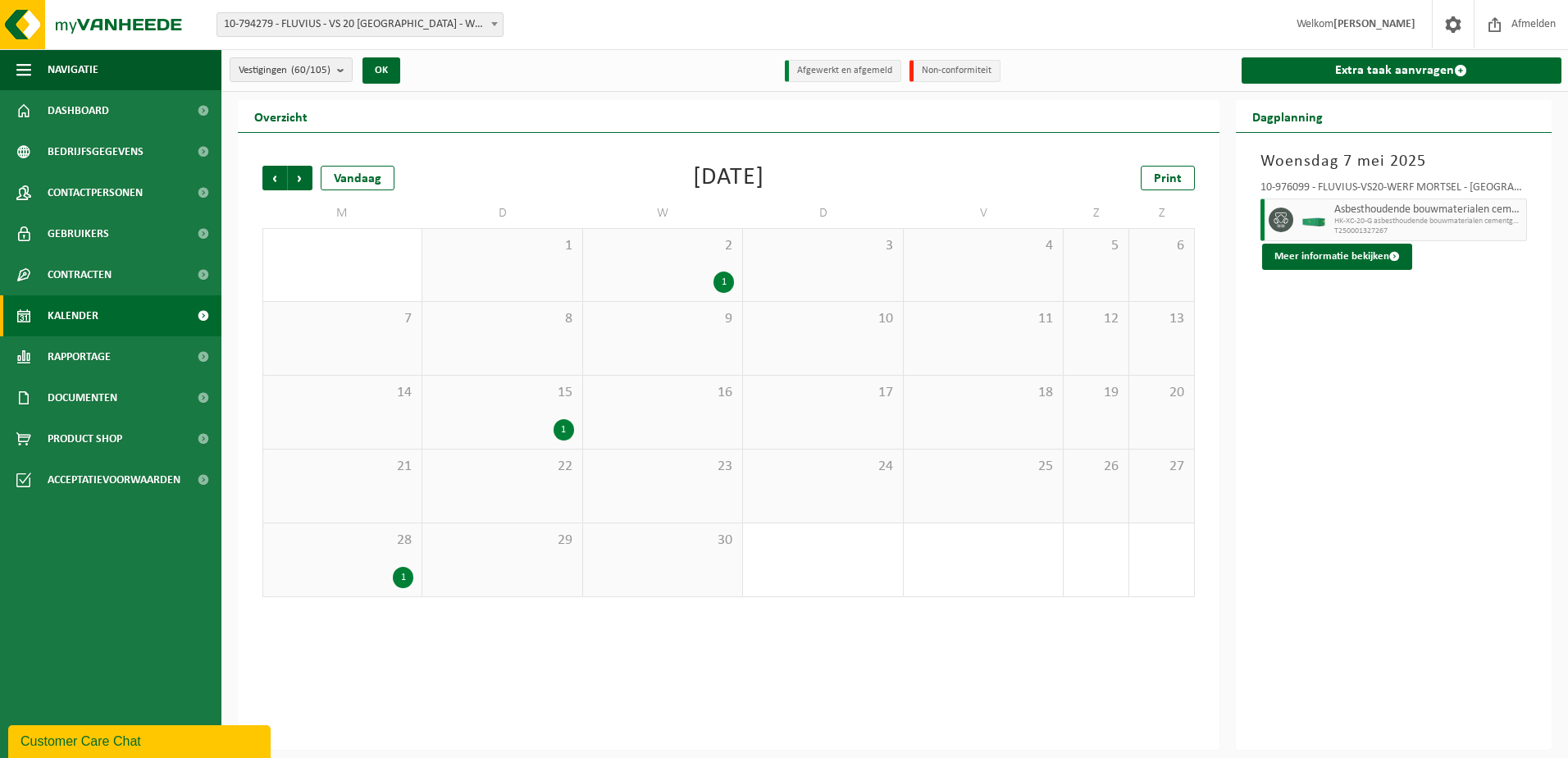
click at [725, 276] on div "1" at bounding box center [723, 282] width 20 height 21
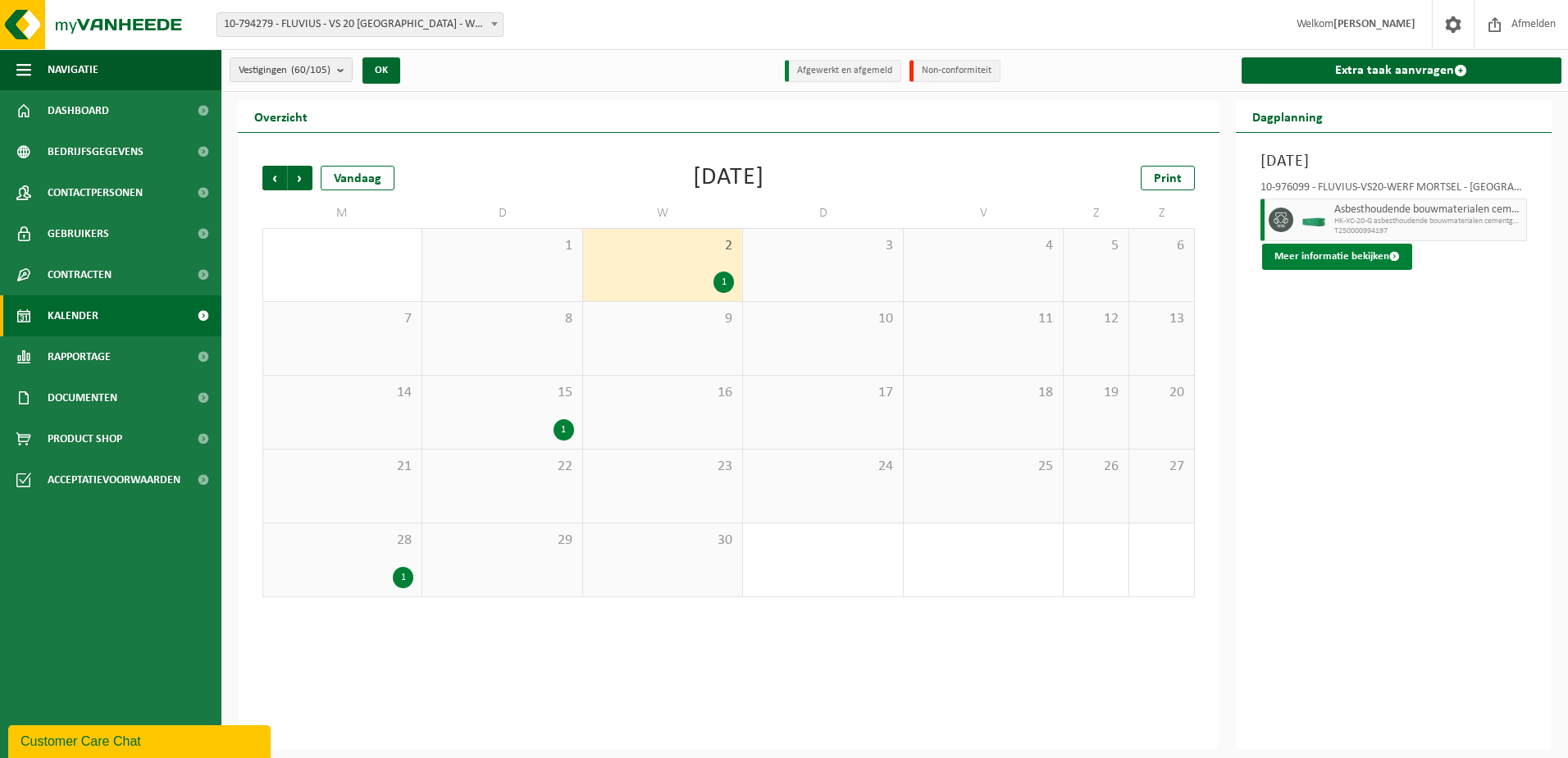
click at [1324, 254] on button "Meer informatie bekijken" at bounding box center [1337, 257] width 150 height 27
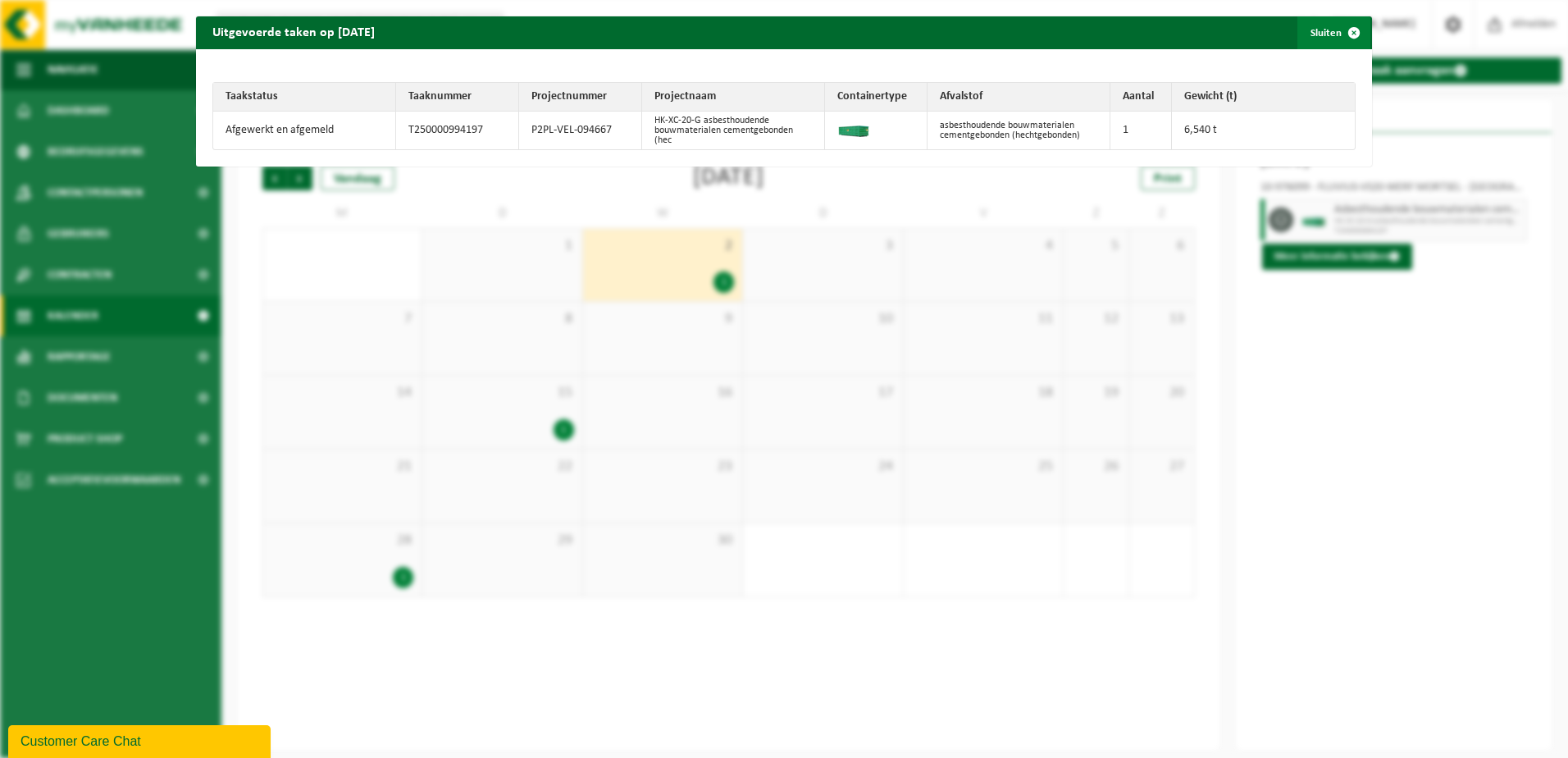
click at [1343, 29] on span "button" at bounding box center [1354, 33] width 33 height 33
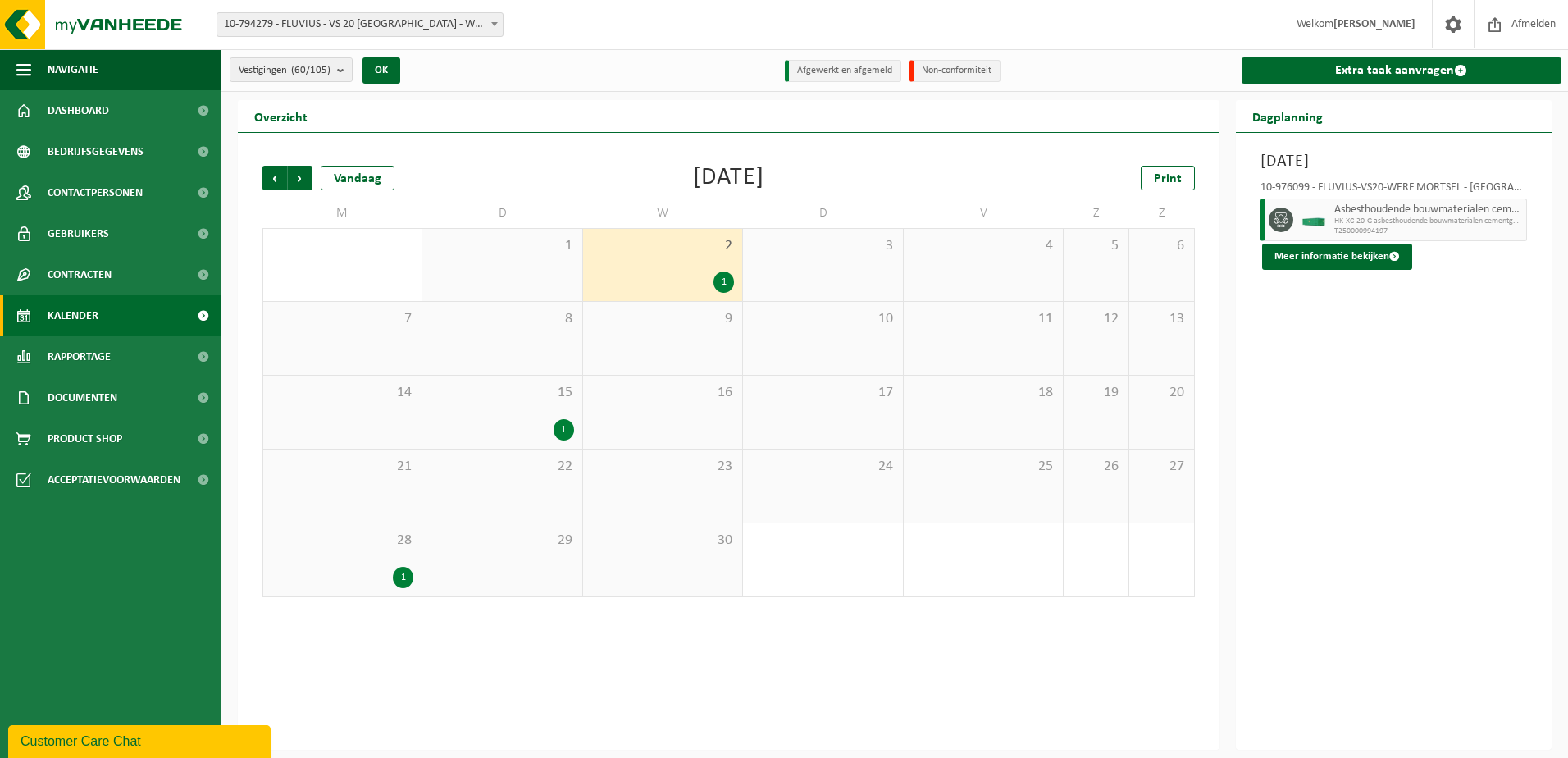
click at [566, 428] on div "1" at bounding box center [563, 429] width 20 height 21
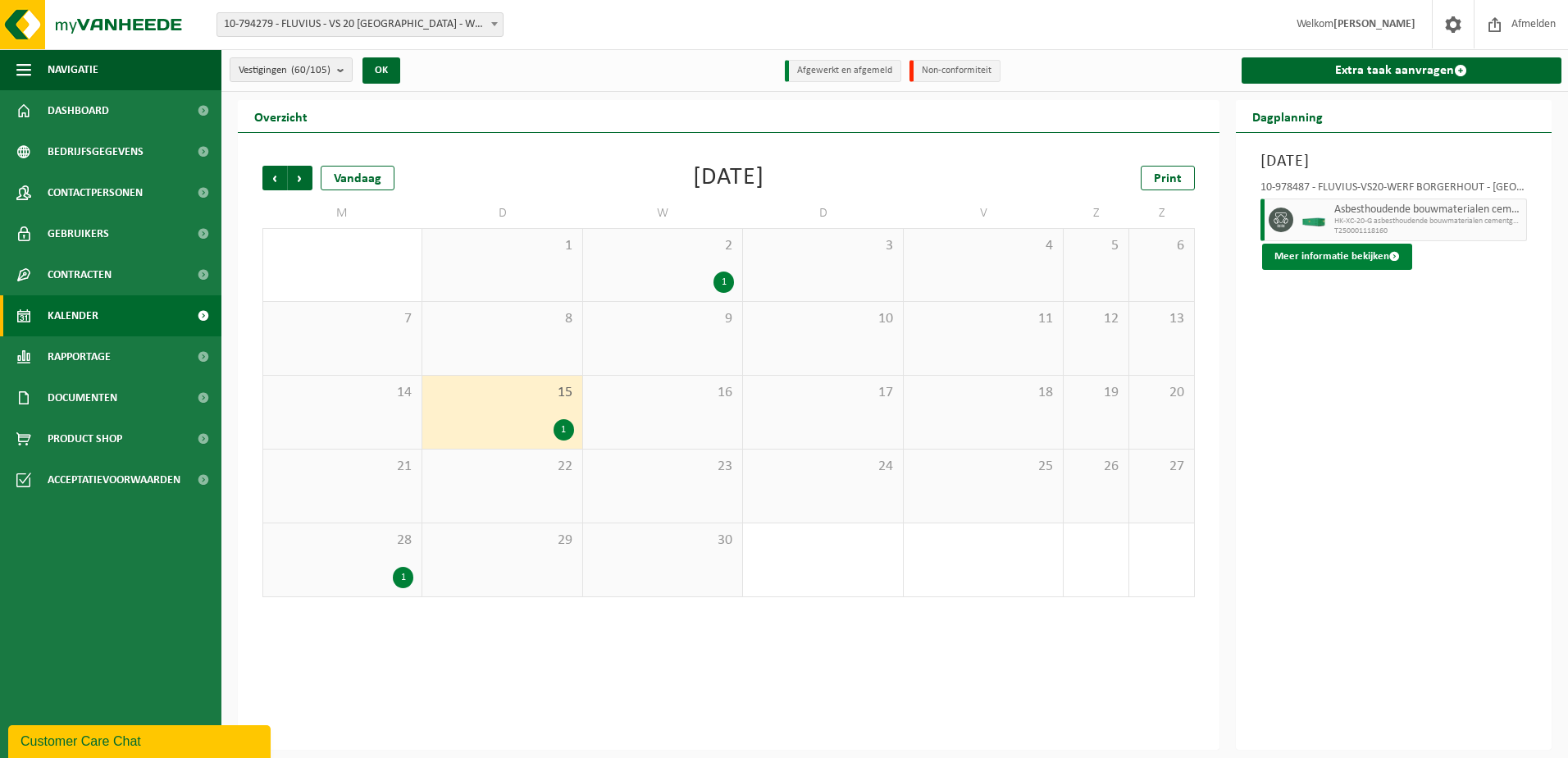
click at [1342, 255] on button "Meer informatie bekijken" at bounding box center [1337, 257] width 150 height 27
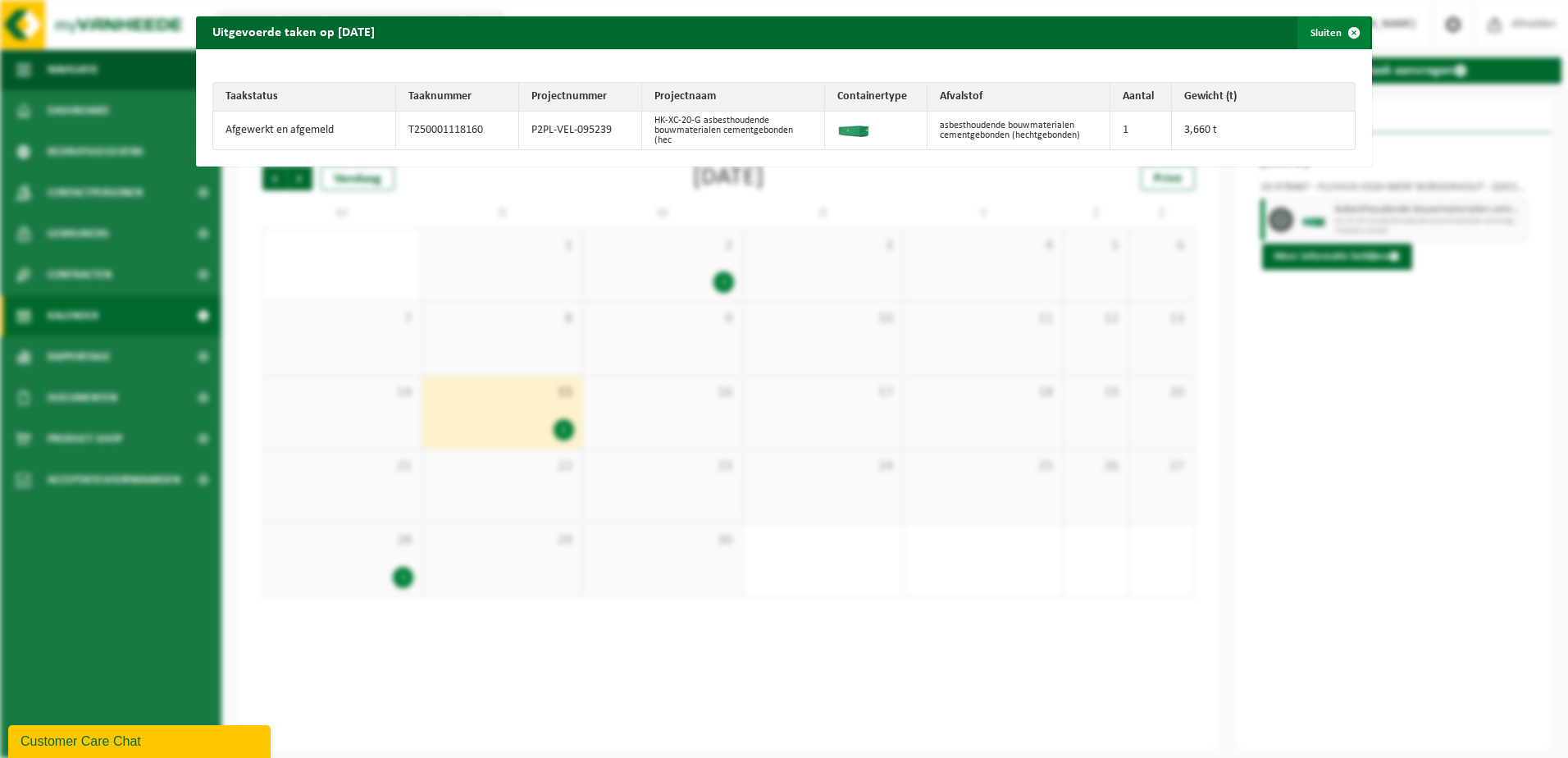
click at [1344, 31] on span "button" at bounding box center [1354, 33] width 33 height 33
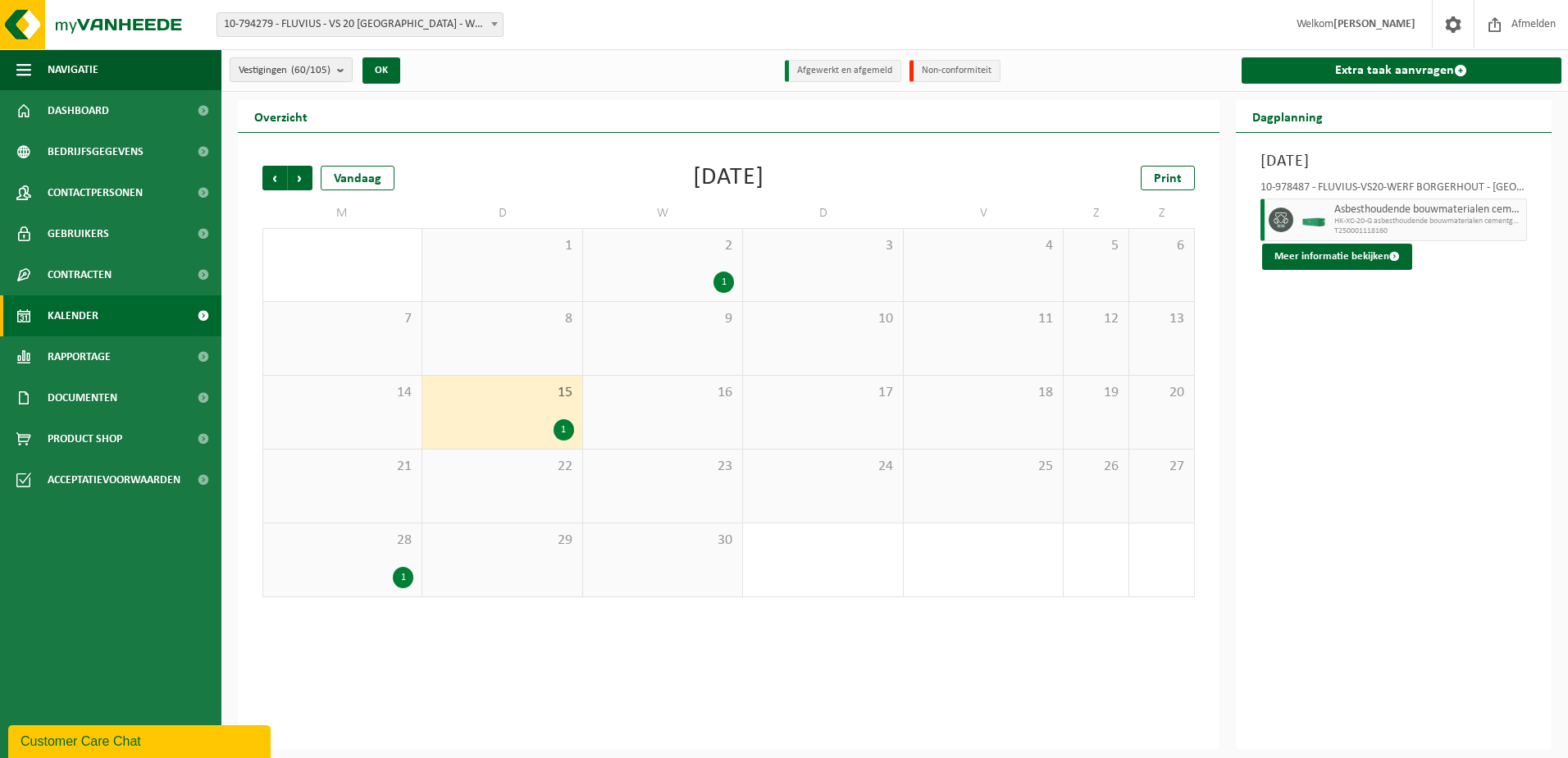
click at [400, 576] on div "1" at bounding box center [403, 577] width 20 height 21
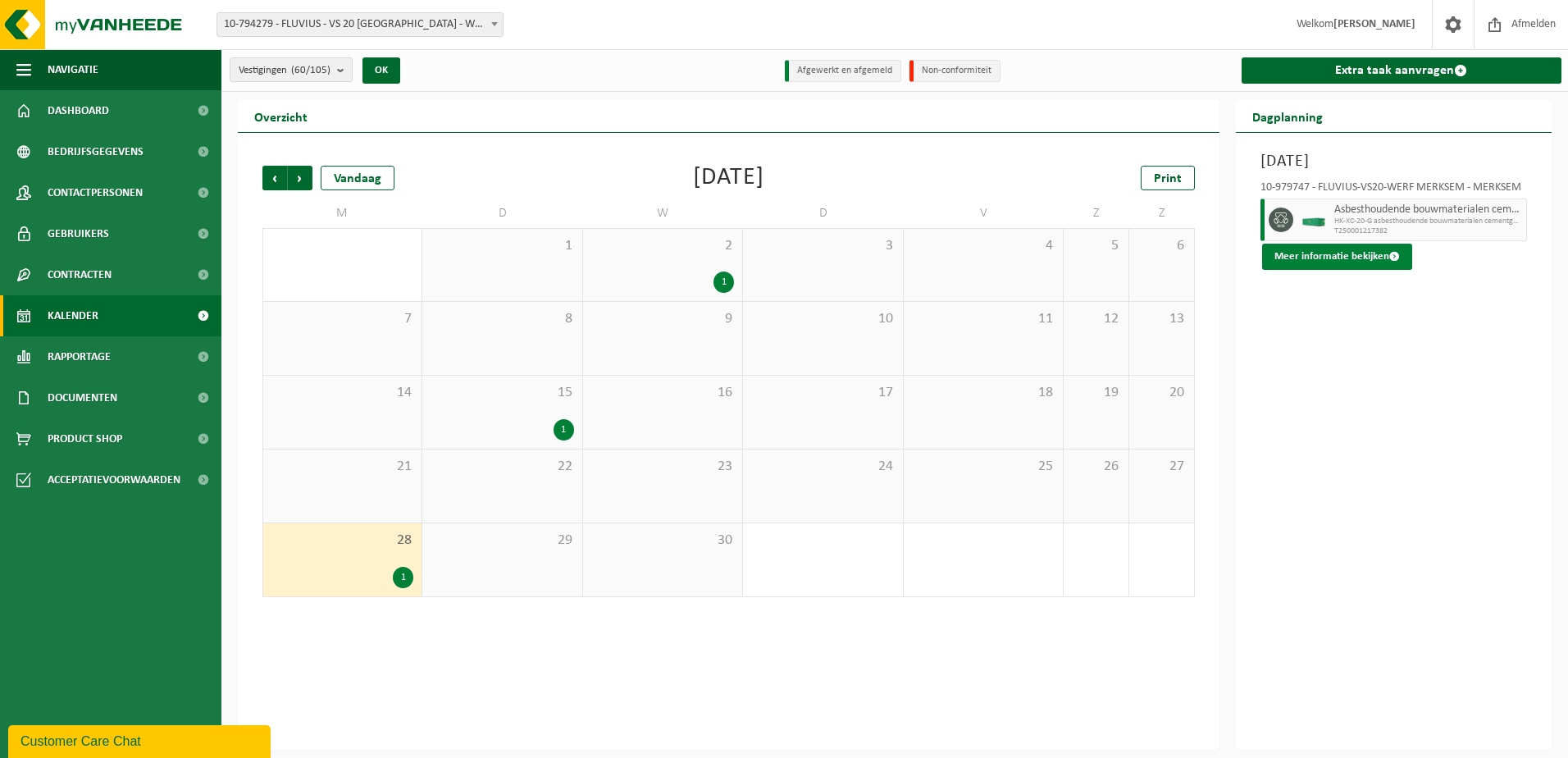
click at [1305, 262] on button "Meer informatie bekijken" at bounding box center [1337, 257] width 150 height 27
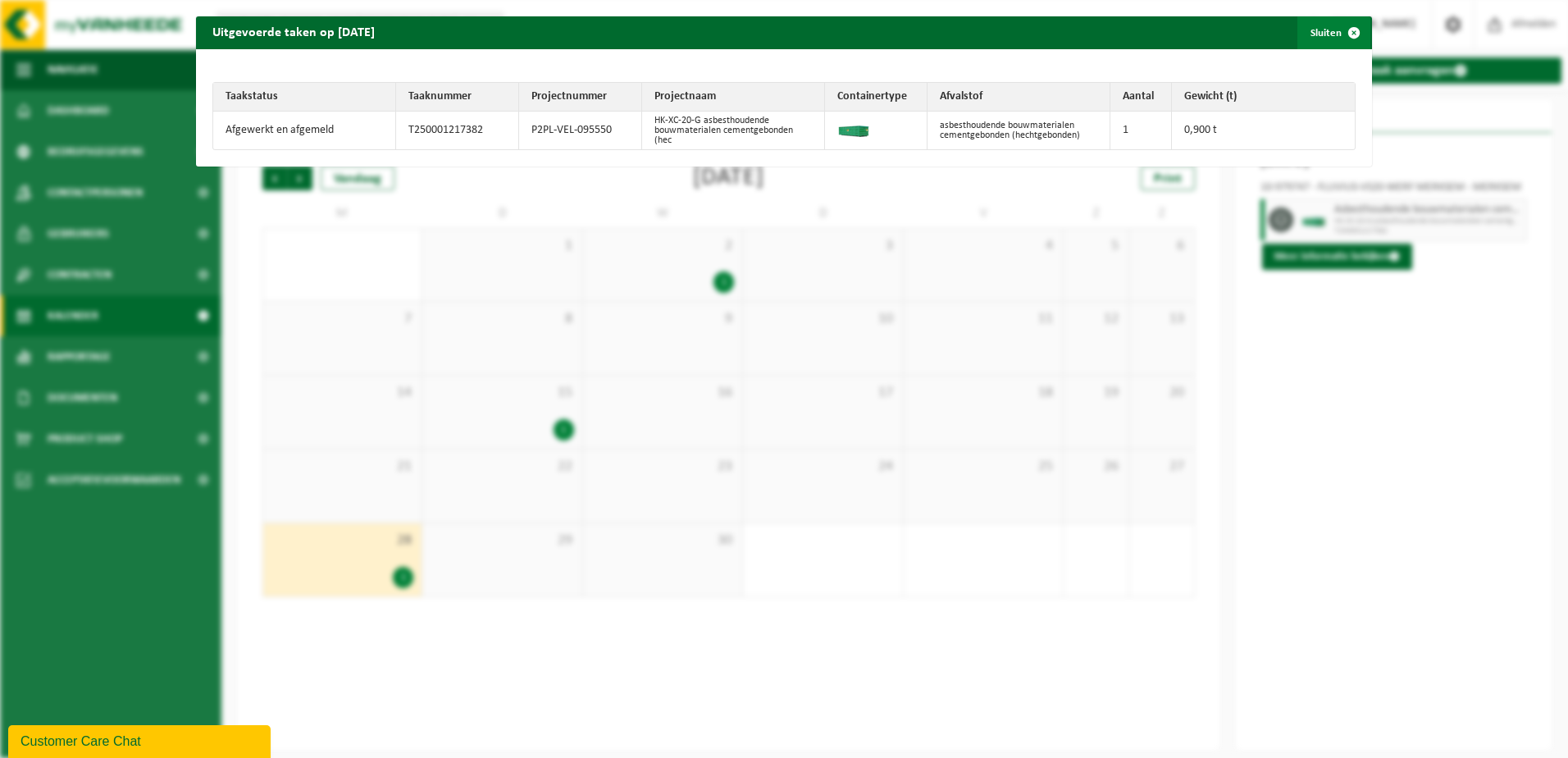
click at [1342, 29] on span "button" at bounding box center [1354, 33] width 33 height 33
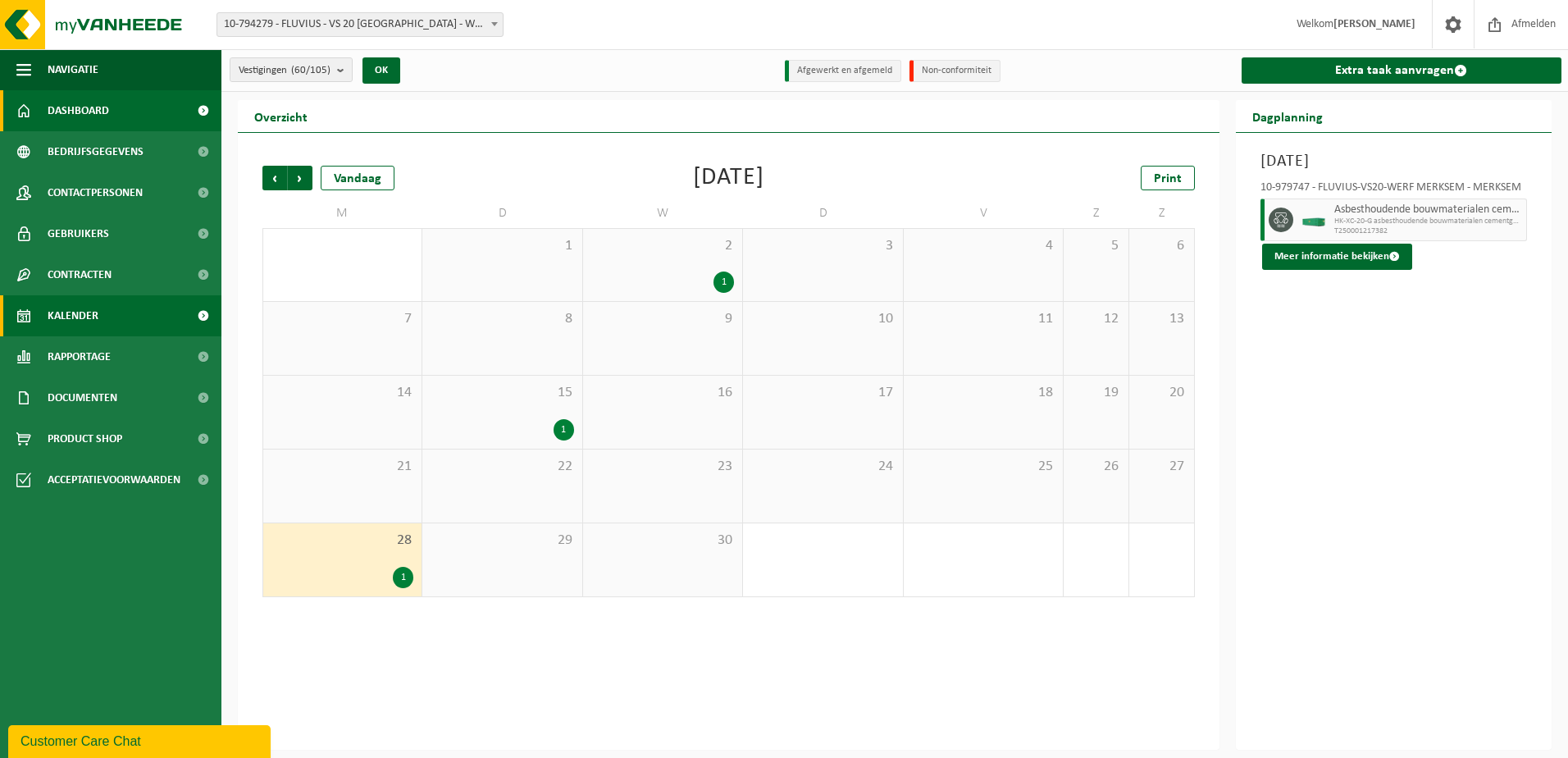
click at [68, 110] on span "Dashboard" at bounding box center [79, 110] width 62 height 41
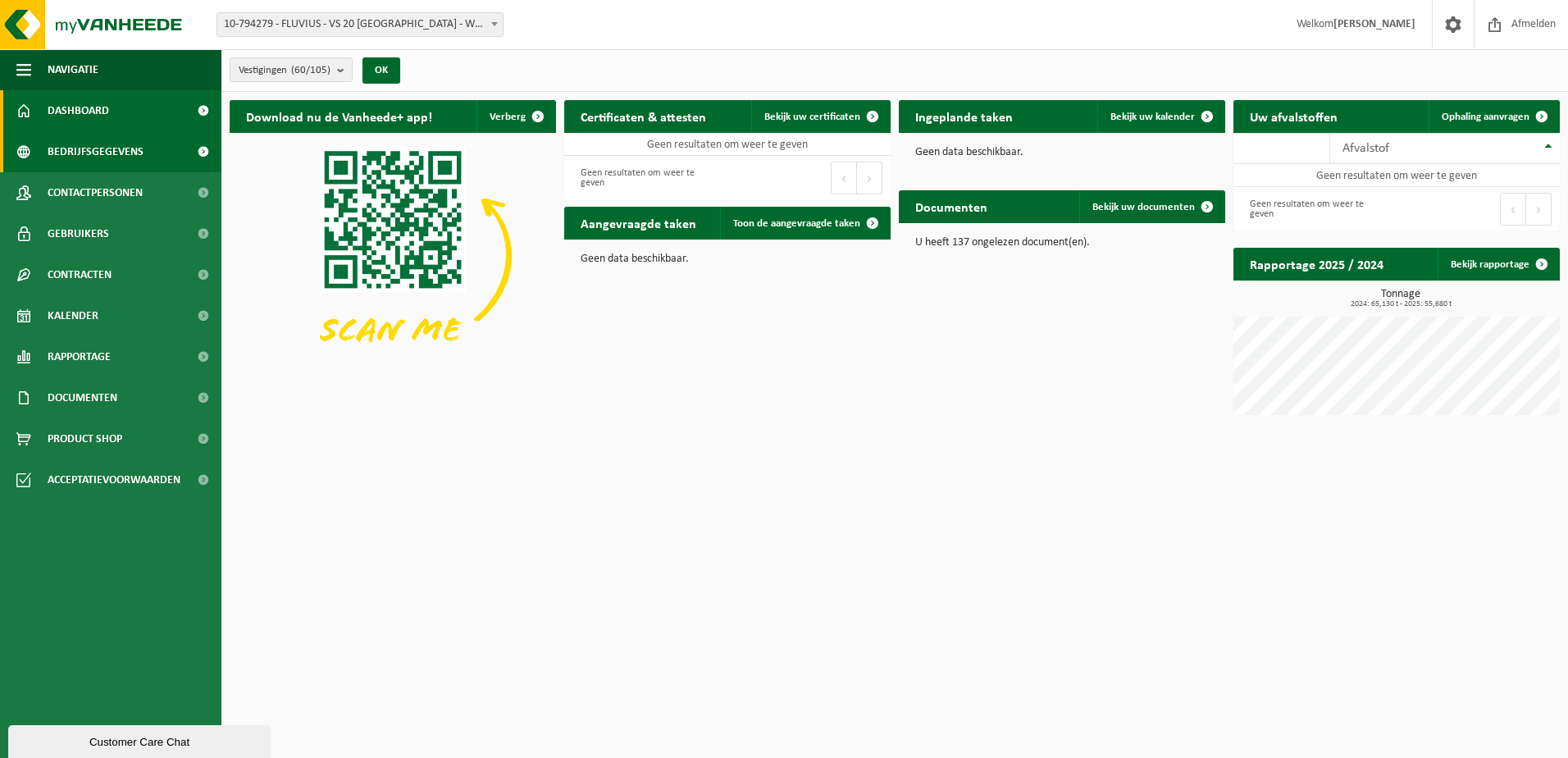
click at [79, 155] on span "Bedrijfsgegevens" at bounding box center [95, 151] width 96 height 41
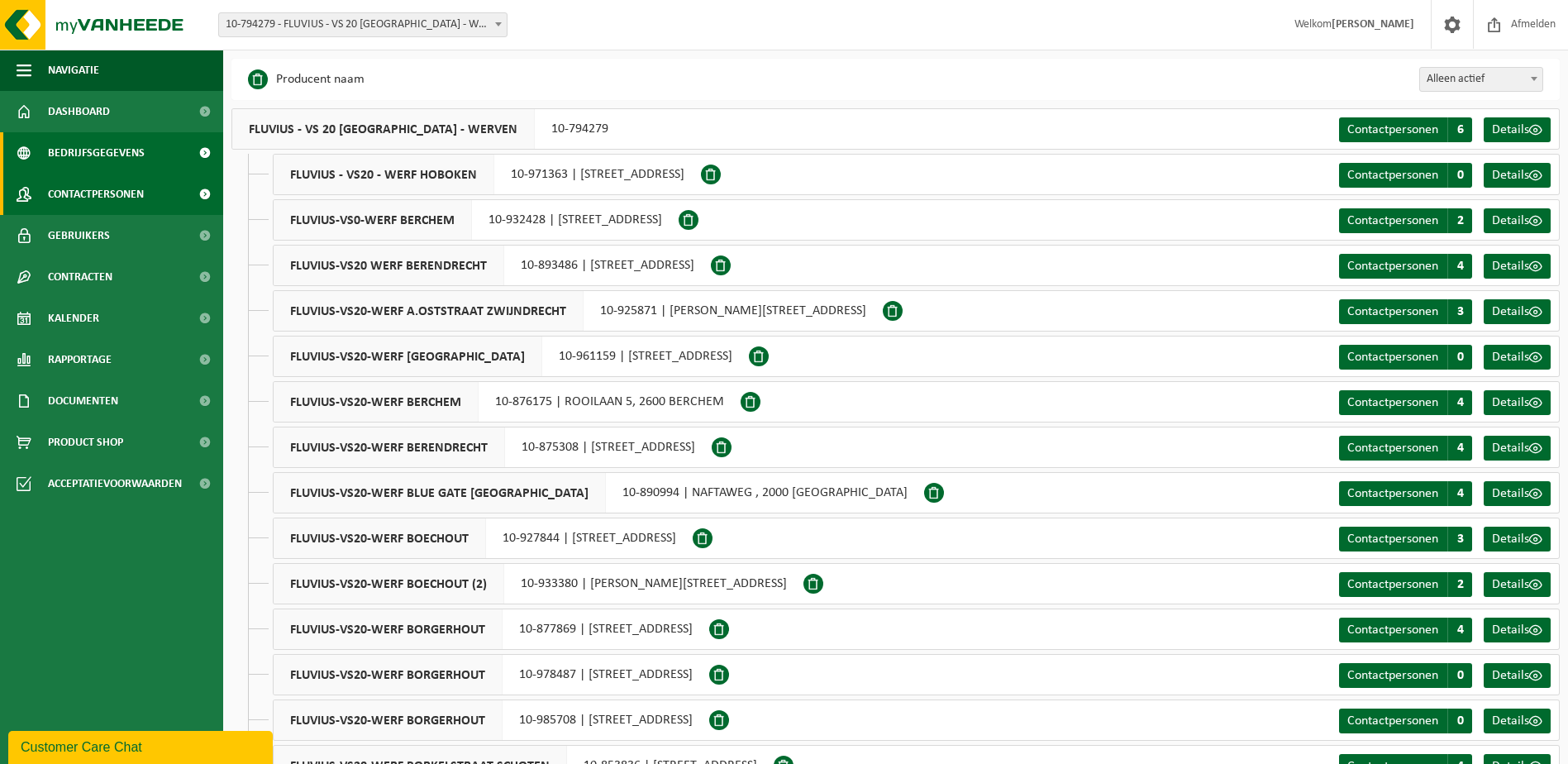
click at [98, 193] on span "Contactpersonen" at bounding box center [96, 194] width 96 height 41
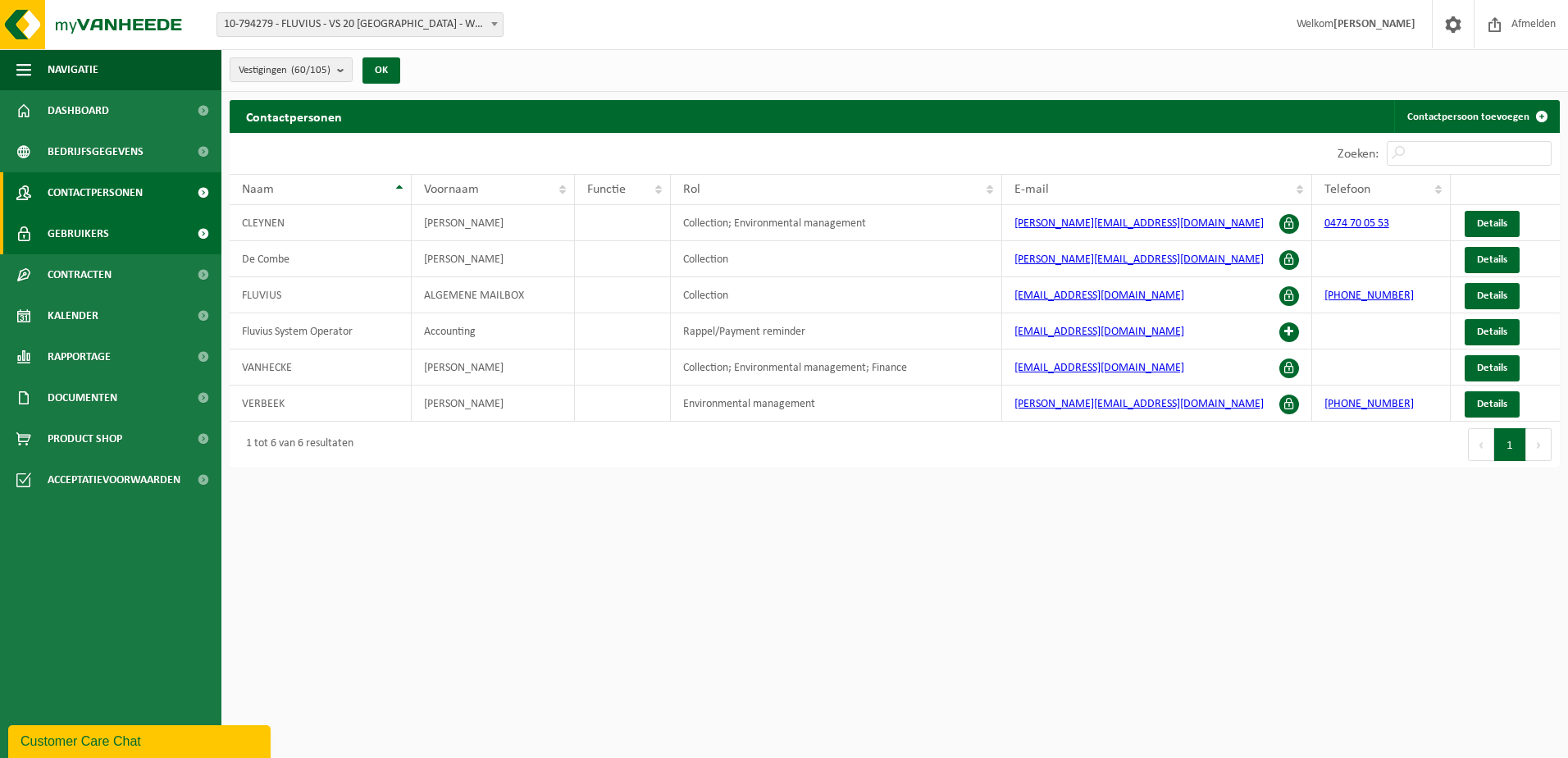
click at [77, 230] on span "Gebruikers" at bounding box center [79, 233] width 62 height 41
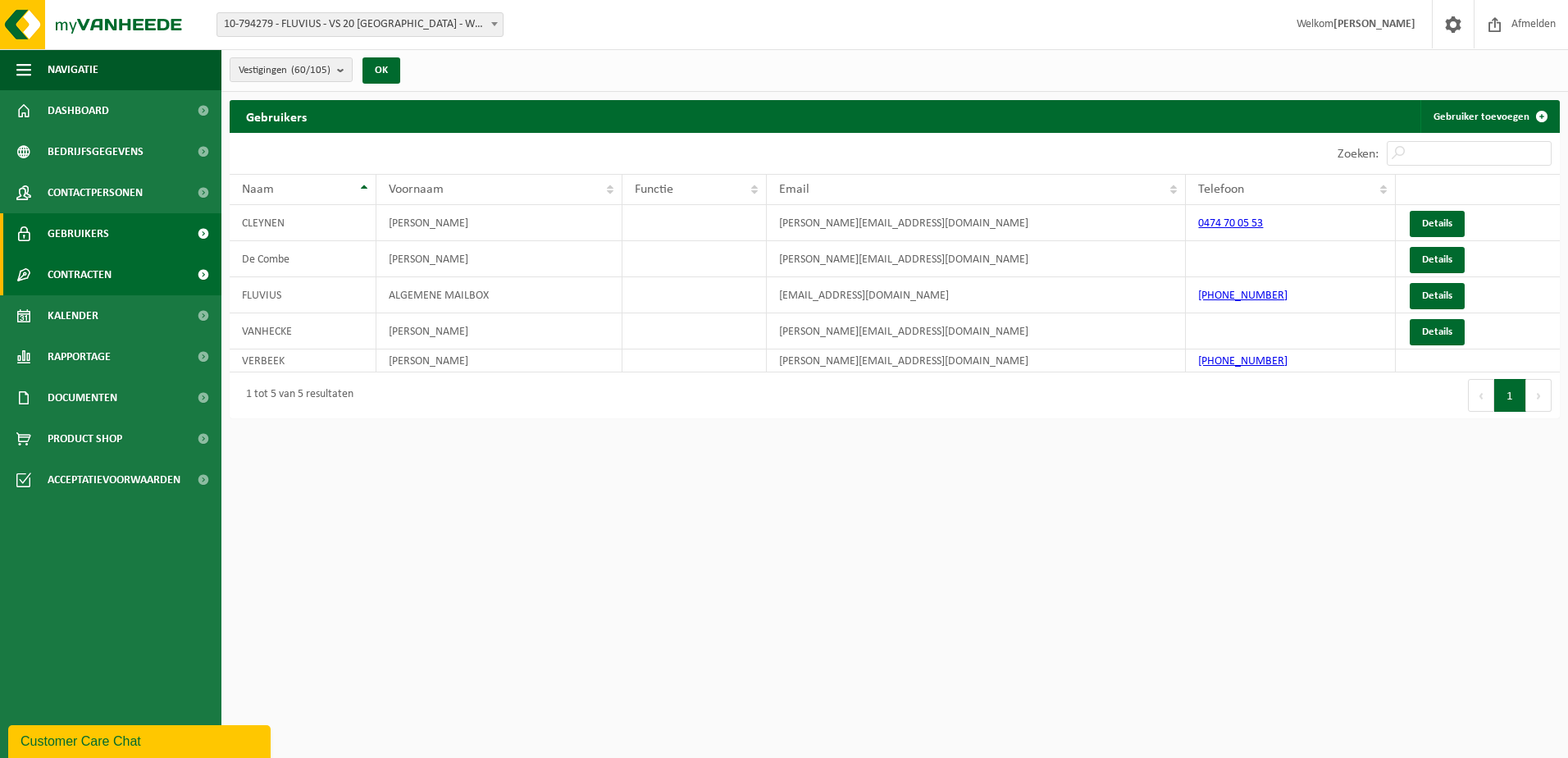
click at [78, 271] on span "Contracten" at bounding box center [80, 275] width 64 height 41
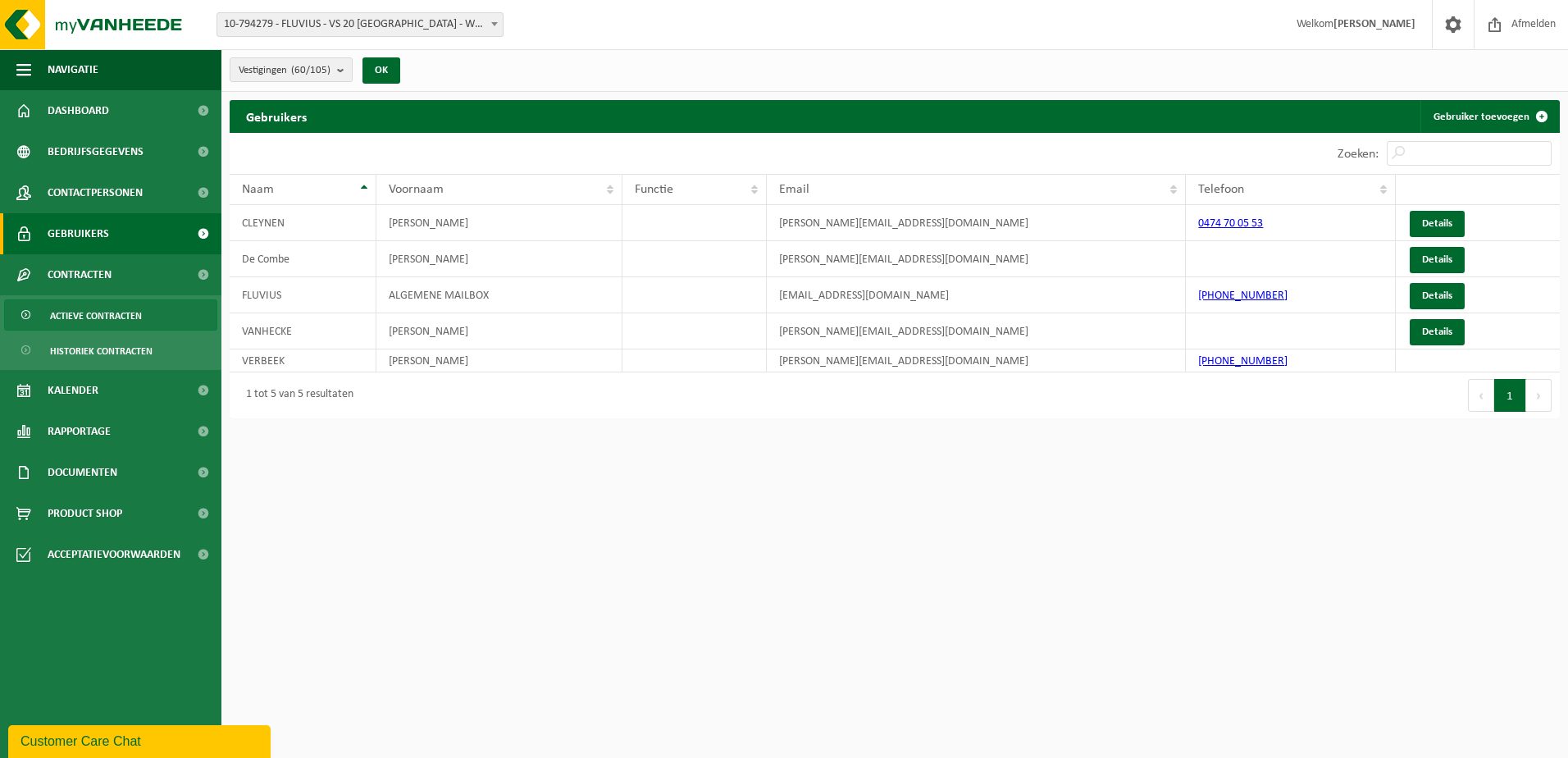
click at [93, 314] on span "Actieve contracten" at bounding box center [96, 315] width 92 height 31
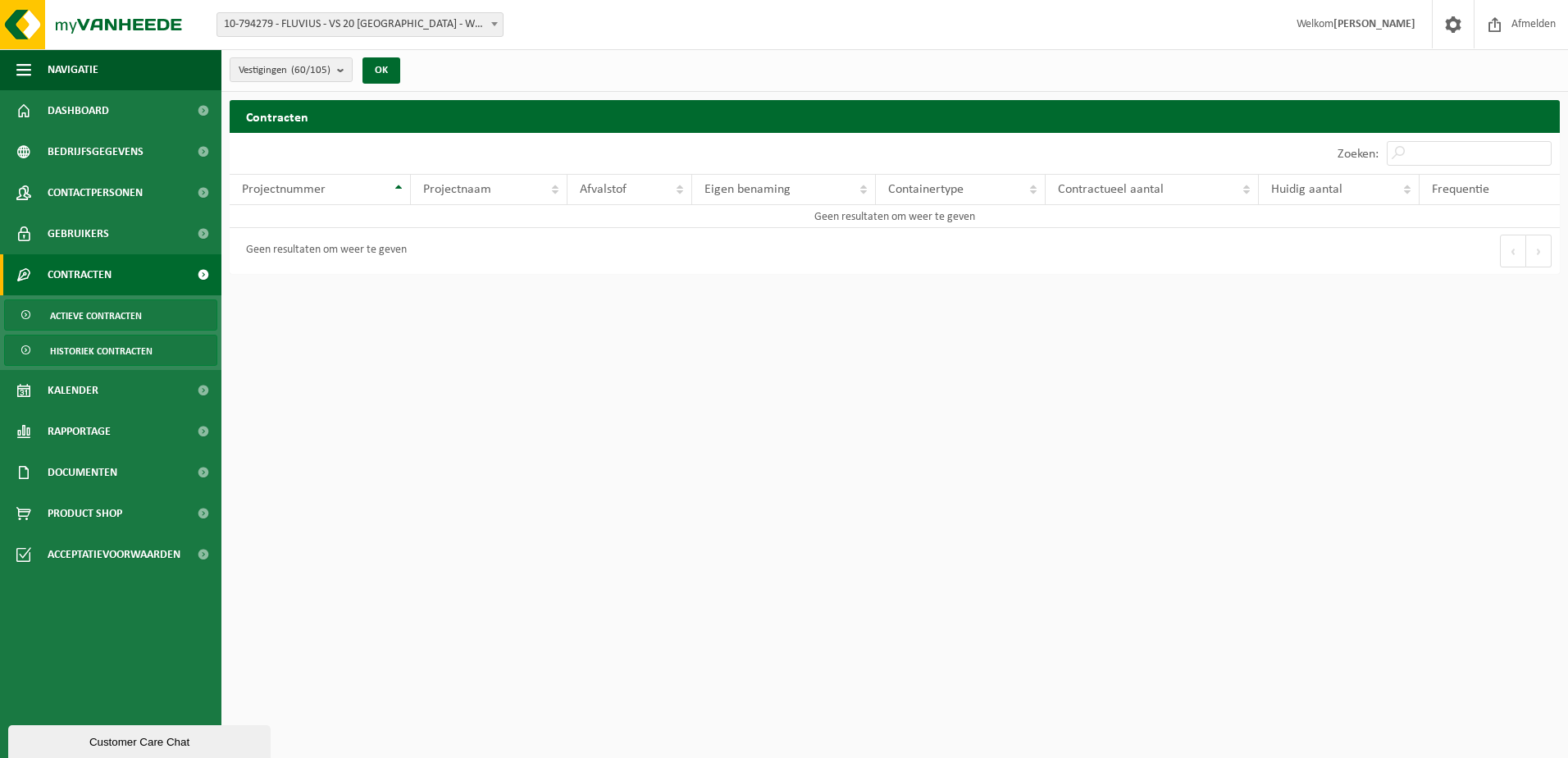
click at [95, 348] on span "Historiek contracten" at bounding box center [102, 351] width 103 height 31
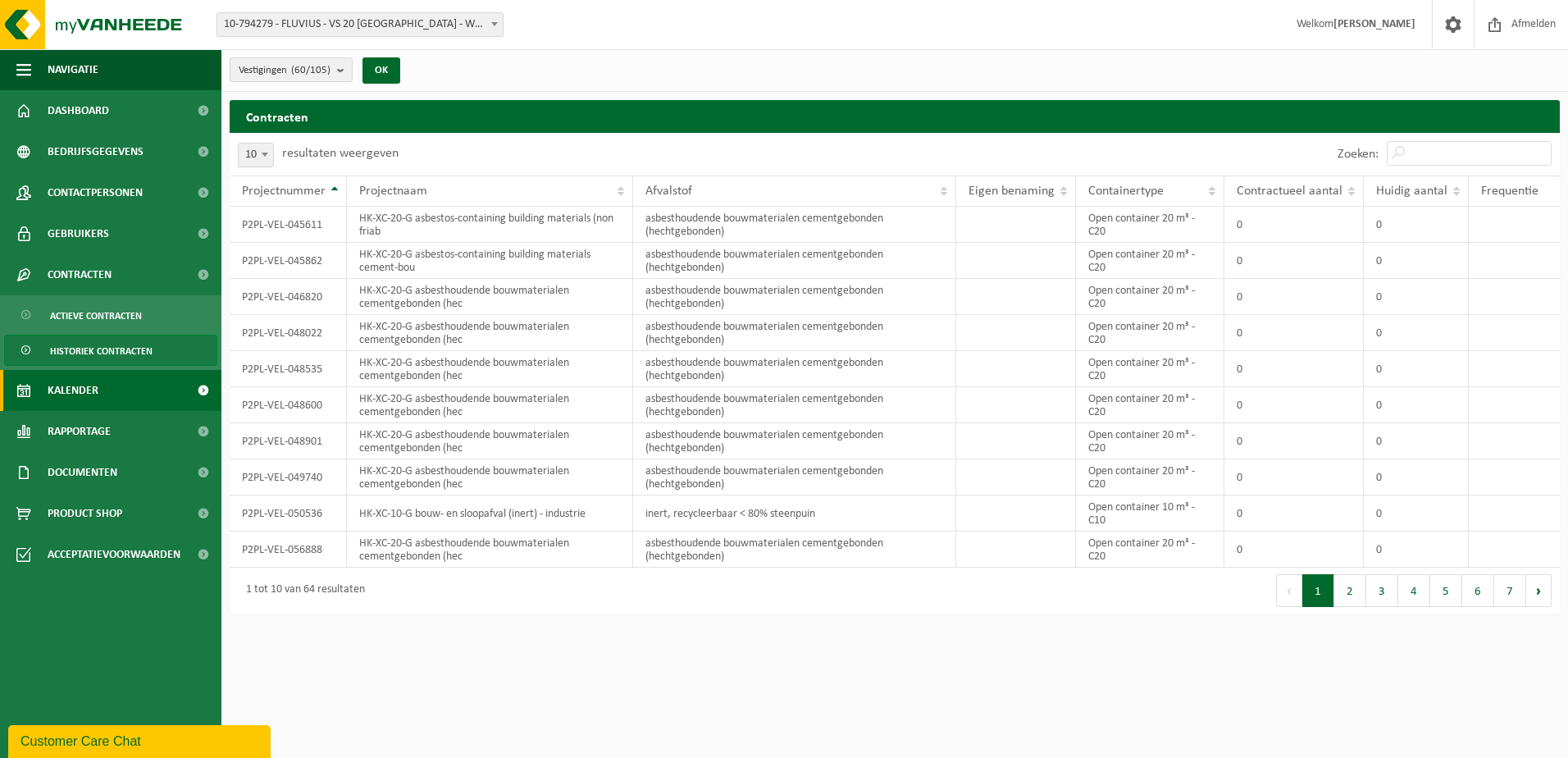
click at [87, 387] on span "Kalender" at bounding box center [73, 390] width 51 height 41
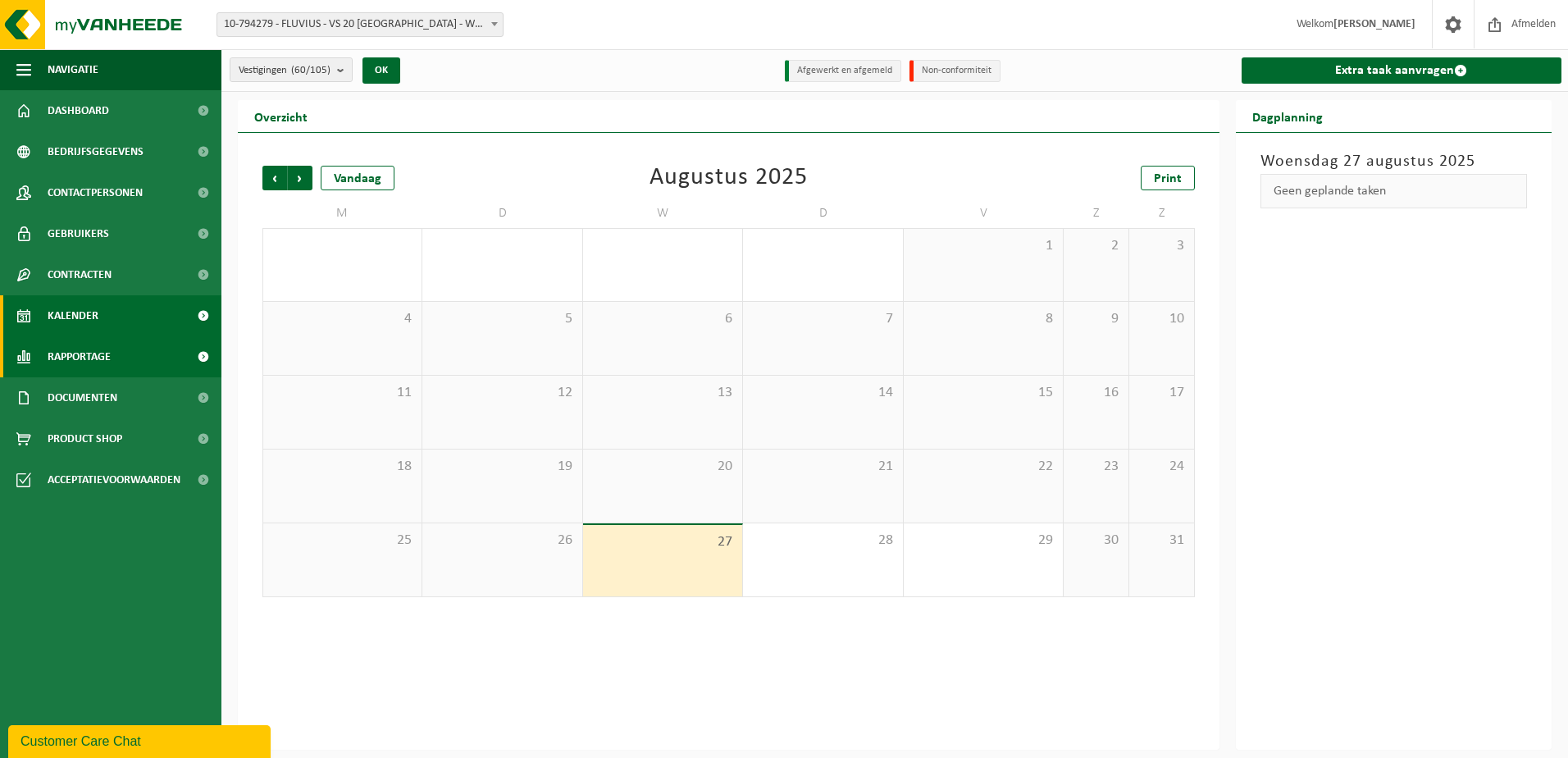
click at [74, 356] on span "Rapportage" at bounding box center [79, 357] width 63 height 41
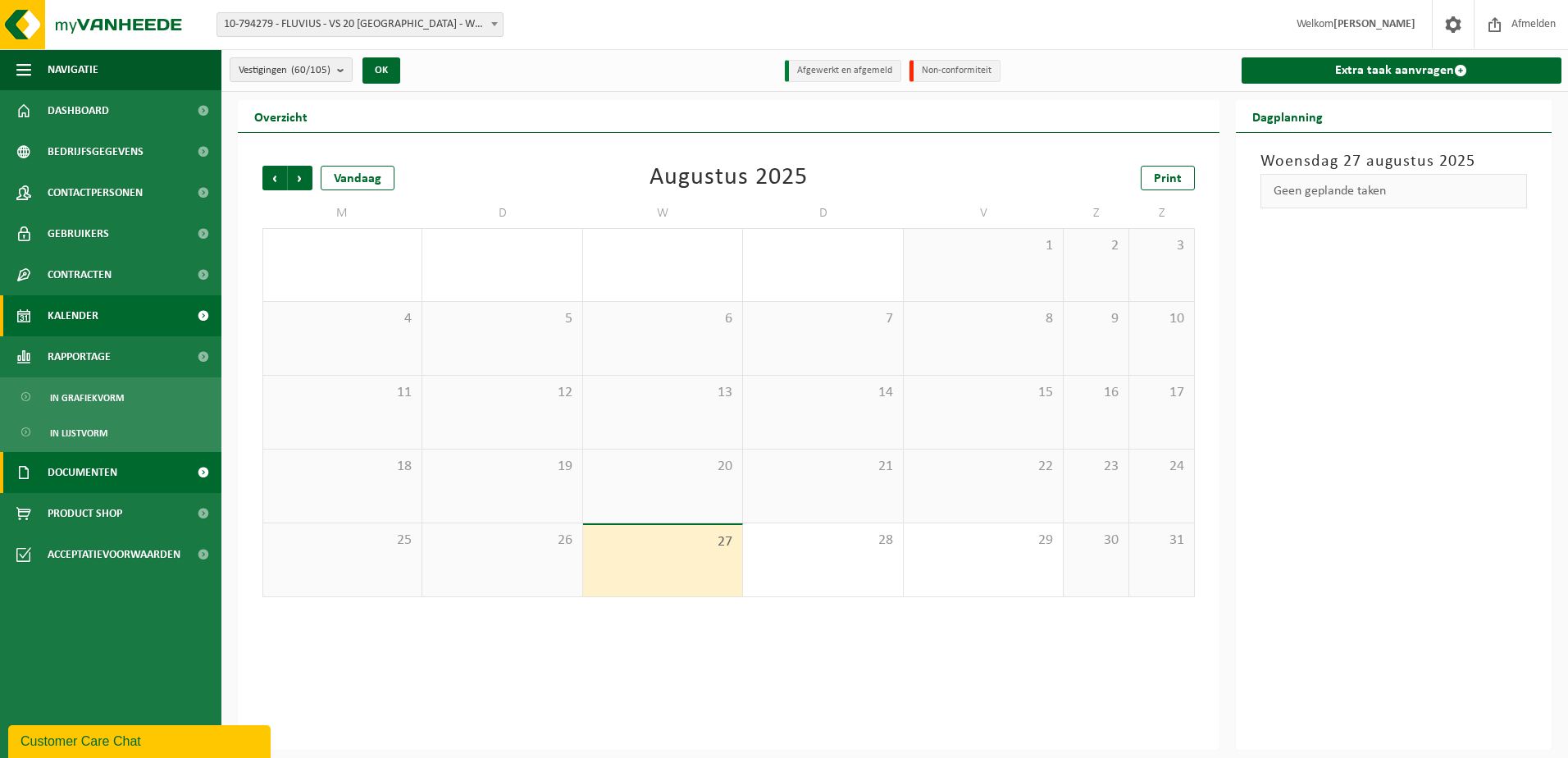
click at [94, 467] on span "Documenten" at bounding box center [82, 472] width 70 height 41
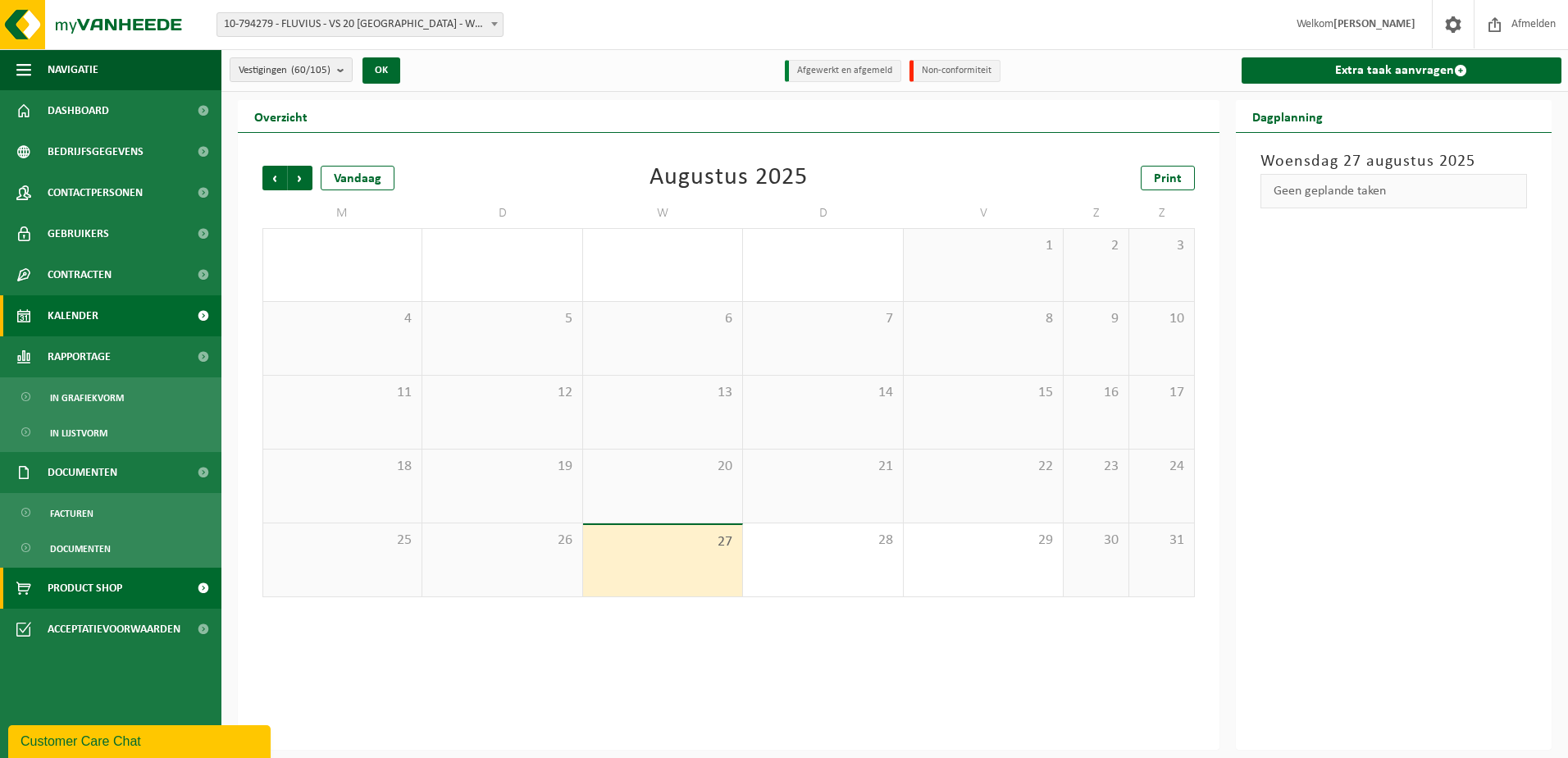
click at [108, 587] on span "Product Shop" at bounding box center [85, 587] width 74 height 41
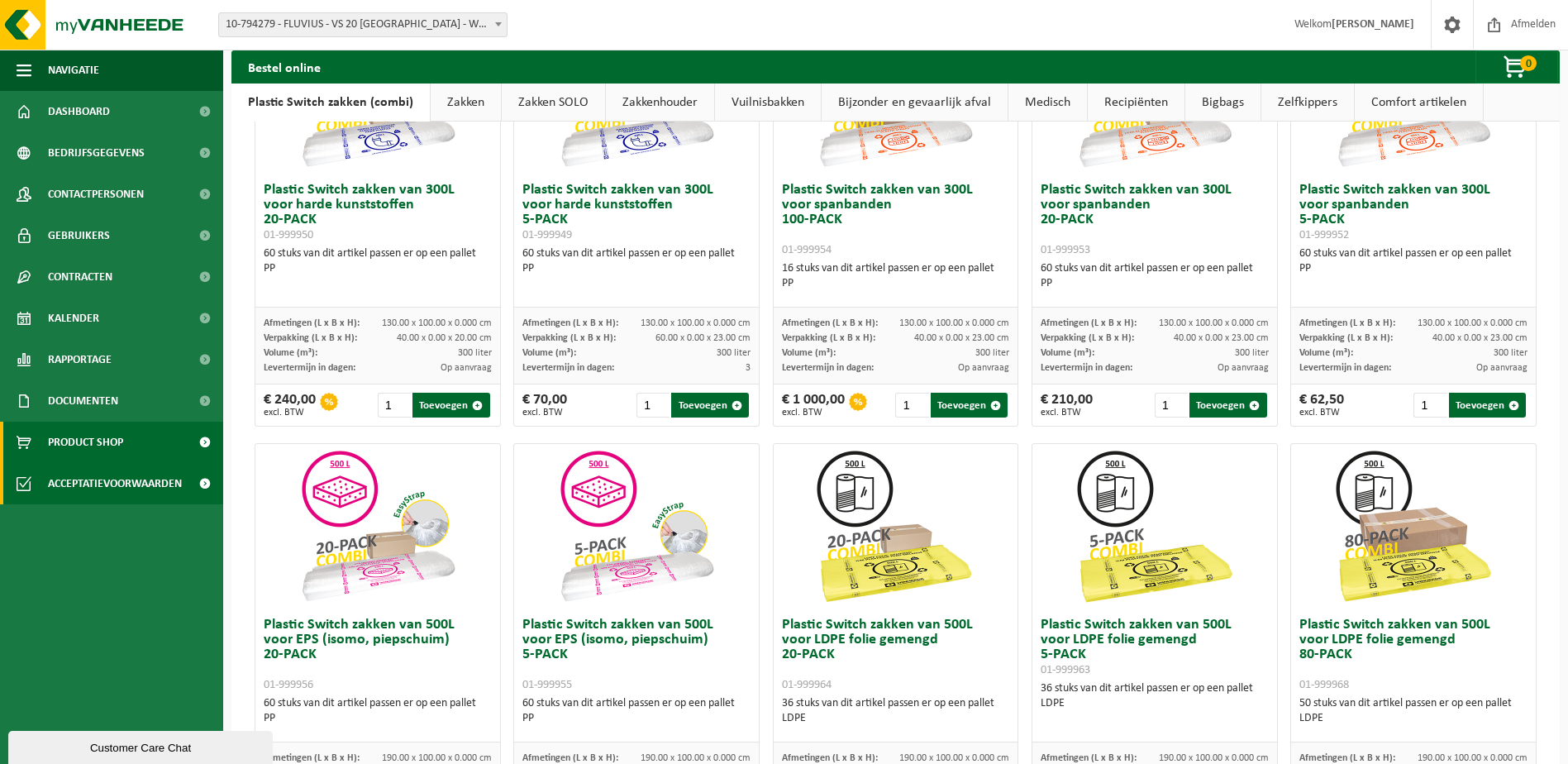
scroll to position [248, 0]
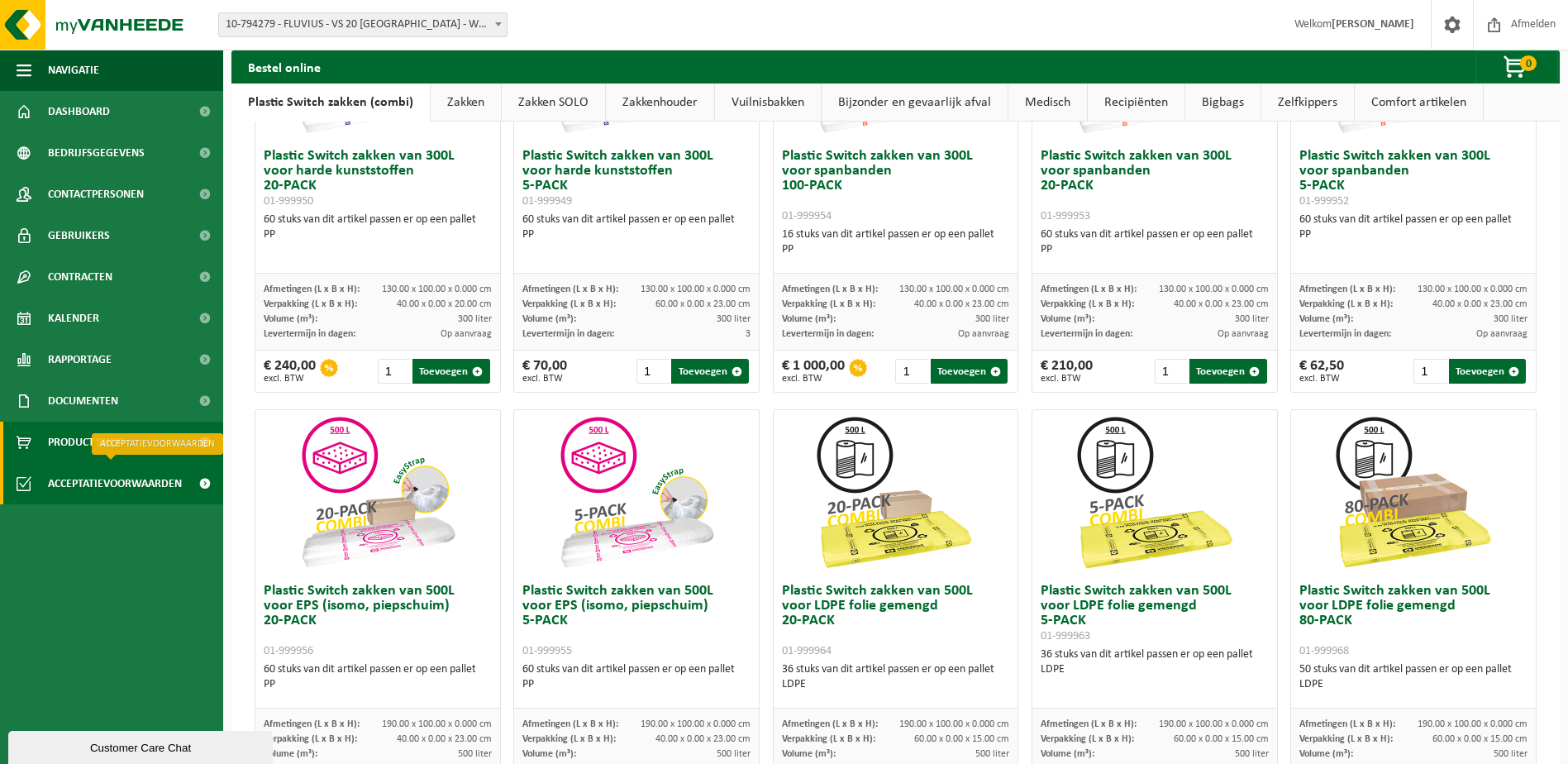
click at [85, 481] on span "Acceptatievoorwaarden" at bounding box center [115, 484] width 134 height 41
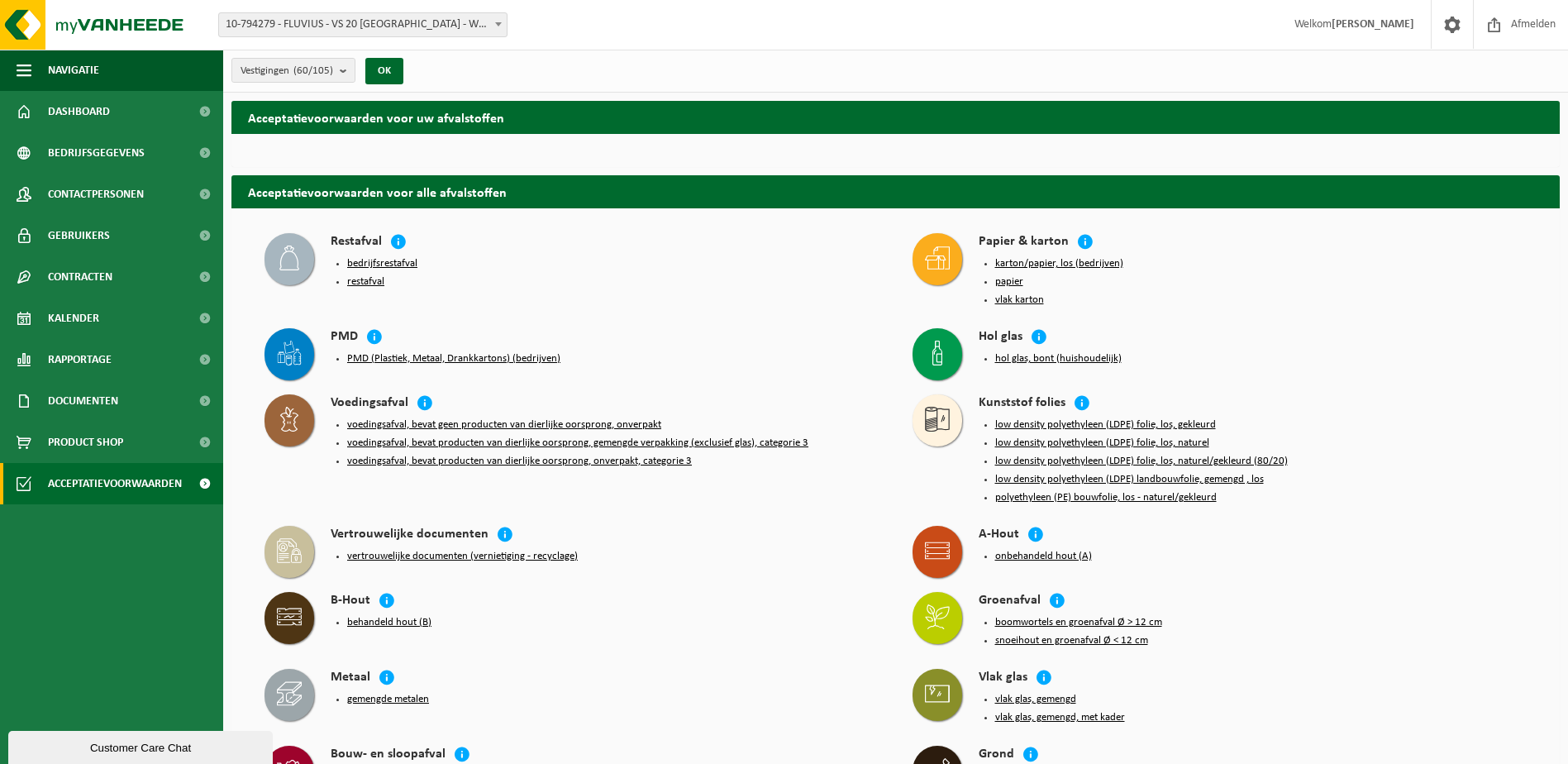
click at [1019, 353] on button "hol glas, bont (huishoudelijk)" at bounding box center [1058, 358] width 126 height 13
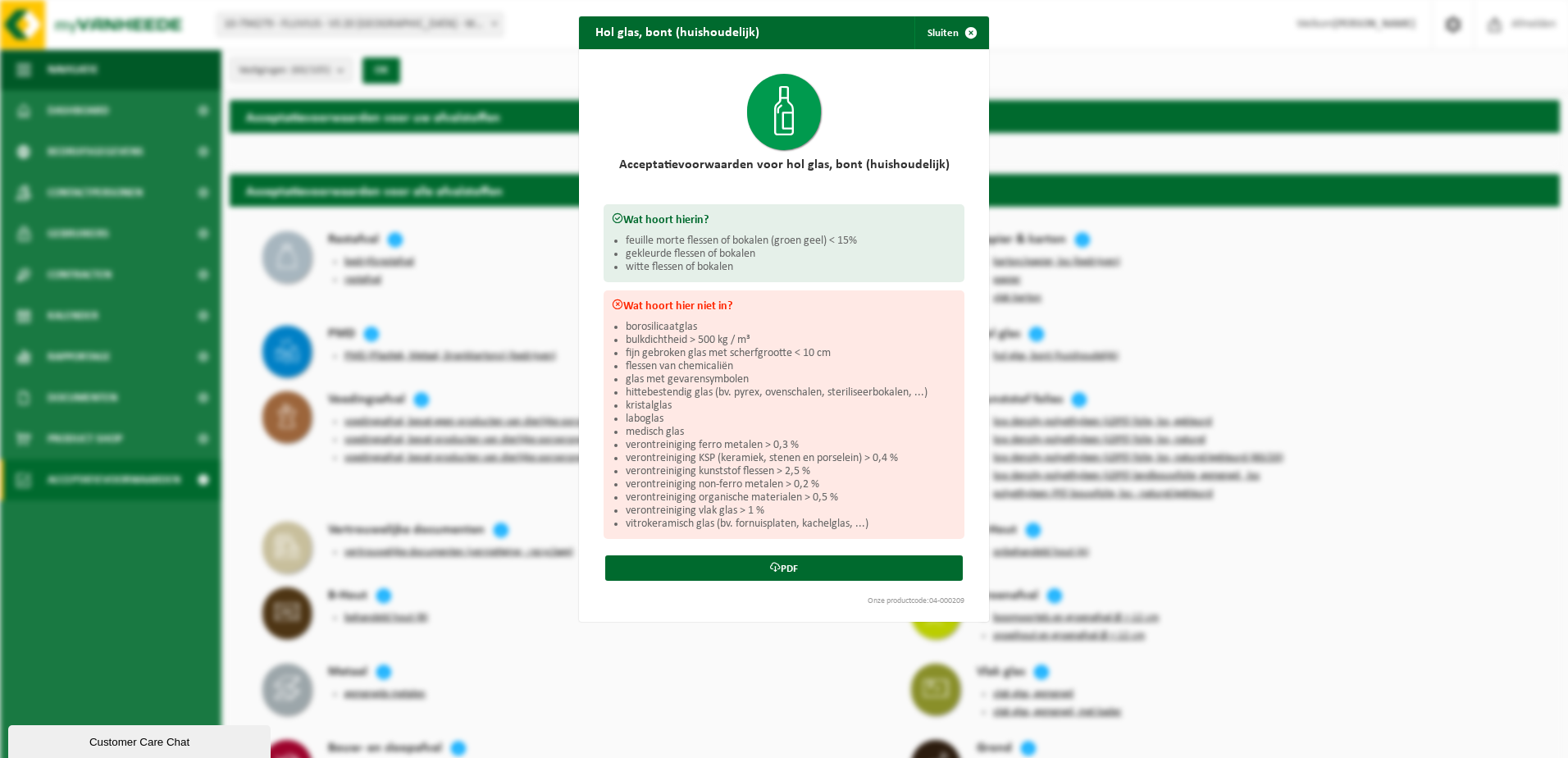
click at [666, 648] on div "Hol glas, bont (huishoudelijk) Sluiten Acceptatievoorwaarden voor hol glas, bon…" at bounding box center [784, 379] width 1568 height 758
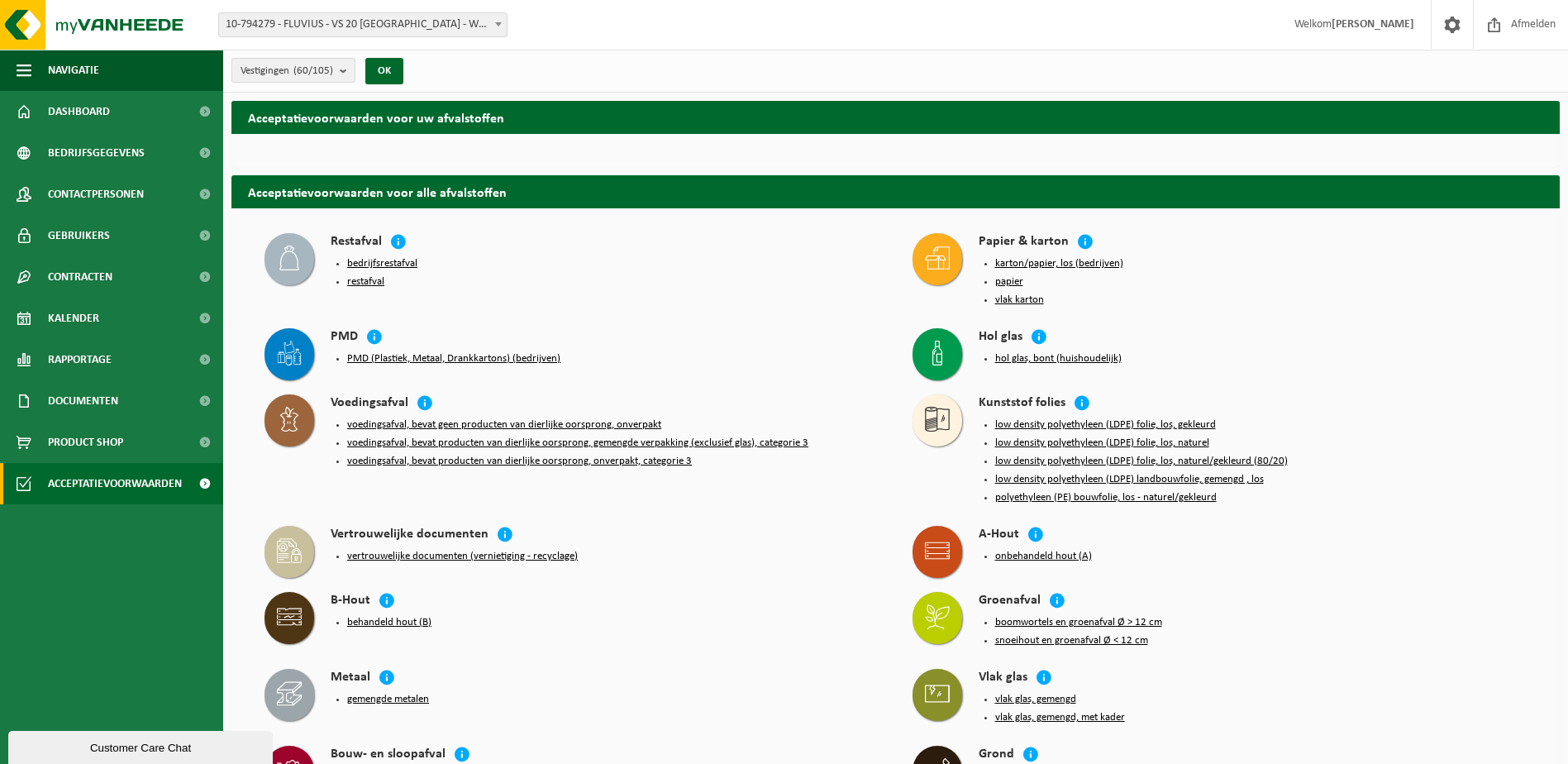
click at [396, 354] on button "PMD (Plastiek, Metaal, Drankkartons) (bedrijven)" at bounding box center [453, 358] width 213 height 13
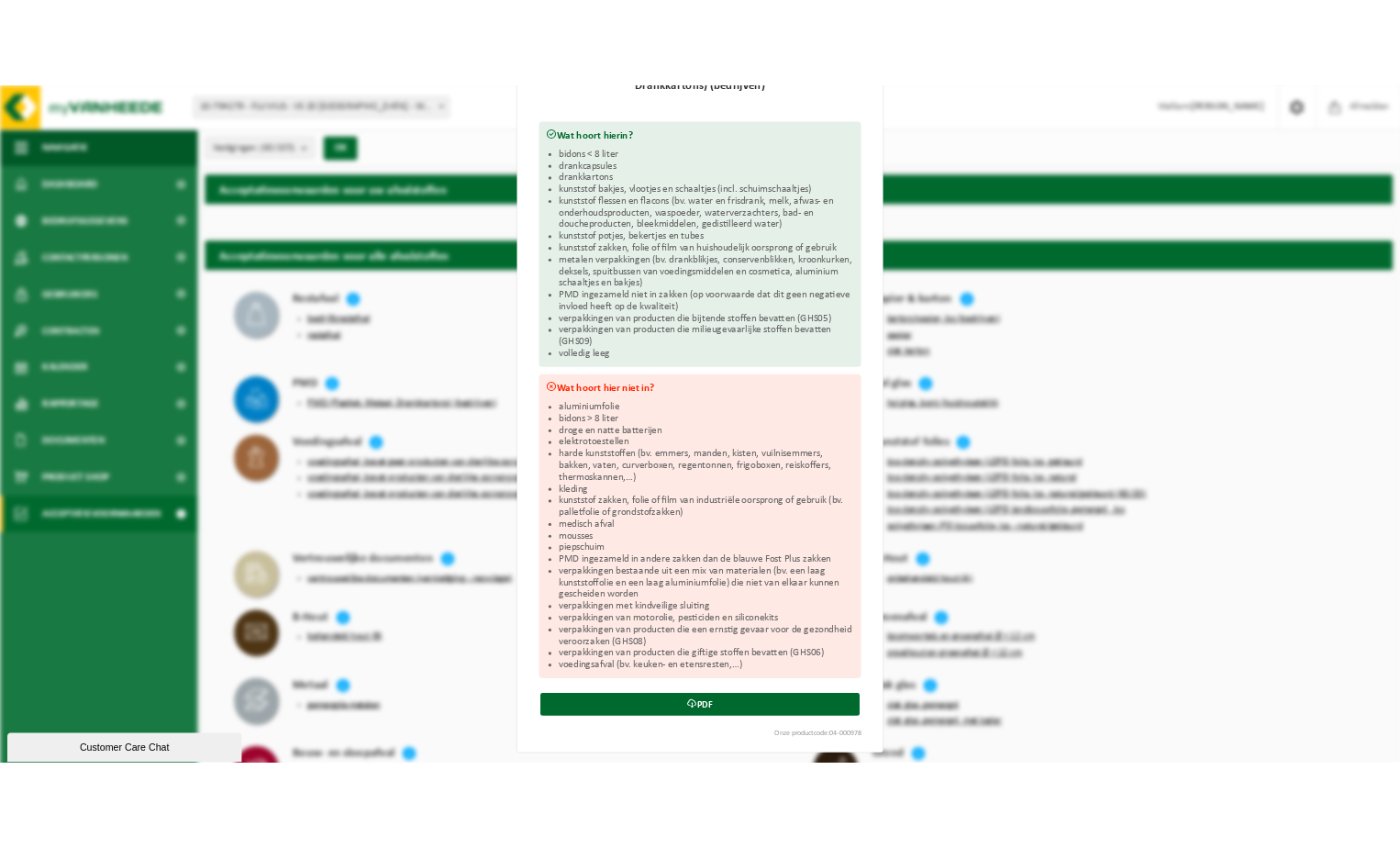
scroll to position [200, 0]
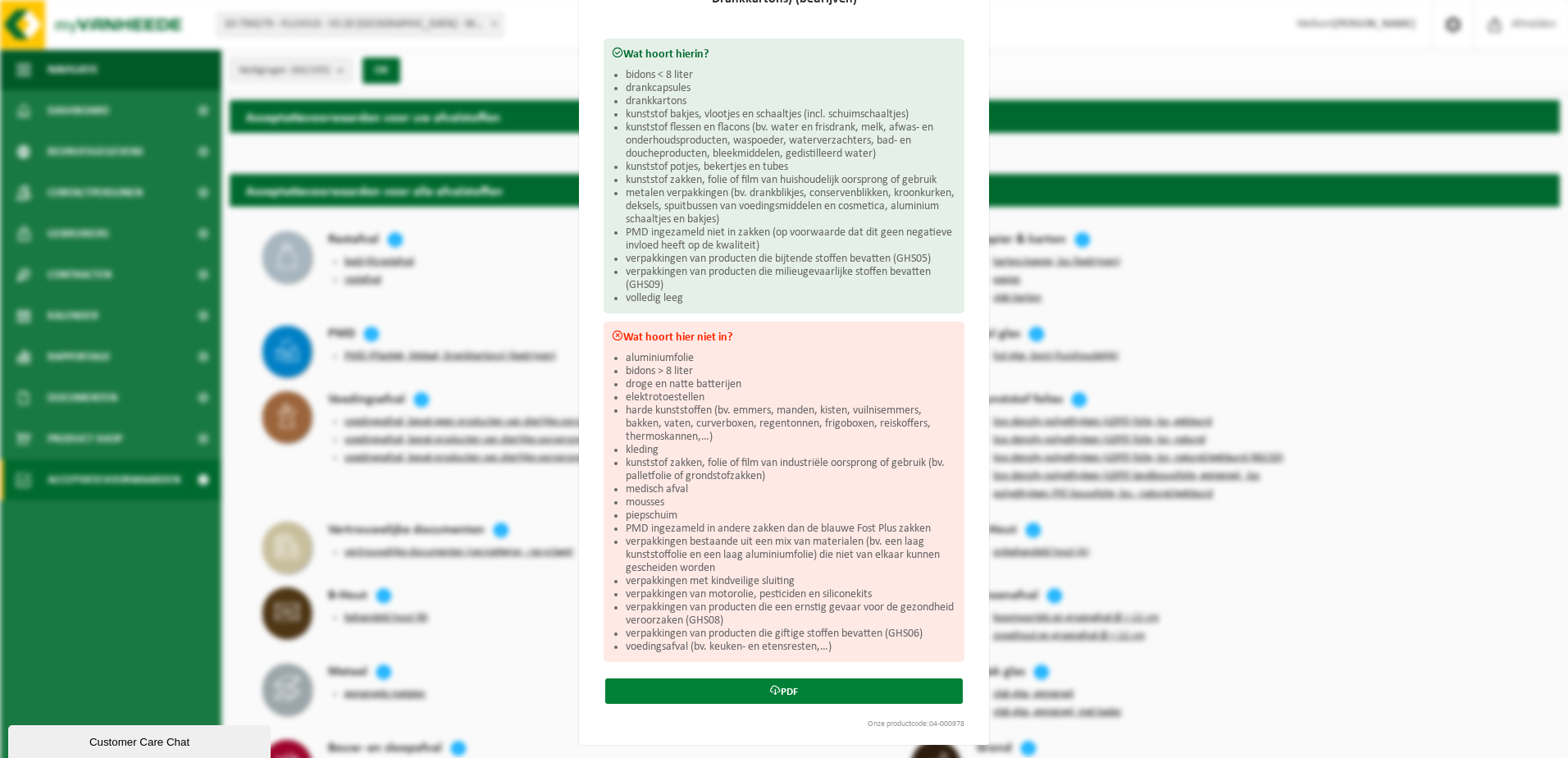
click at [788, 688] on link "PDF" at bounding box center [784, 691] width 358 height 26
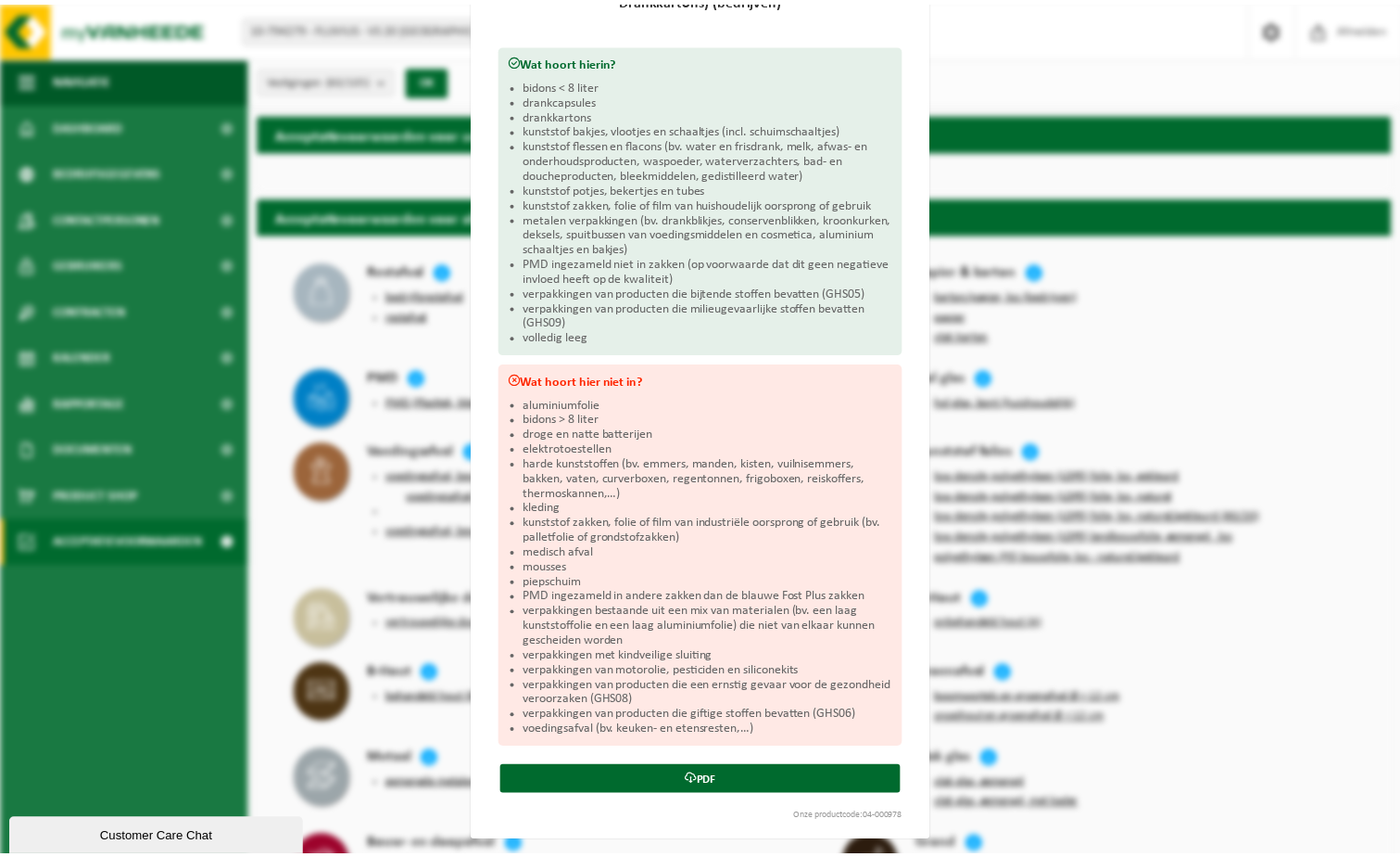
scroll to position [0, 0]
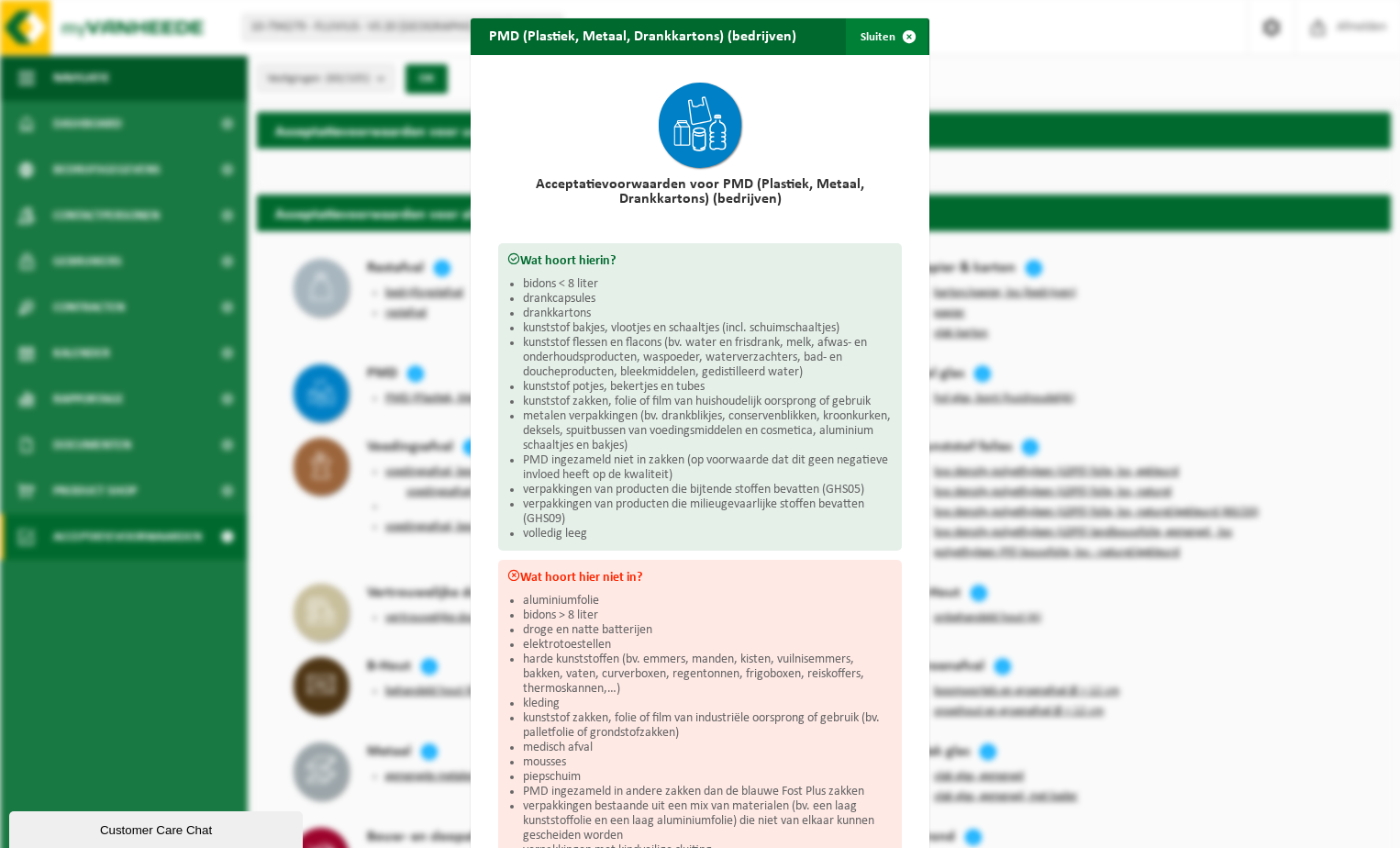
click at [903, 32] on span "button" at bounding box center [909, 37] width 37 height 37
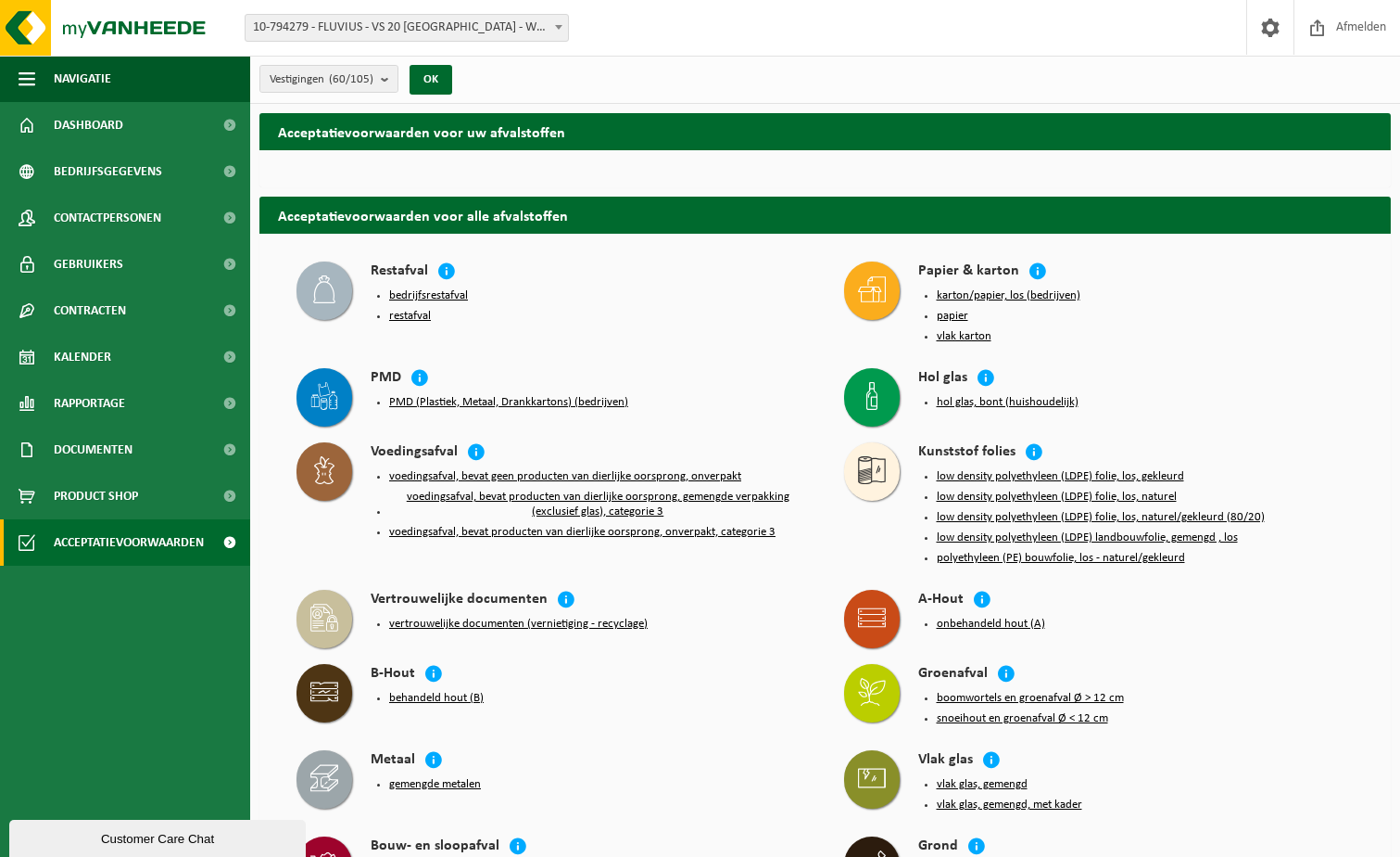
click at [440, 777] on button "gemengde metalen" at bounding box center [435, 784] width 92 height 15
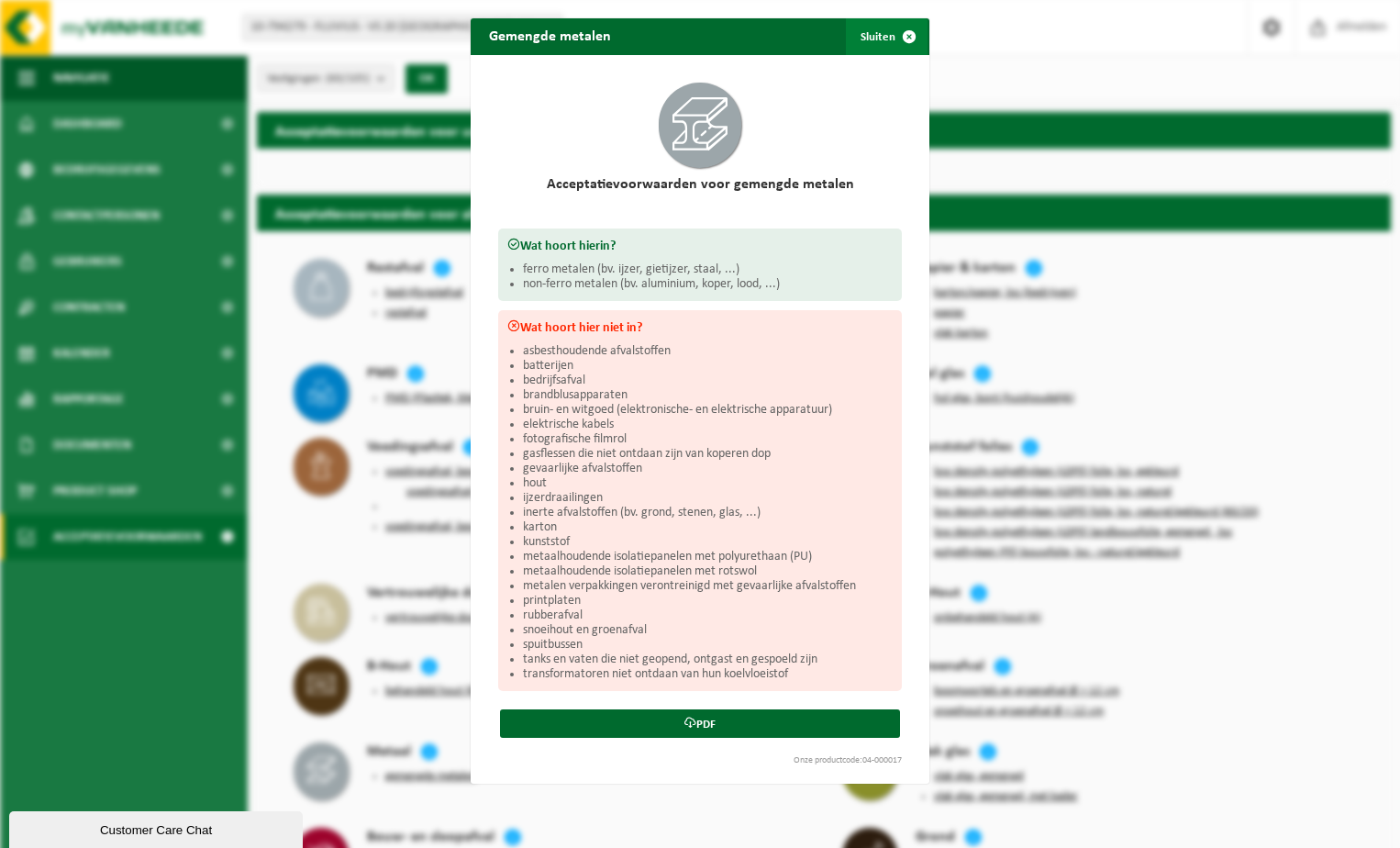
click at [904, 34] on span "button" at bounding box center [909, 37] width 37 height 37
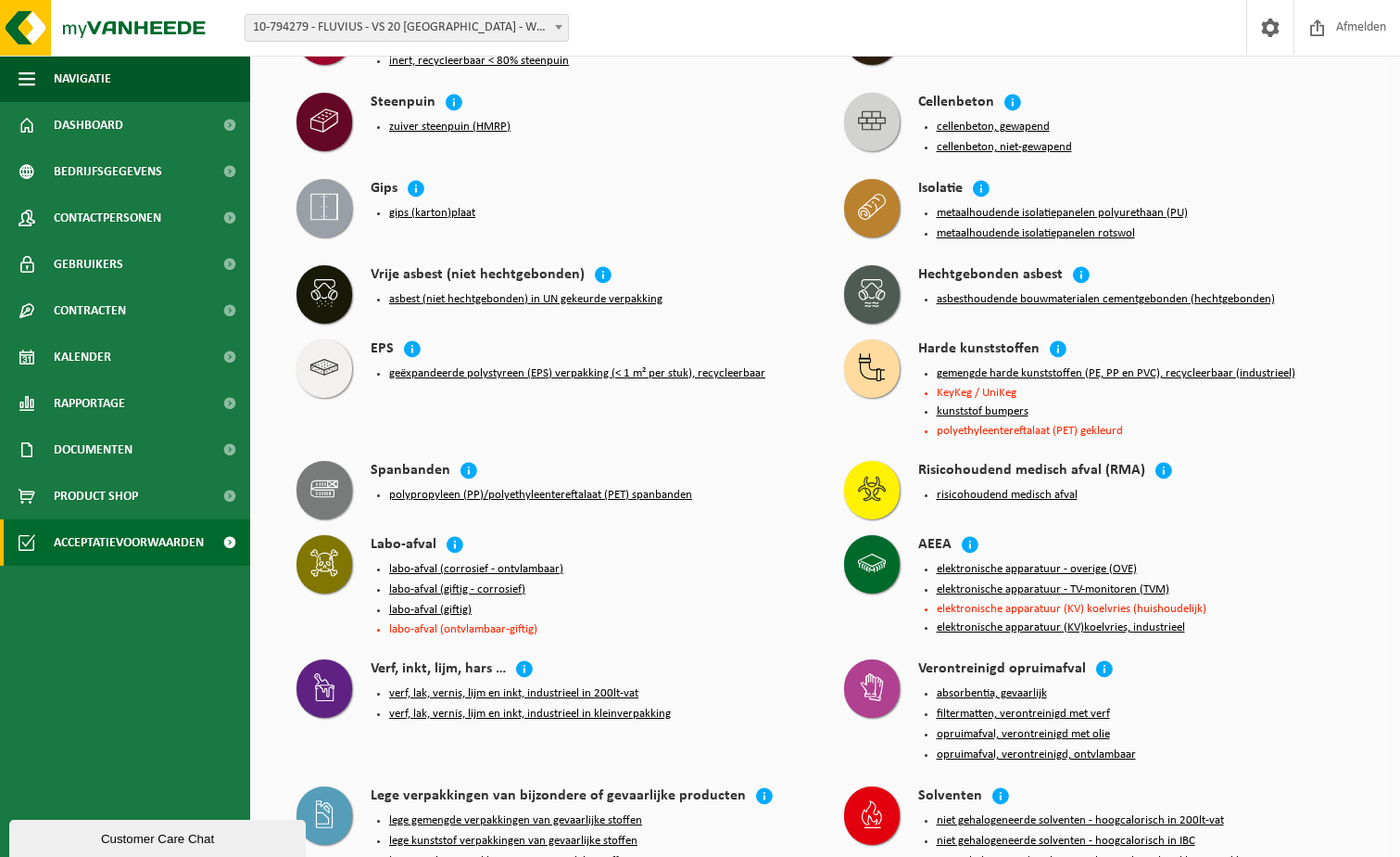
scroll to position [834, 0]
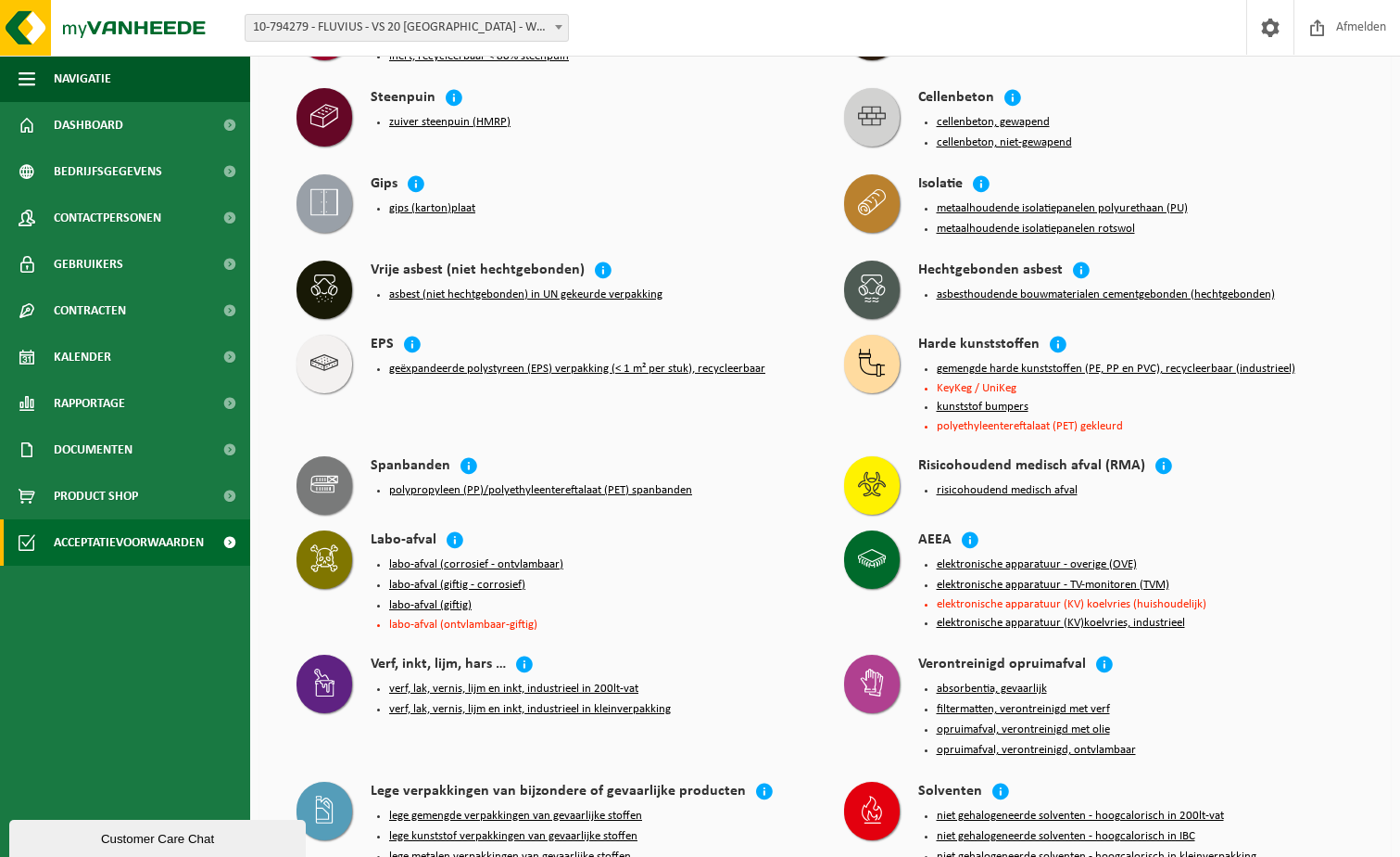
click at [1063, 362] on button "gemengde harde kunststoffen (PE, PP en PVC), recycleerbaar (industrieel)" at bounding box center [1115, 369] width 358 height 15
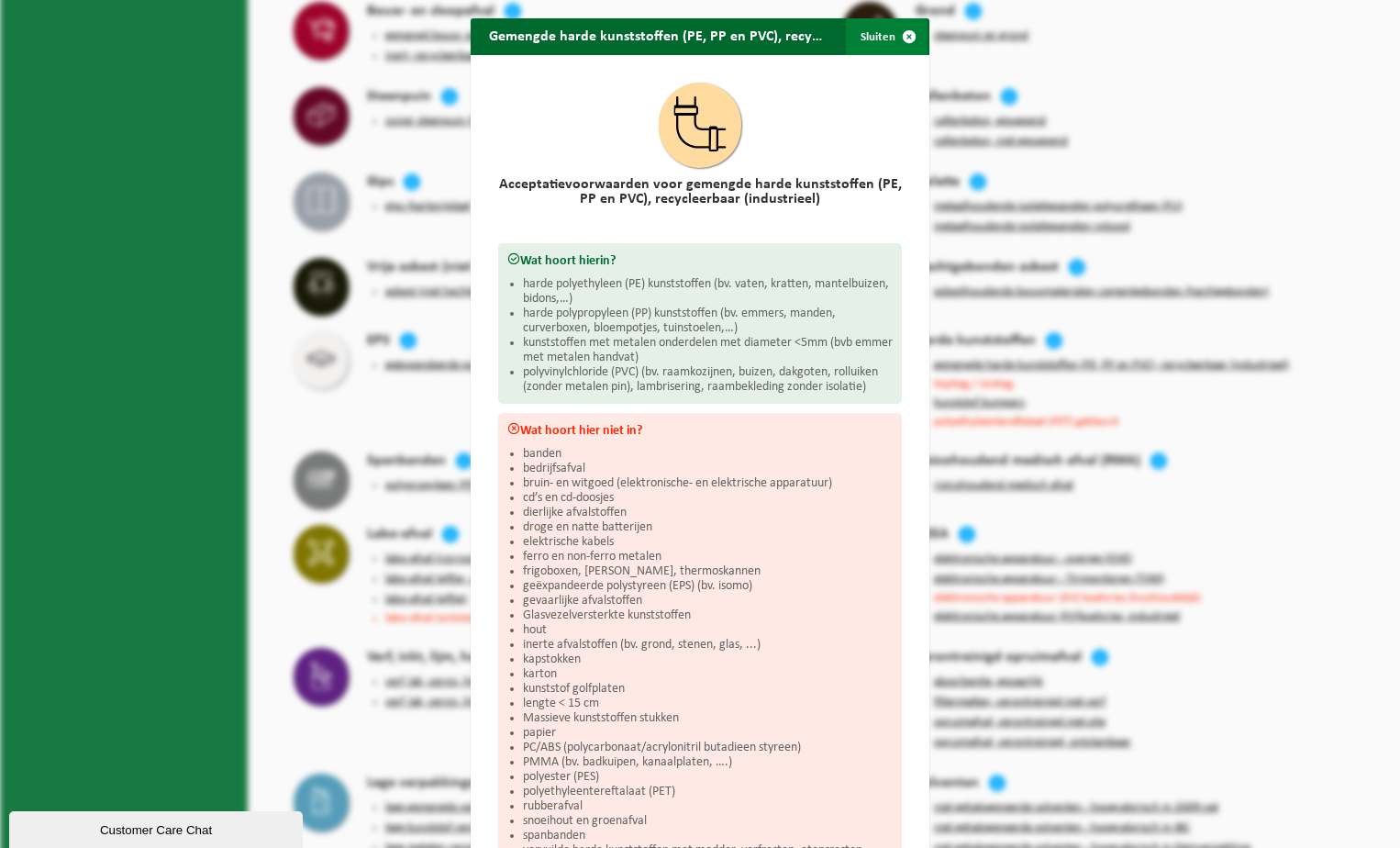
click at [903, 33] on span "button" at bounding box center [909, 37] width 37 height 37
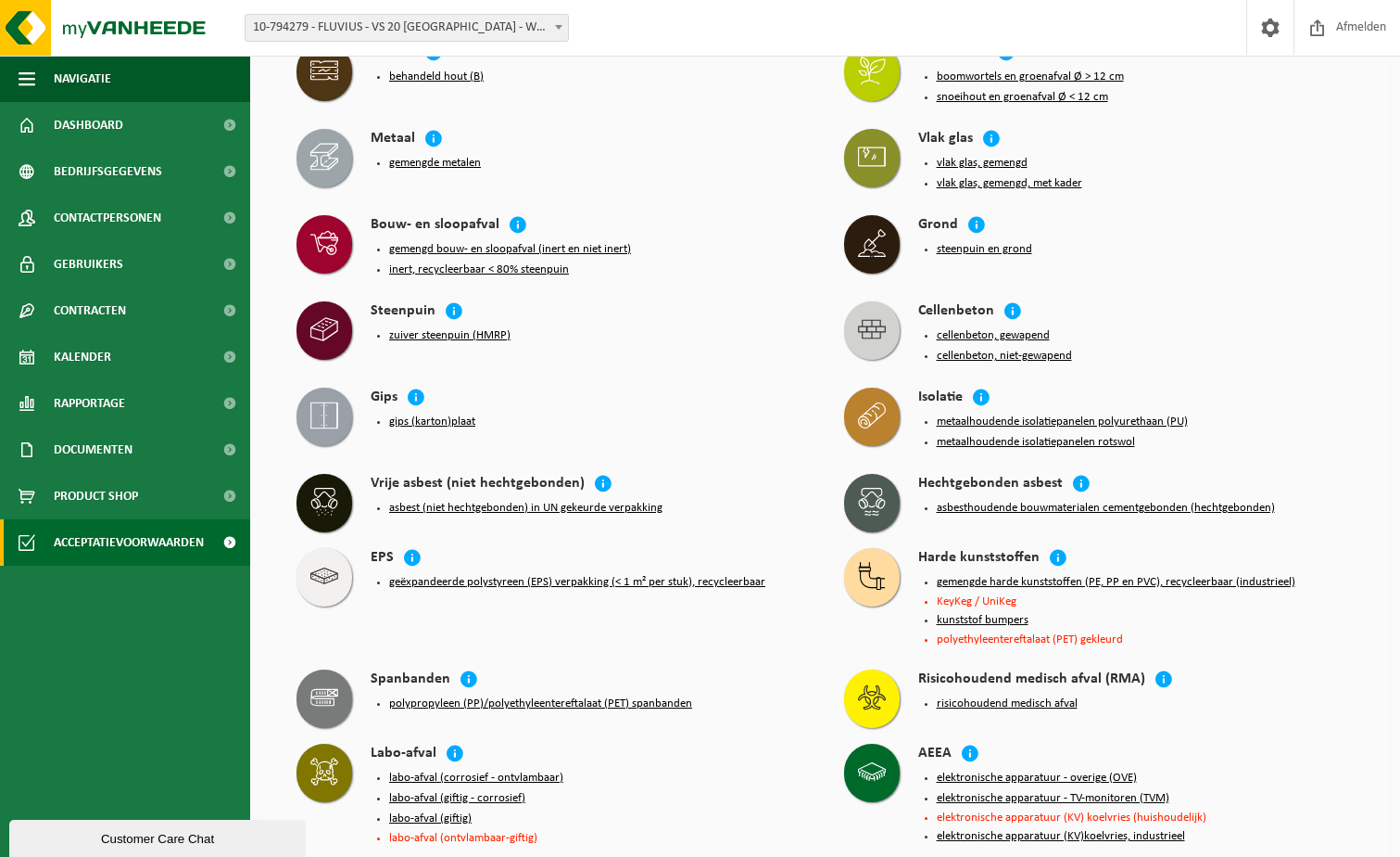
scroll to position [472, 0]
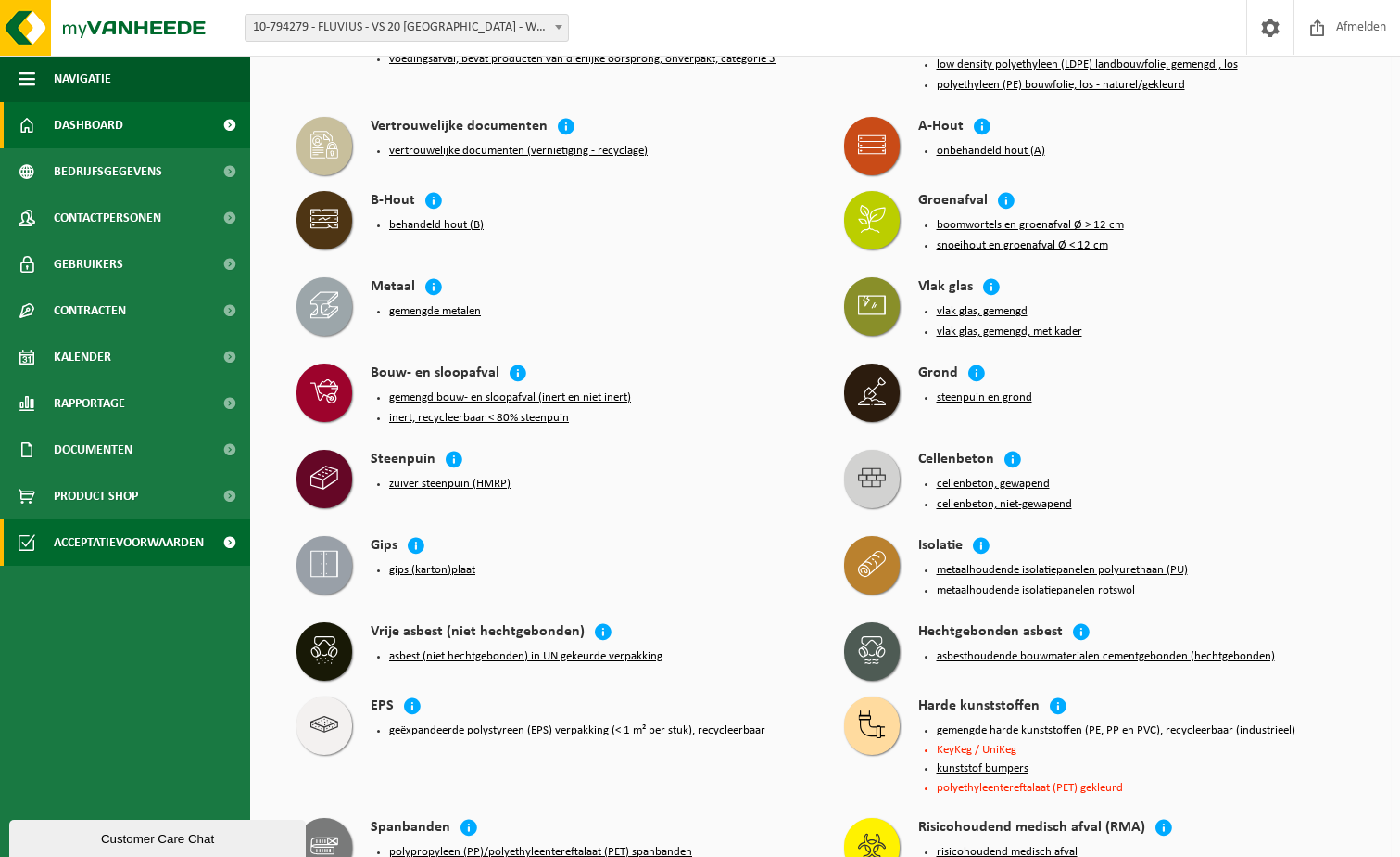
click at [101, 123] on span "Dashboard" at bounding box center [89, 125] width 70 height 46
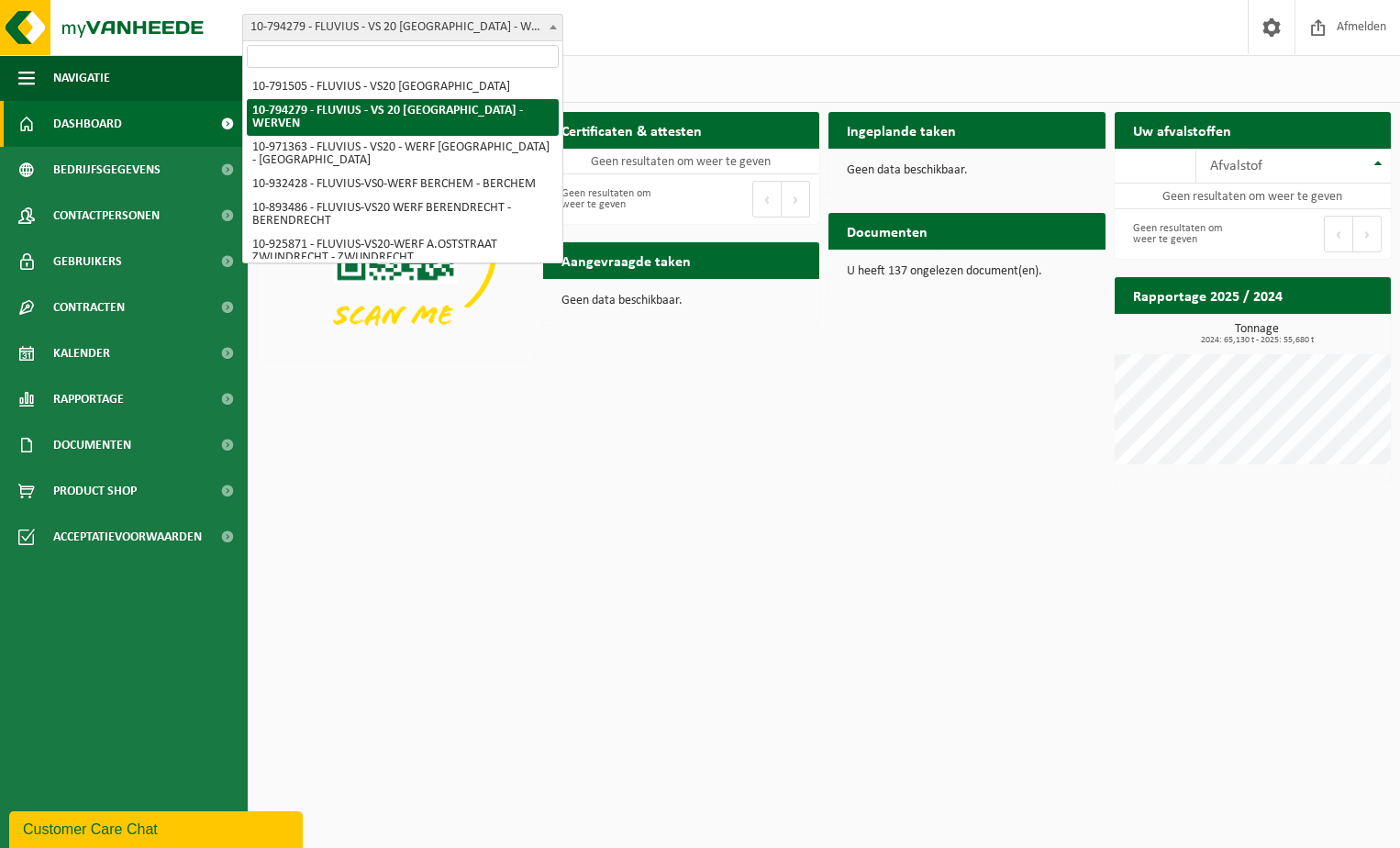
click at [551, 27] on b at bounding box center [553, 27] width 7 height 5
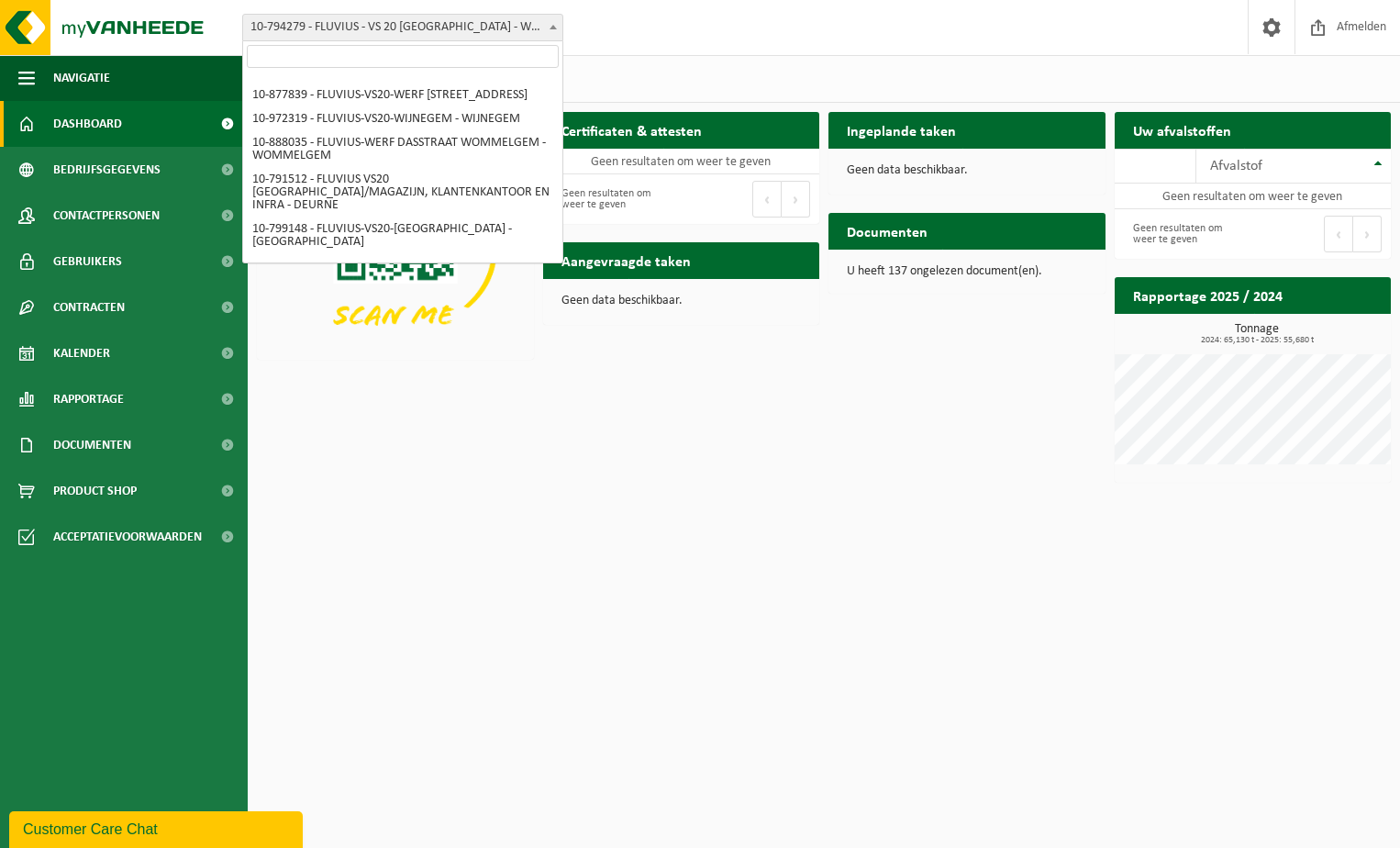
scroll to position [1805, 0]
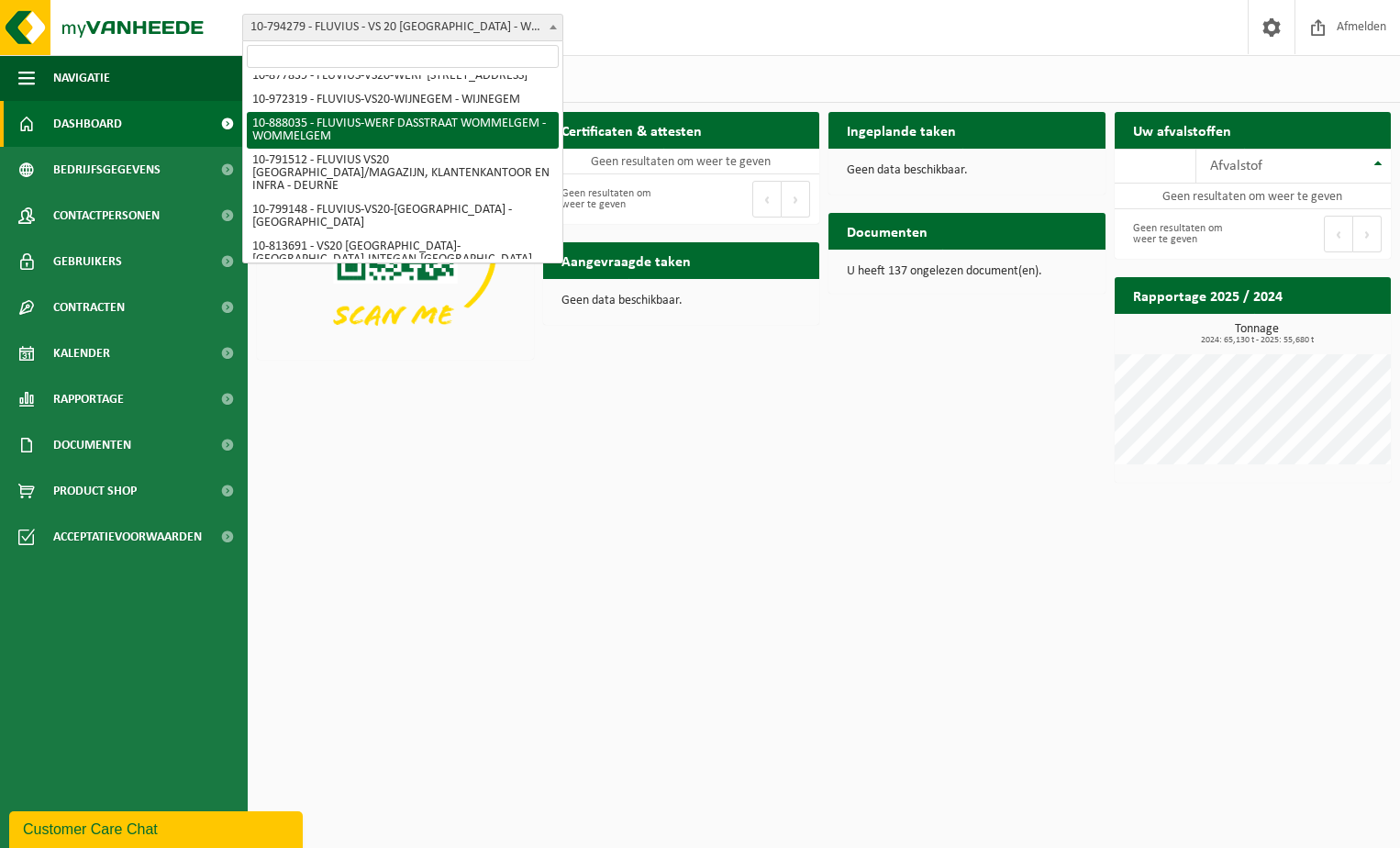
click at [86, 125] on span "Dashboard" at bounding box center [88, 124] width 69 height 45
